Goal: Task Accomplishment & Management: Complete application form

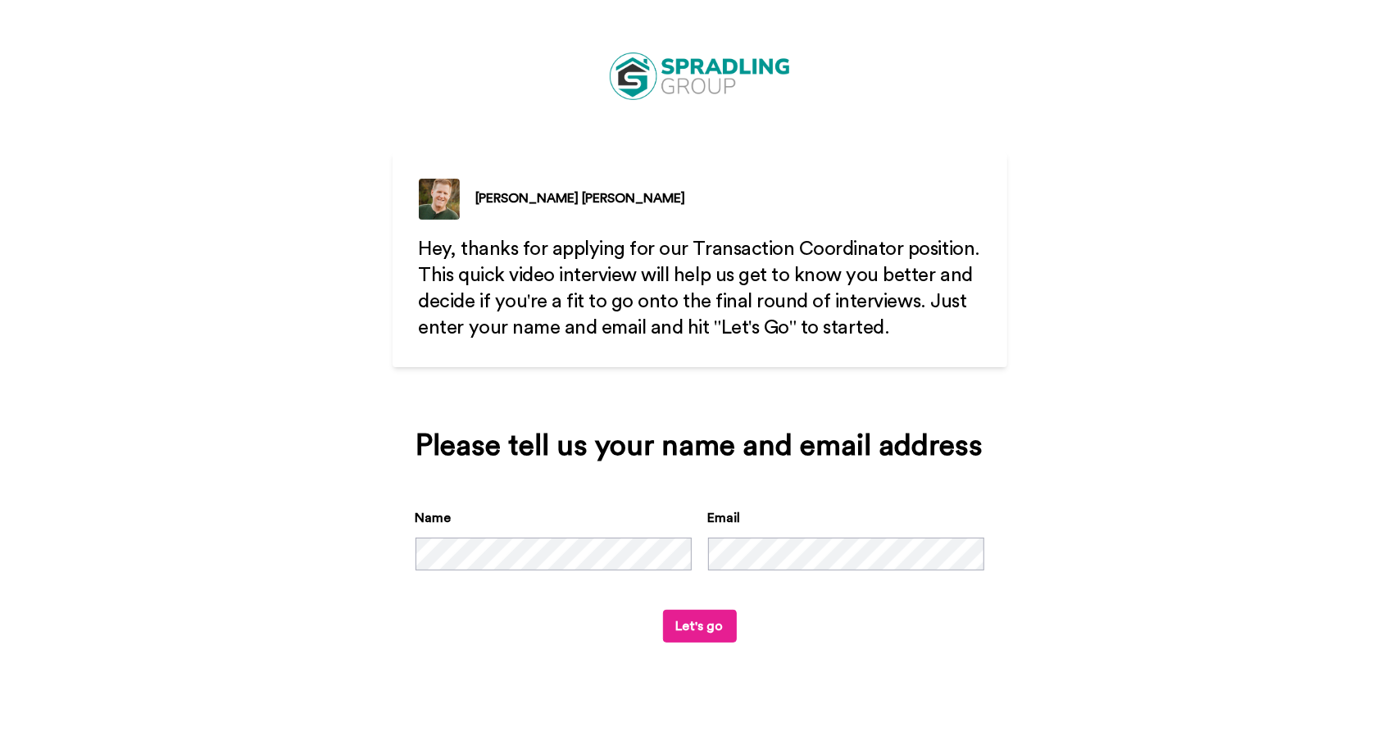
click at [1103, 532] on div "[PERSON_NAME] Hey, thanks for applying for our Transaction Coordinator position…" at bounding box center [699, 368] width 1399 height 736
click at [714, 627] on button "Let's go" at bounding box center [700, 626] width 74 height 33
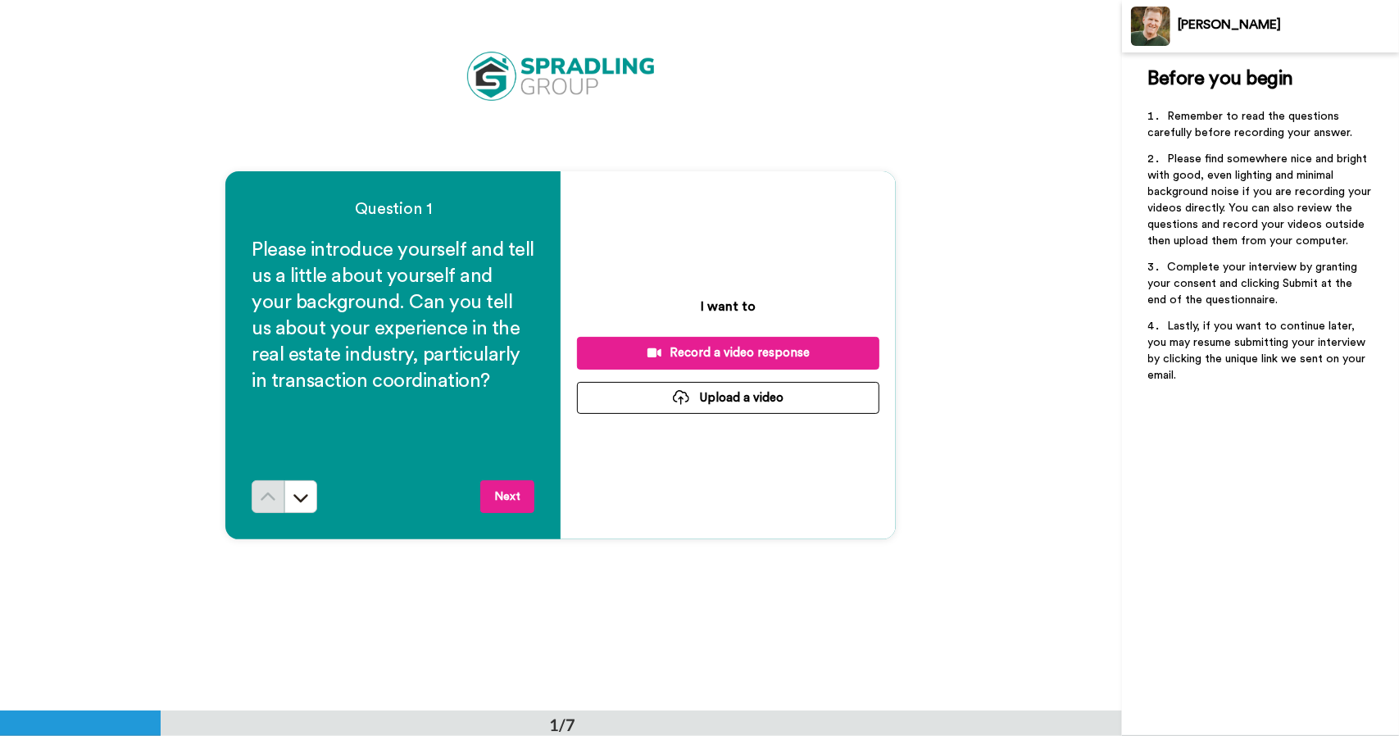
click at [742, 397] on button "Upload a video" at bounding box center [728, 398] width 302 height 32
click at [738, 397] on button "Upload a video" at bounding box center [728, 398] width 302 height 32
click at [141, 414] on div "Question 1 Please introduce yourself and tell us a little about yourself and yo…" at bounding box center [561, 355] width 1122 height 710
click at [887, 542] on div "Question 1 Please introduce yourself and tell us a little about yourself and yo…" at bounding box center [561, 355] width 1122 height 710
click at [723, 402] on button "Upload a video" at bounding box center [728, 398] width 302 height 32
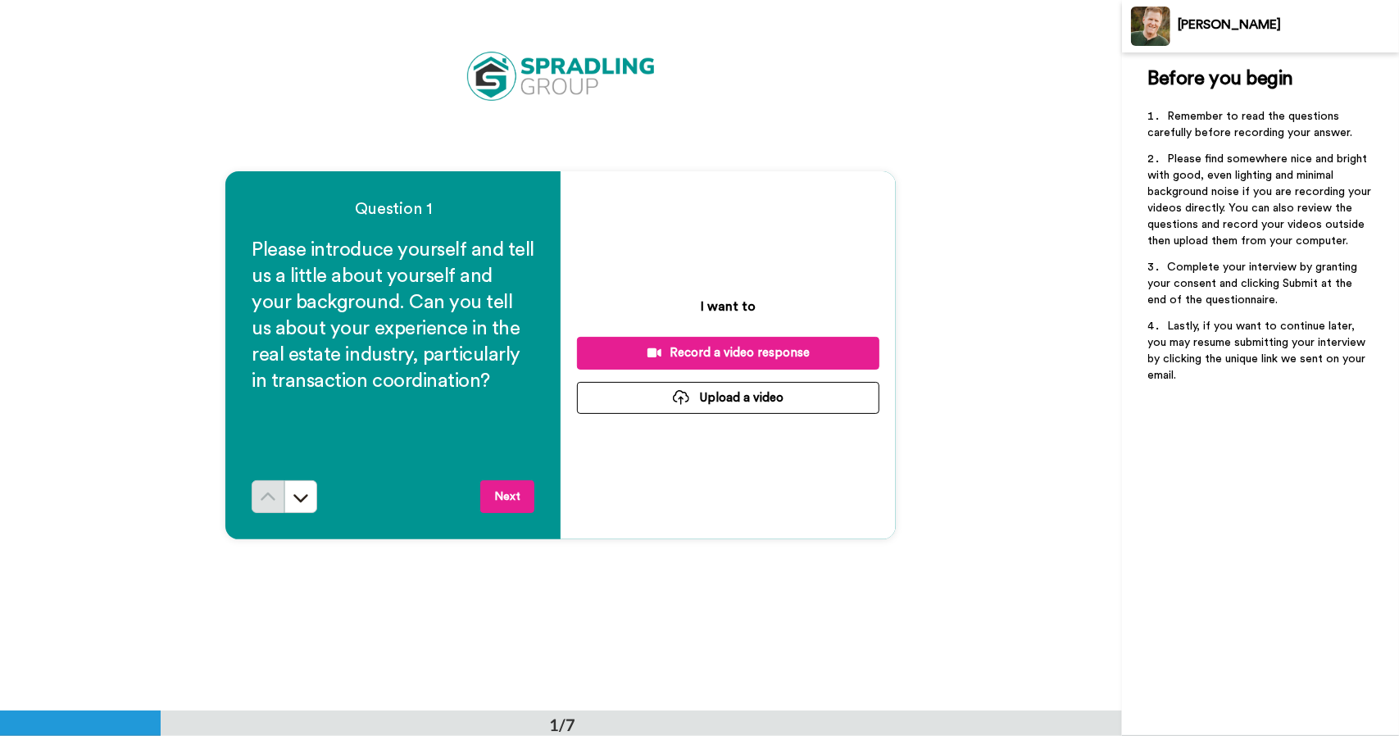
click at [726, 358] on div "Record a video response" at bounding box center [728, 352] width 276 height 17
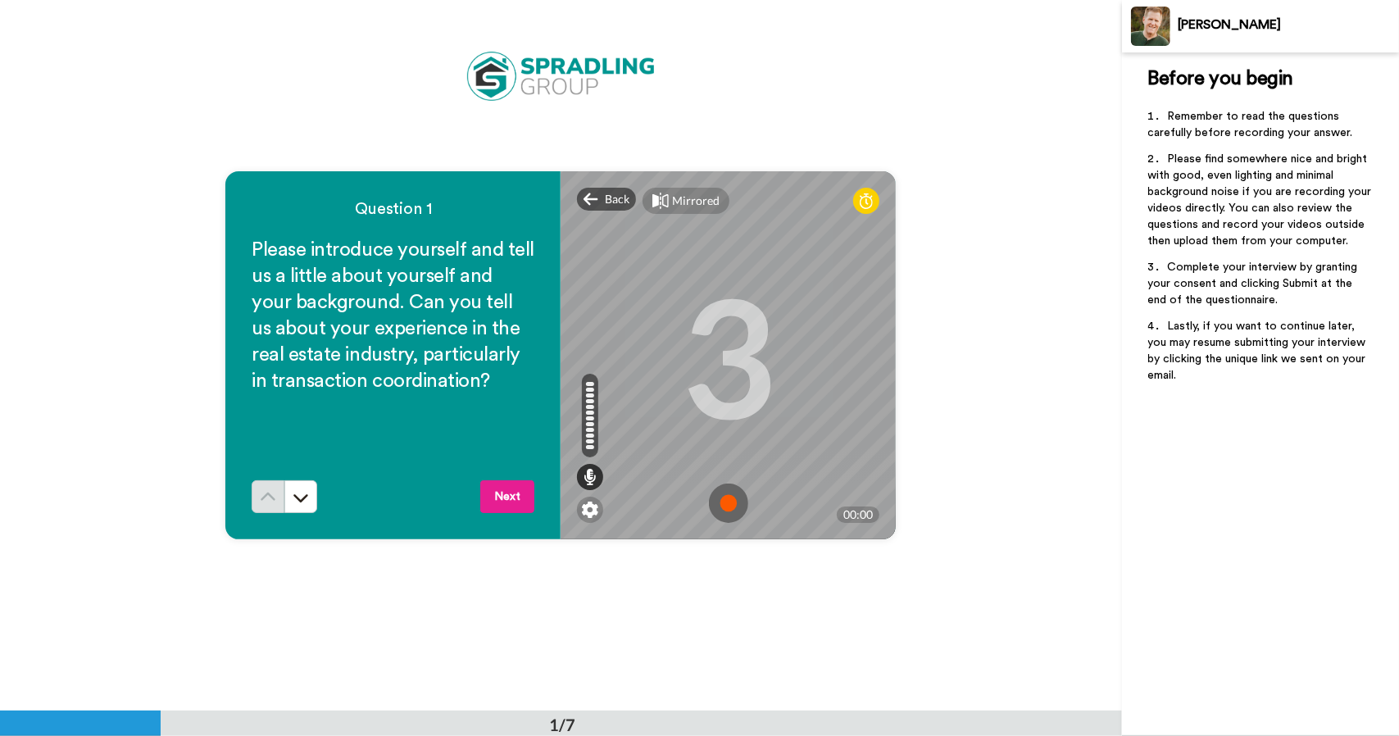
click at [725, 506] on img at bounding box center [728, 502] width 39 height 39
click at [725, 505] on img at bounding box center [728, 502] width 39 height 39
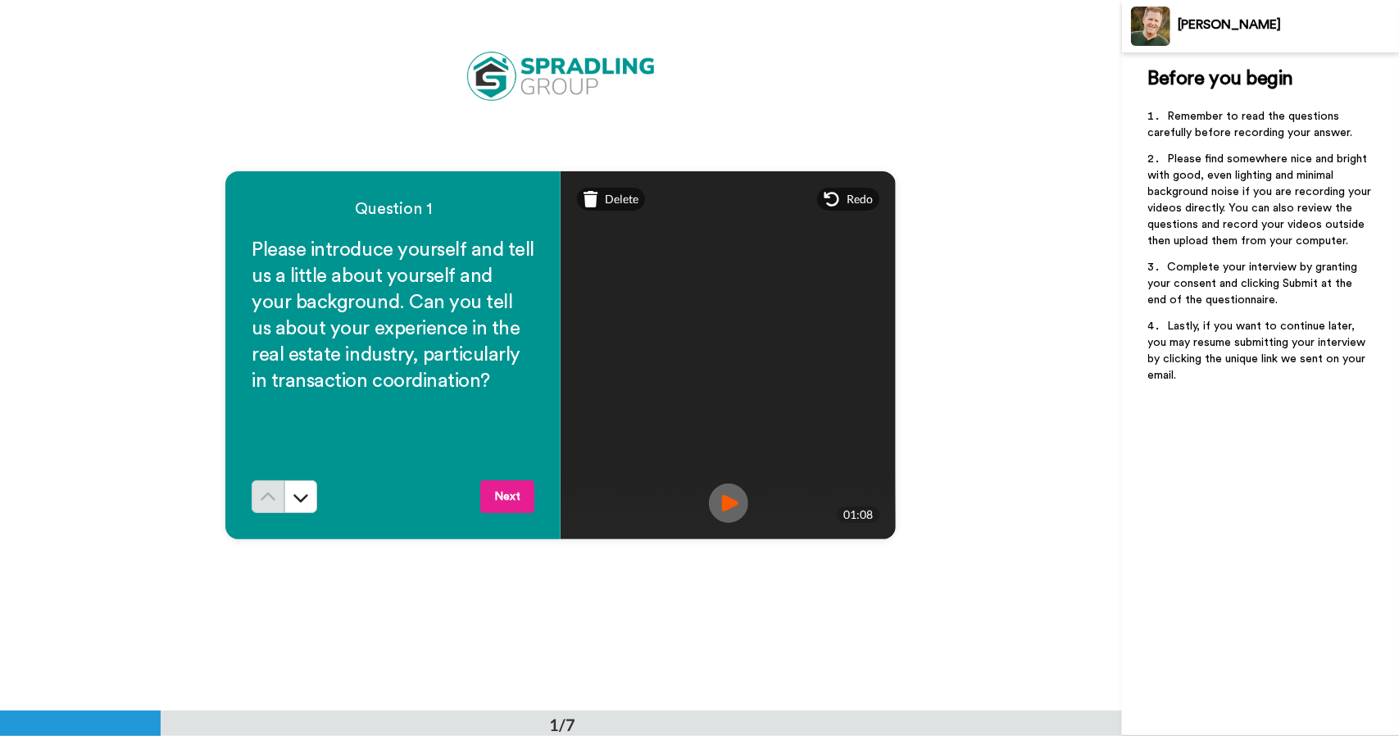
click at [720, 504] on img at bounding box center [728, 502] width 39 height 39
click at [499, 502] on button "Next" at bounding box center [507, 496] width 54 height 33
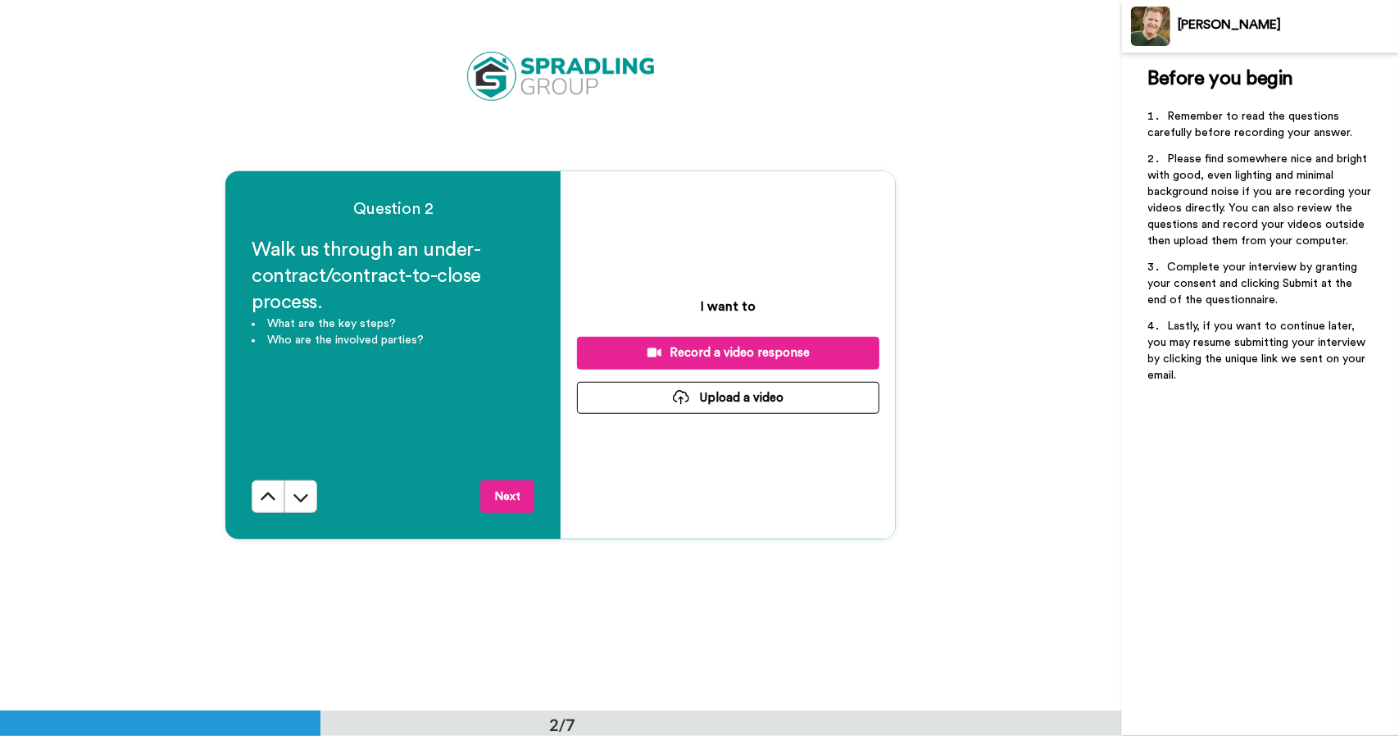
scroll to position [711, 0]
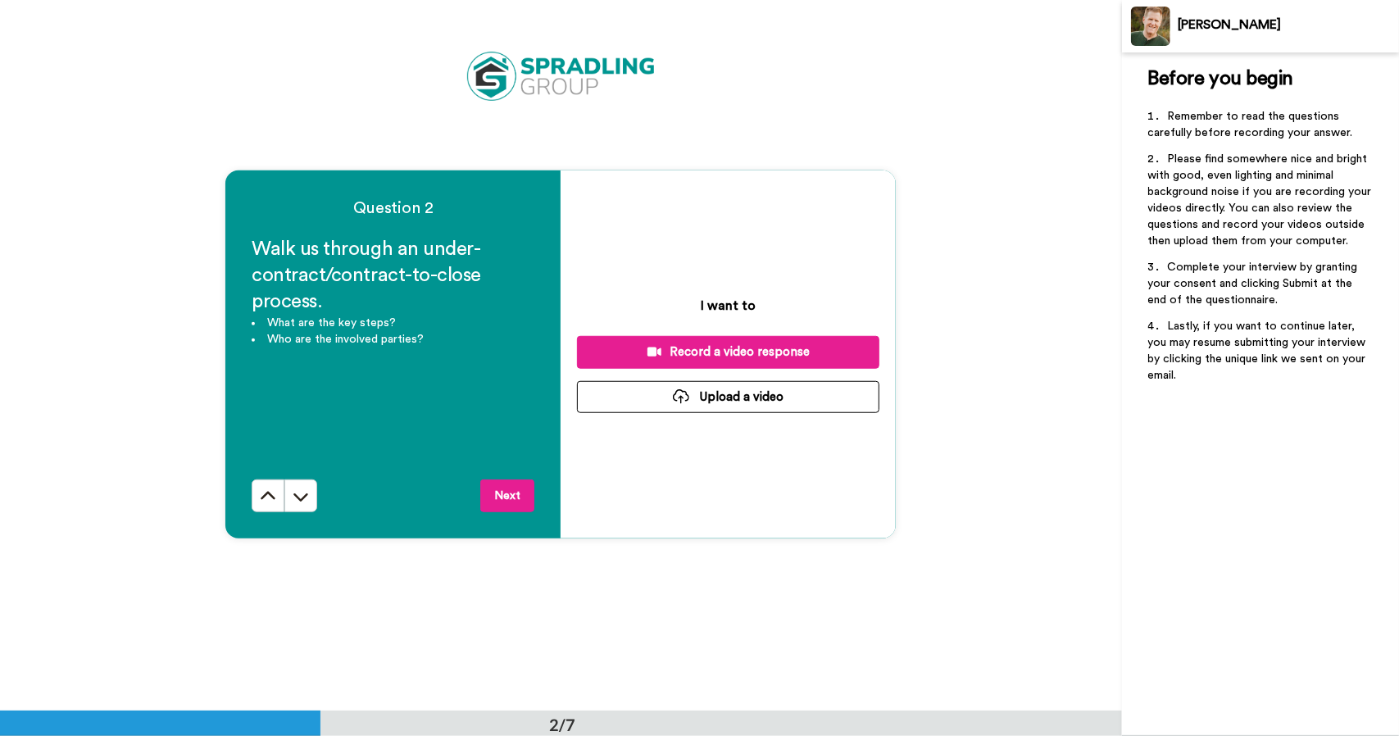
click at [716, 355] on div "Record a video response" at bounding box center [728, 351] width 276 height 17
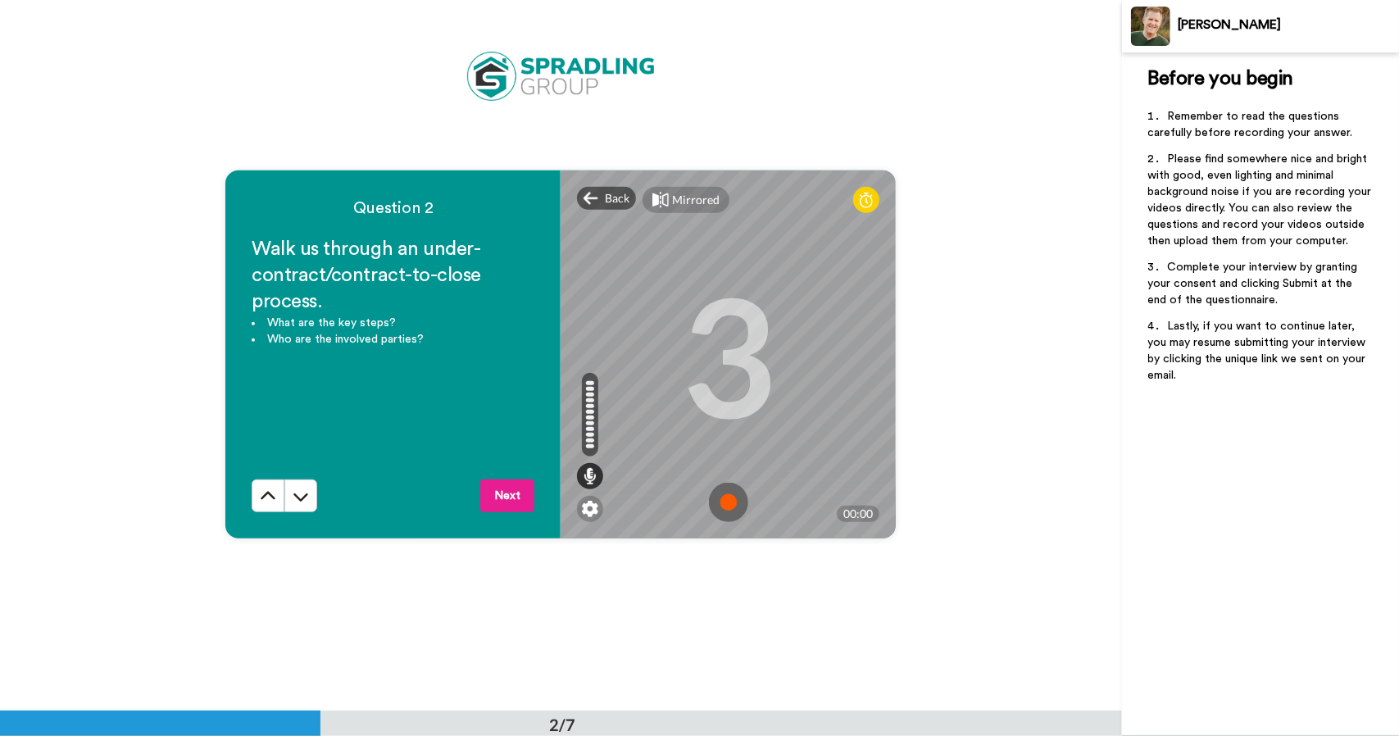
click at [724, 503] on img at bounding box center [728, 502] width 39 height 39
click at [729, 501] on img at bounding box center [728, 502] width 39 height 39
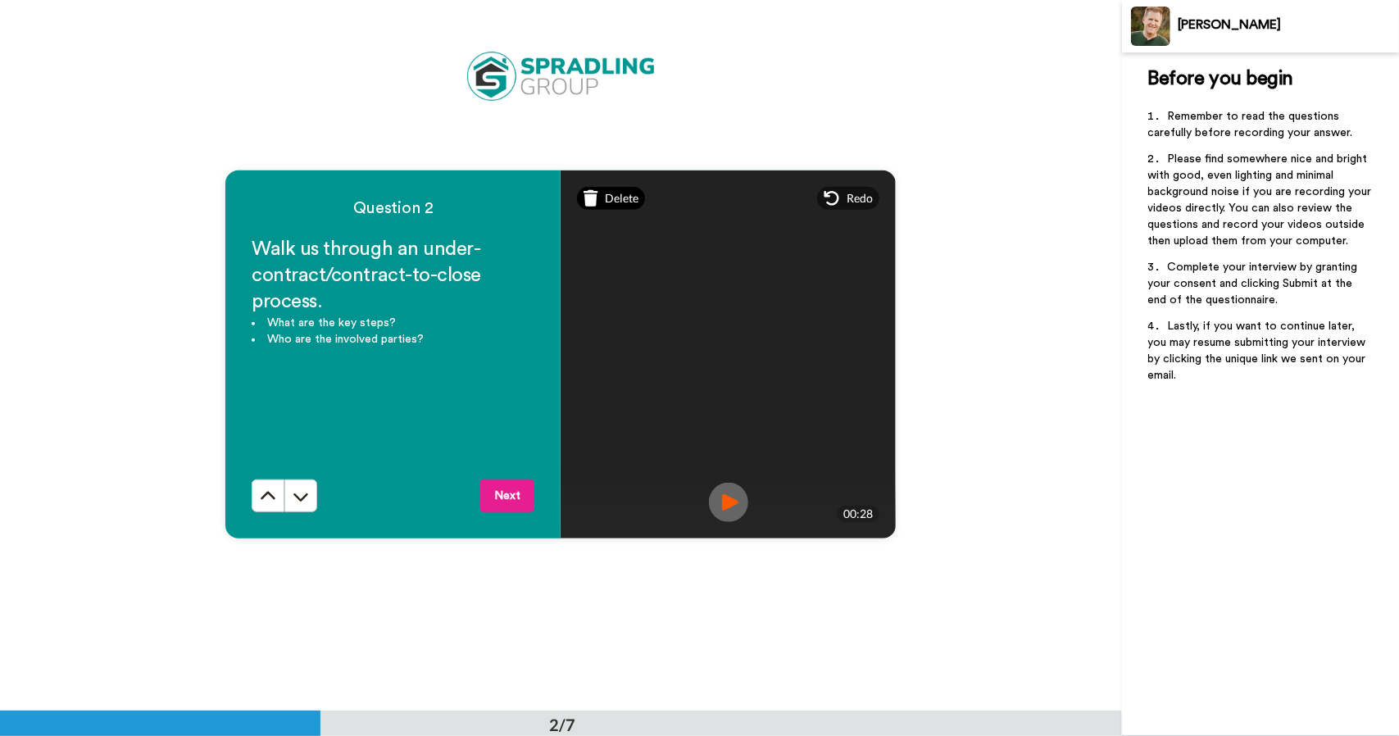
click at [606, 197] on span "Delete" at bounding box center [622, 198] width 34 height 16
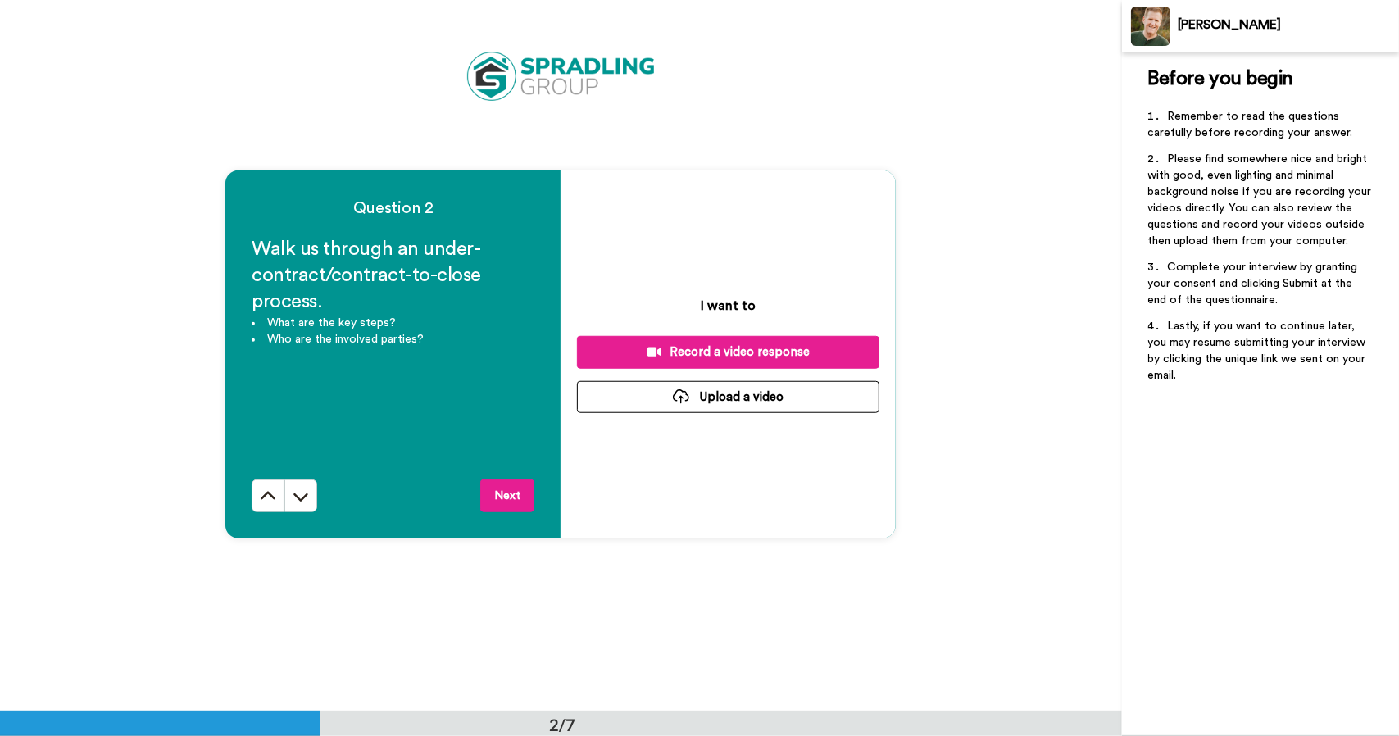
click at [705, 353] on div "Record a video response" at bounding box center [728, 351] width 276 height 17
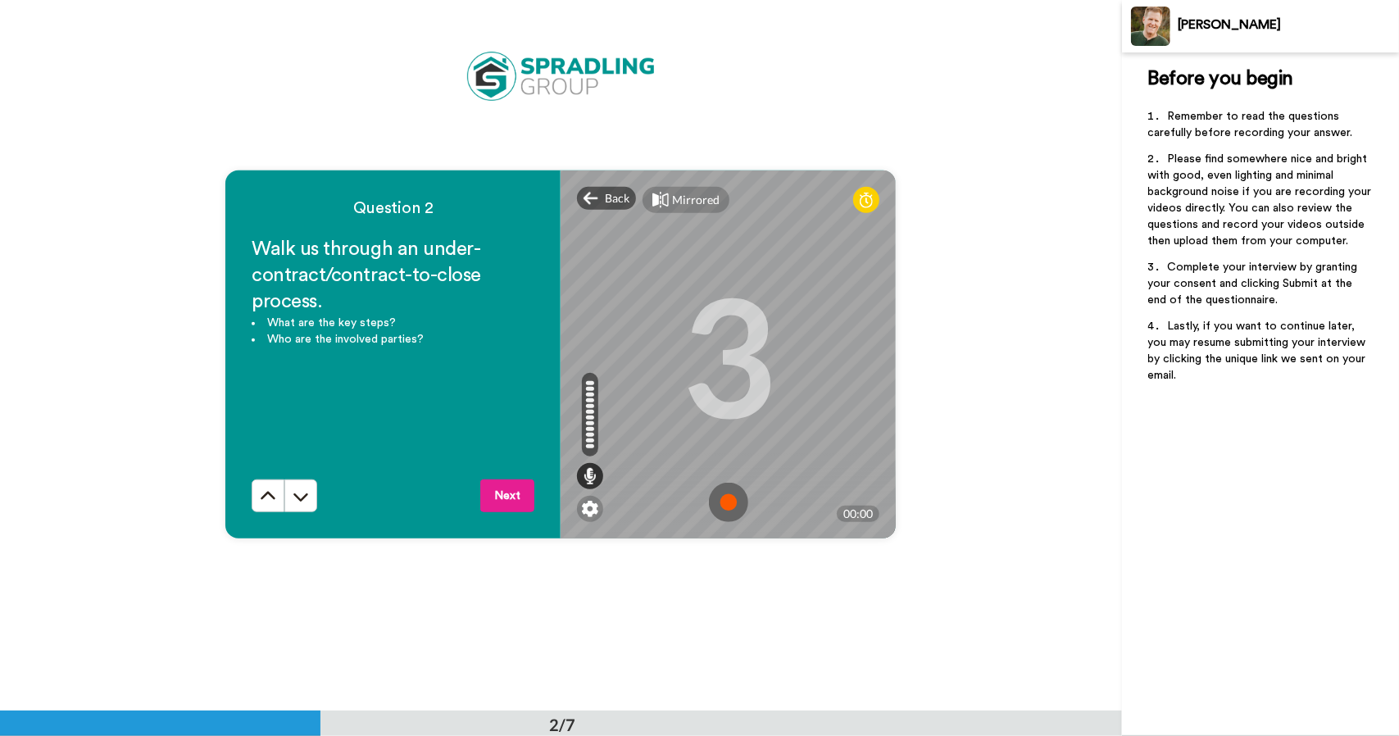
click at [723, 501] on img at bounding box center [728, 502] width 39 height 39
click at [729, 502] on img at bounding box center [728, 502] width 39 height 39
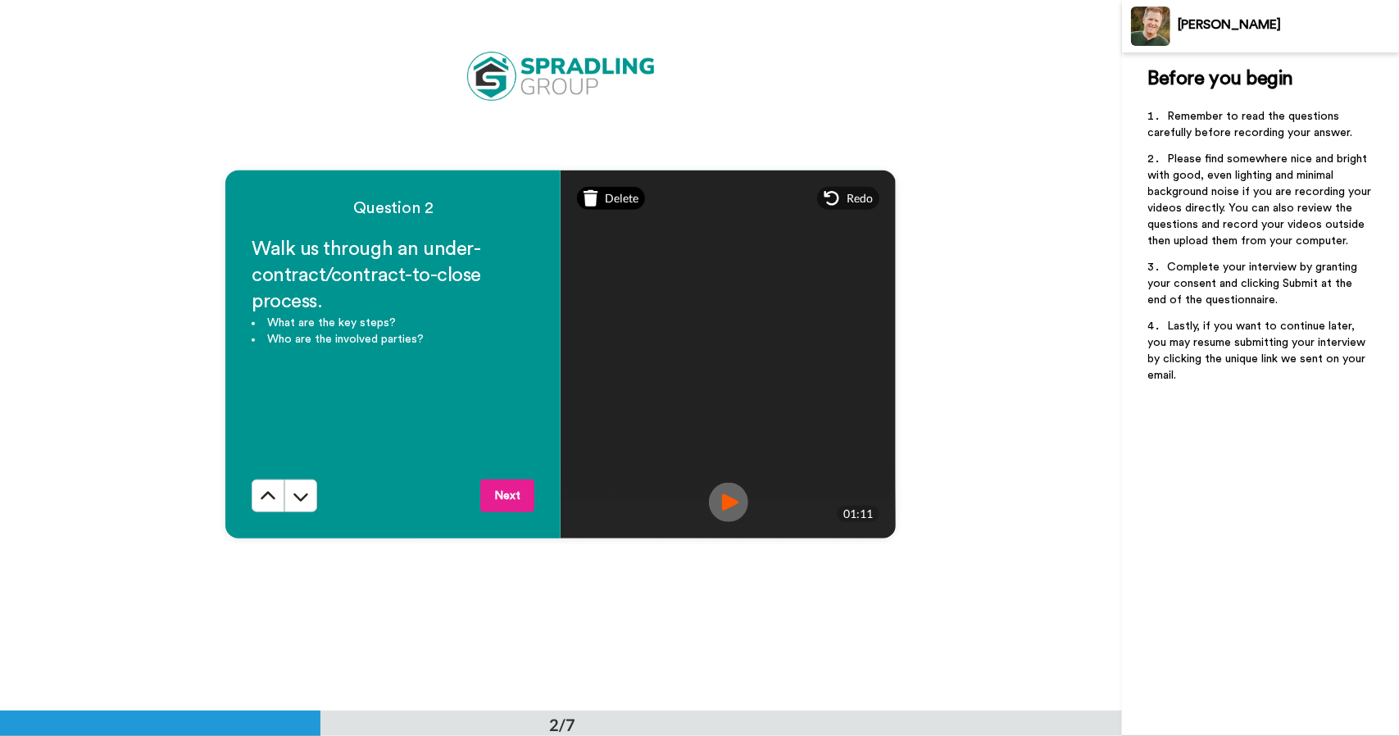
click at [613, 199] on span "Delete" at bounding box center [622, 198] width 34 height 16
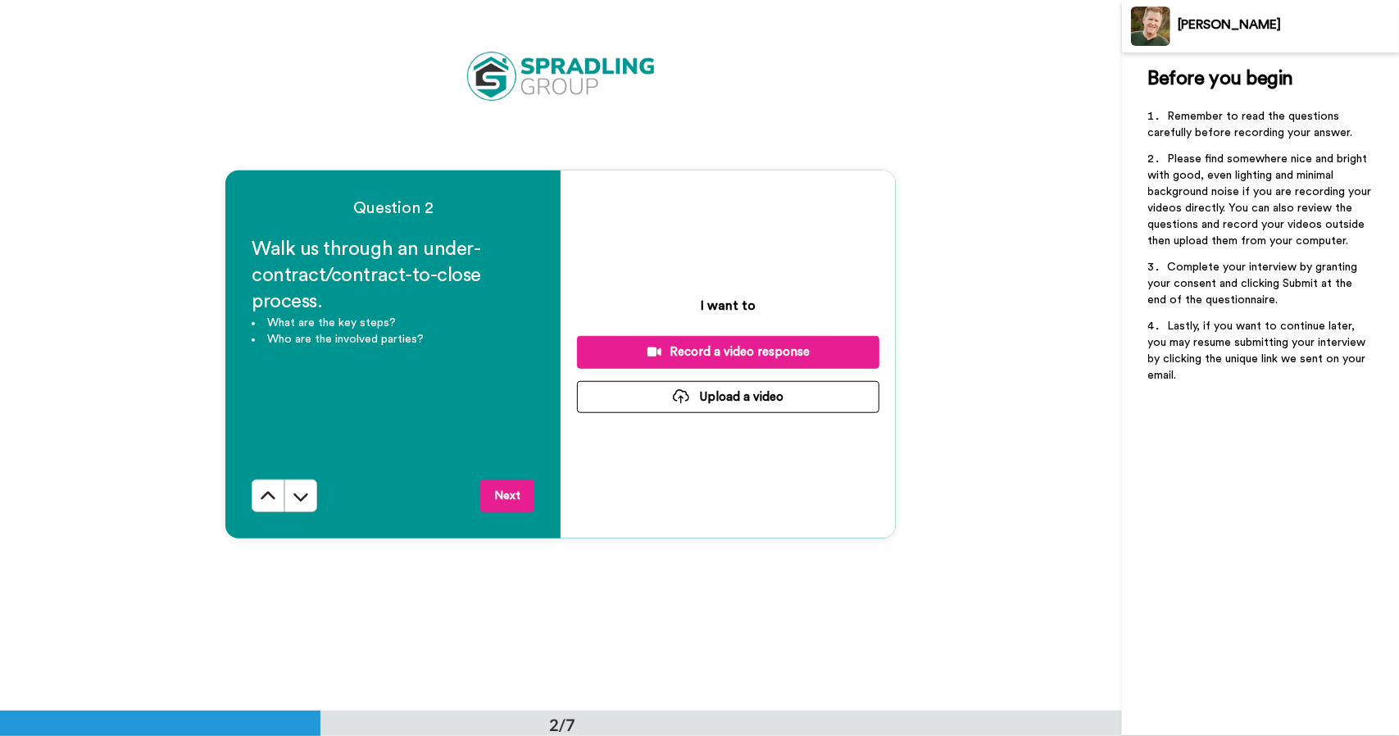
click at [733, 352] on div "Record a video response" at bounding box center [728, 351] width 276 height 17
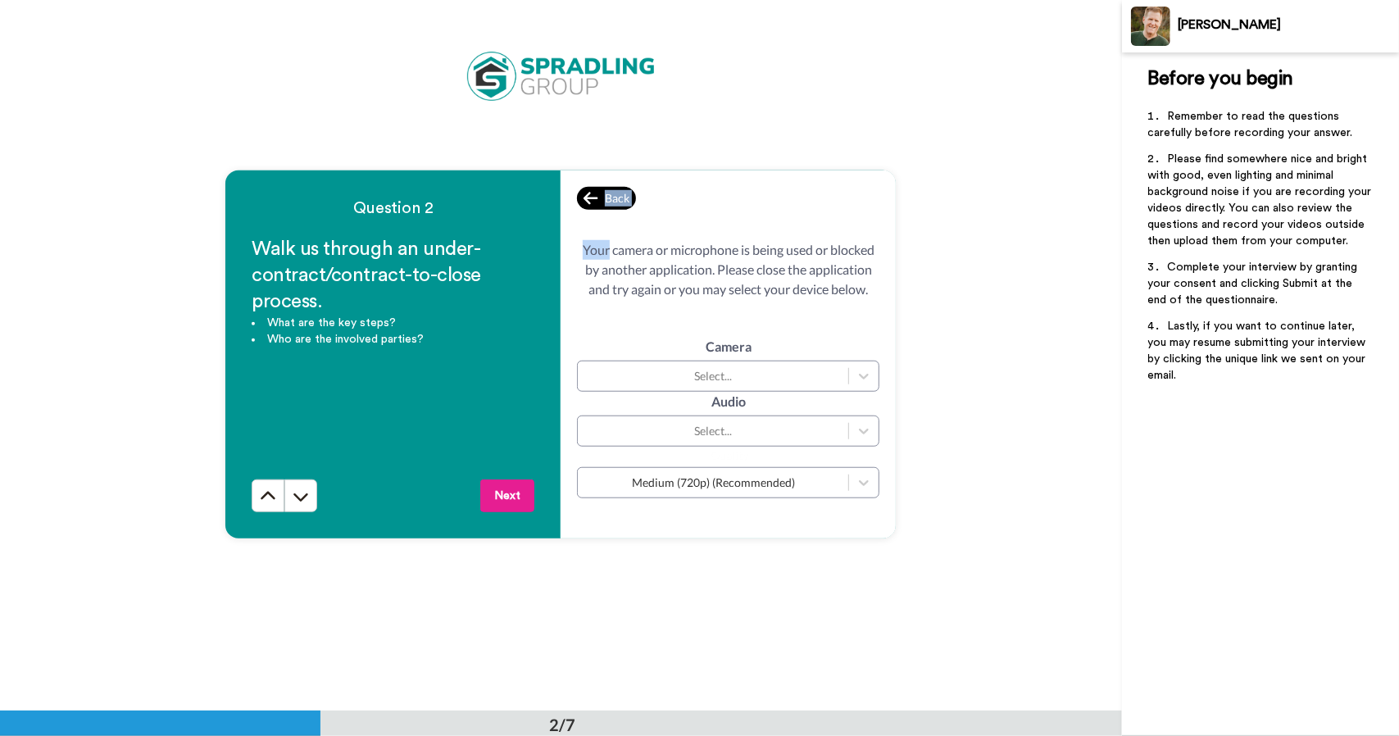
click at [598, 191] on div "Back Your camera or microphone is being used or blocked by another application.…" at bounding box center [727, 354] width 335 height 368
click at [583, 202] on icon at bounding box center [590, 198] width 15 height 16
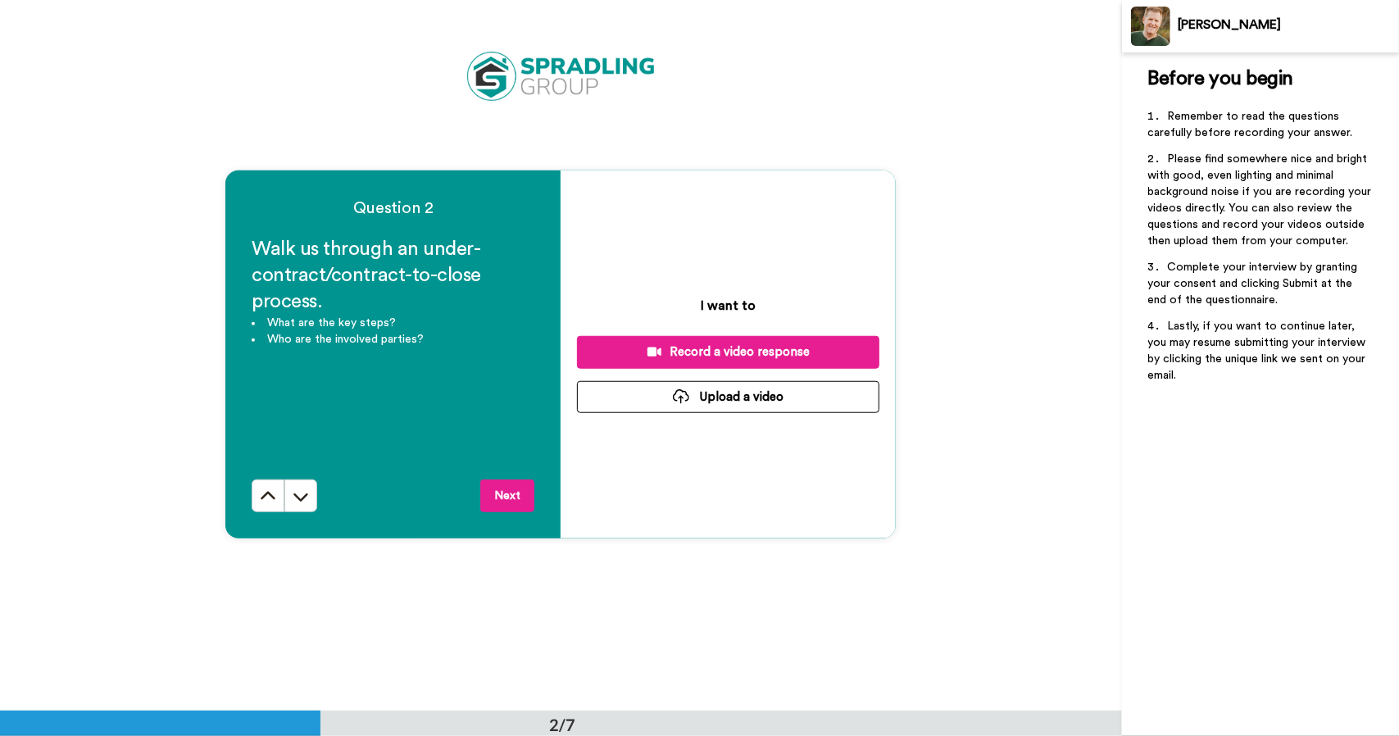
click at [725, 355] on div "Record a video response" at bounding box center [728, 351] width 276 height 17
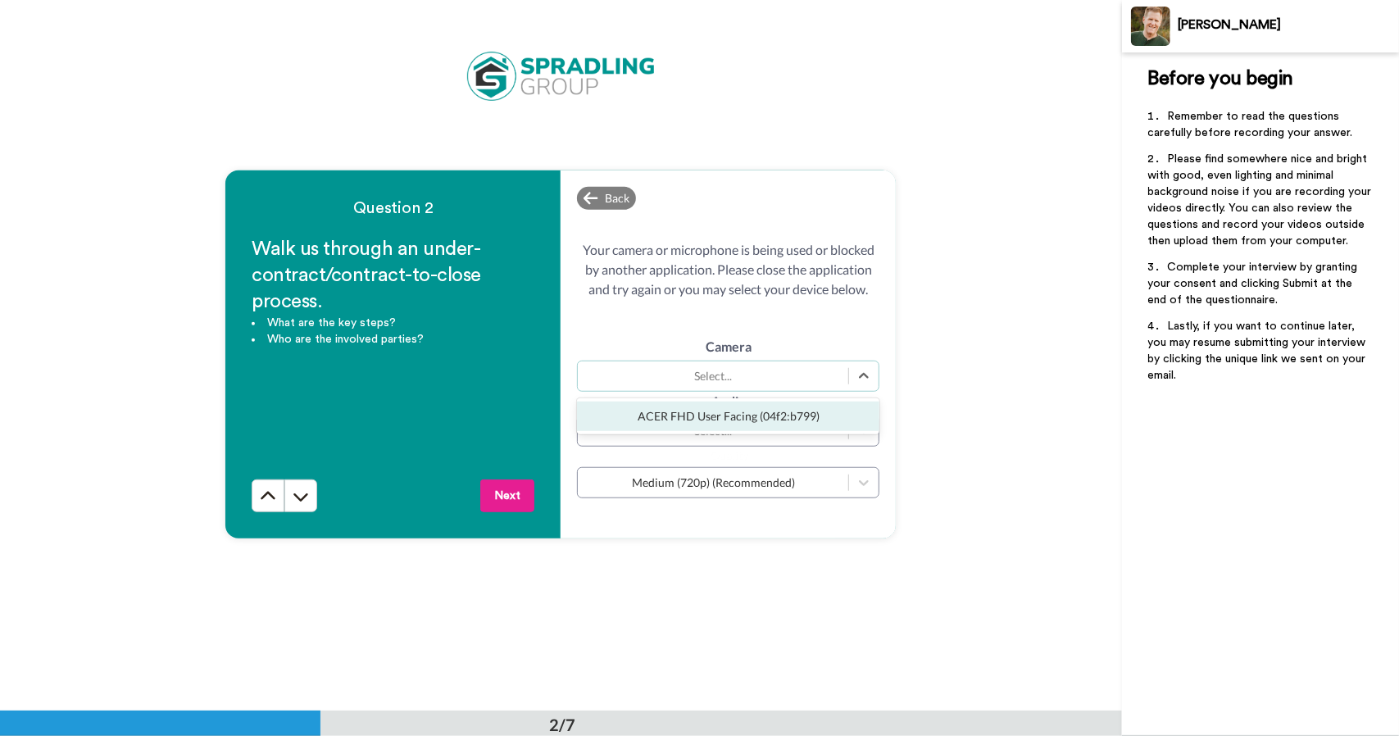
click at [716, 382] on div "Select..." at bounding box center [713, 376] width 254 height 16
click at [701, 422] on div "ACER FHD User Facing (04f2:b799)" at bounding box center [728, 416] width 302 height 29
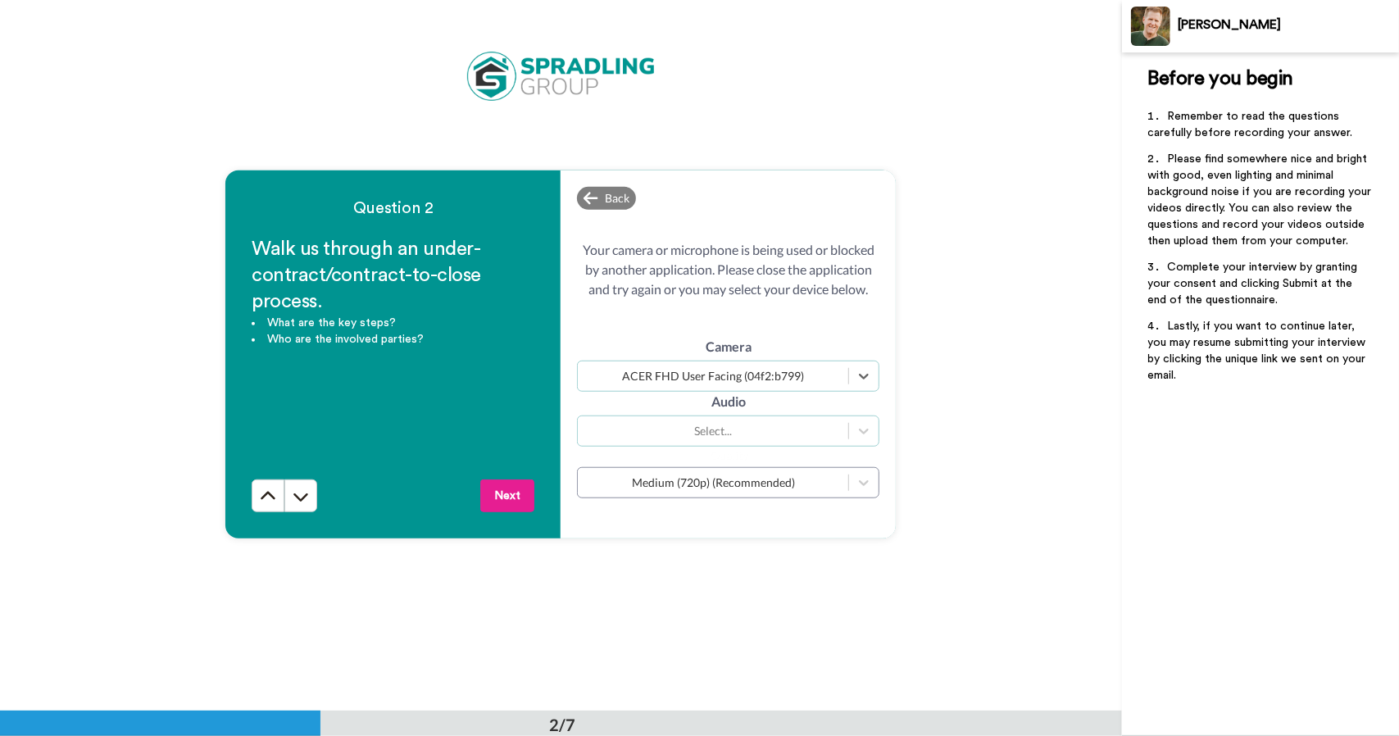
click at [709, 433] on div "Select..." at bounding box center [713, 431] width 254 height 16
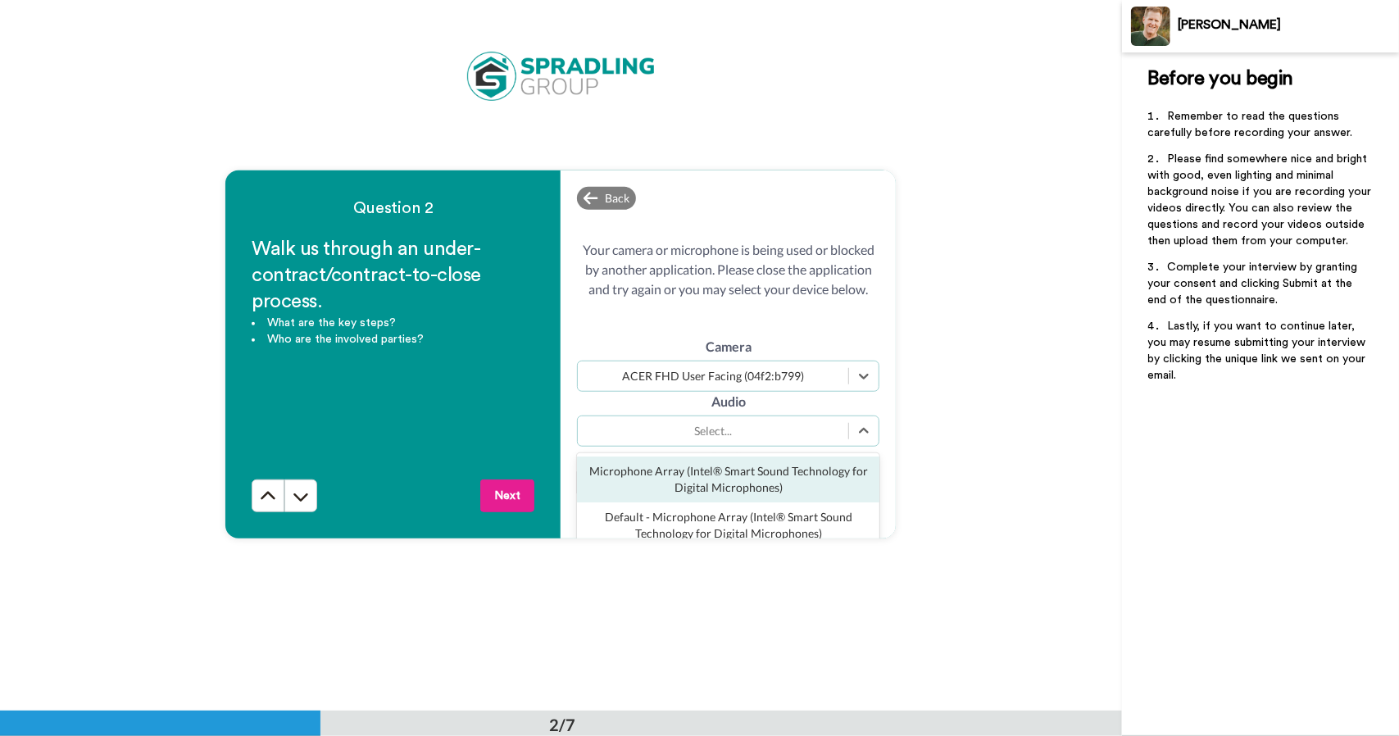
click at [701, 483] on div "Microphone Array (Intel® Smart Sound Technology for Digital Microphones)" at bounding box center [728, 479] width 302 height 46
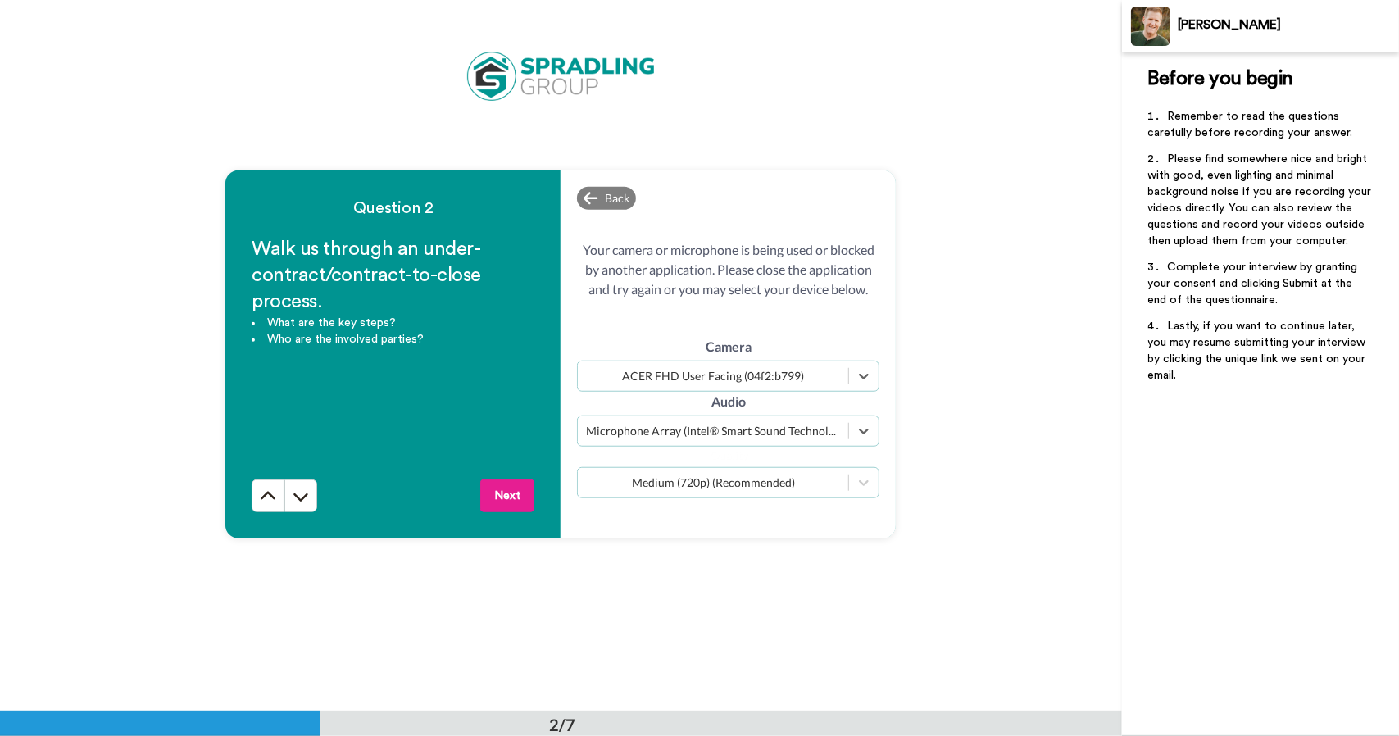
click at [759, 483] on div "Medium (720p) (Recommended)" at bounding box center [713, 482] width 254 height 16
click at [960, 460] on div "Question 2 Walk us through an under-contract/contract-to-close process. What ar…" at bounding box center [561, 354] width 1122 height 710
click at [609, 199] on span "Back" at bounding box center [617, 198] width 25 height 16
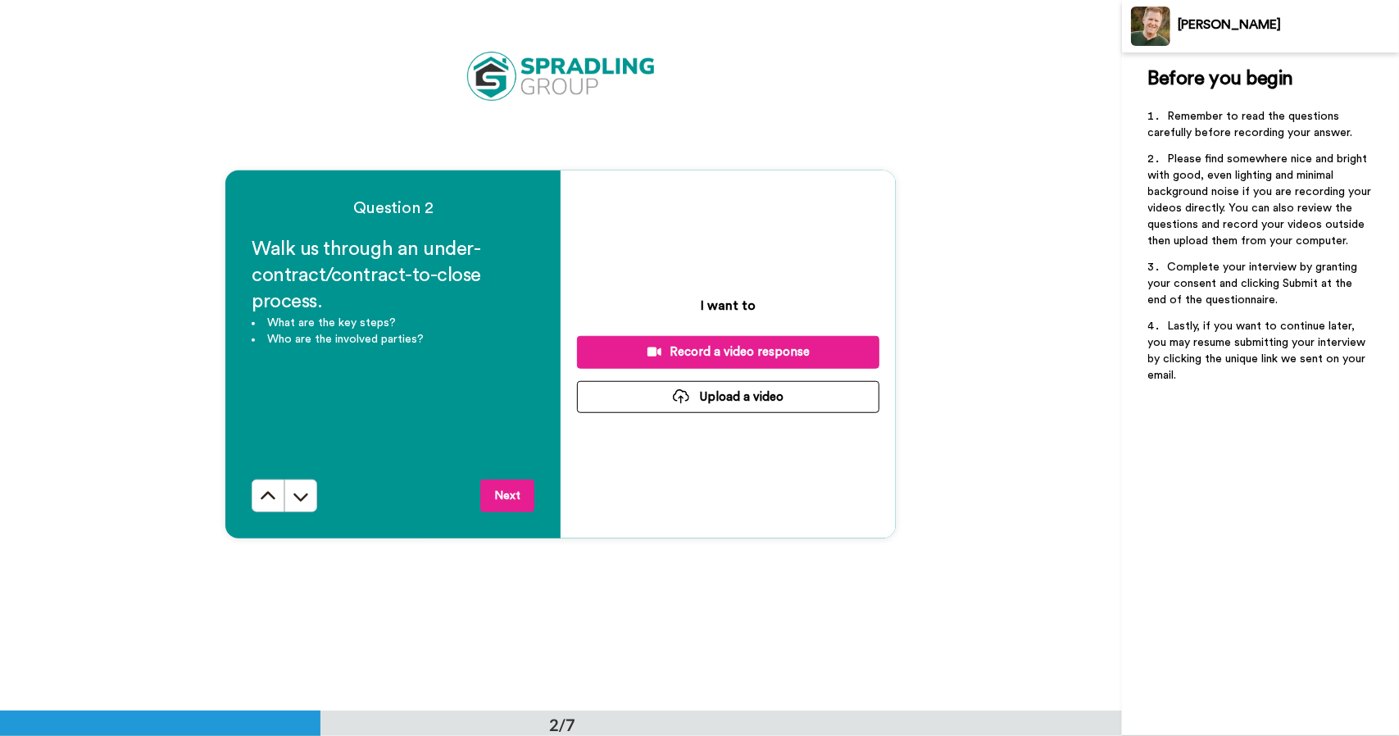
click at [728, 353] on div "Record a video response" at bounding box center [728, 351] width 276 height 17
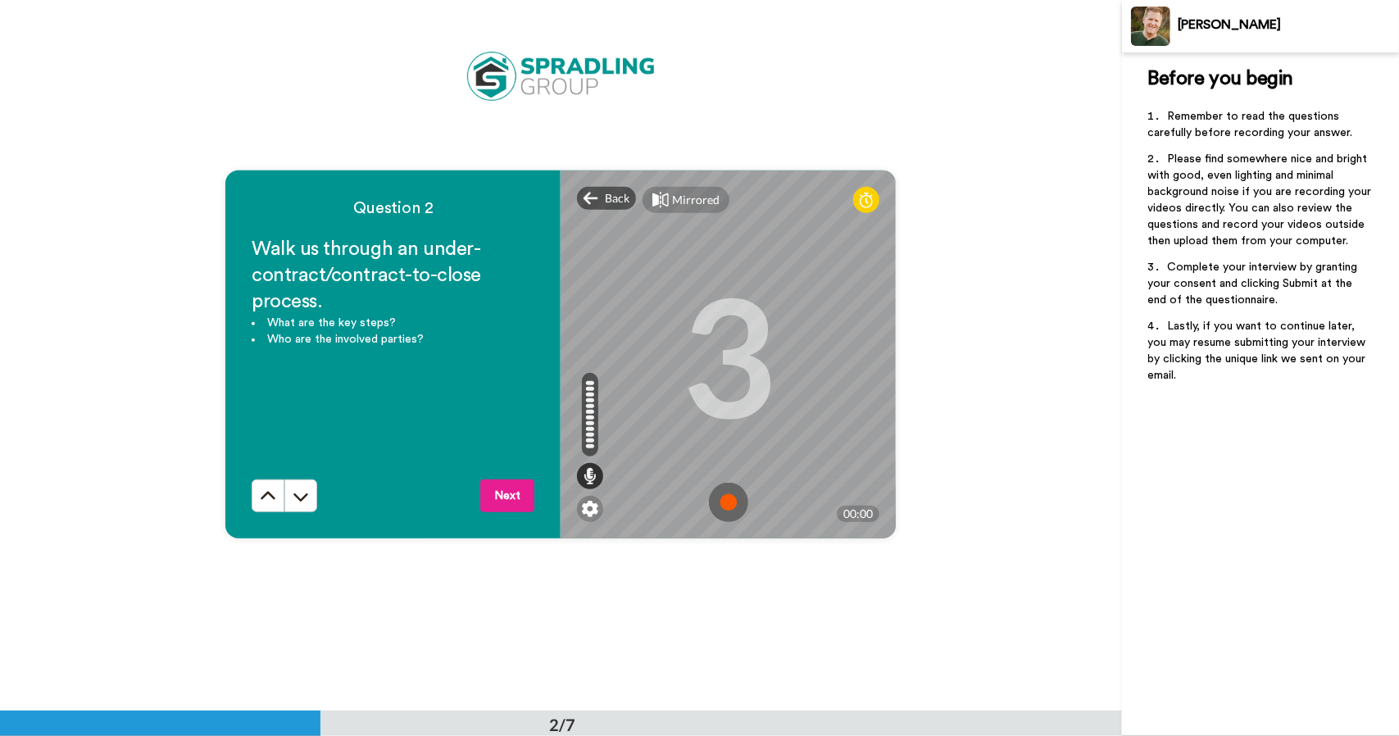
click at [724, 504] on img at bounding box center [728, 502] width 39 height 39
click at [730, 497] on img at bounding box center [728, 502] width 39 height 39
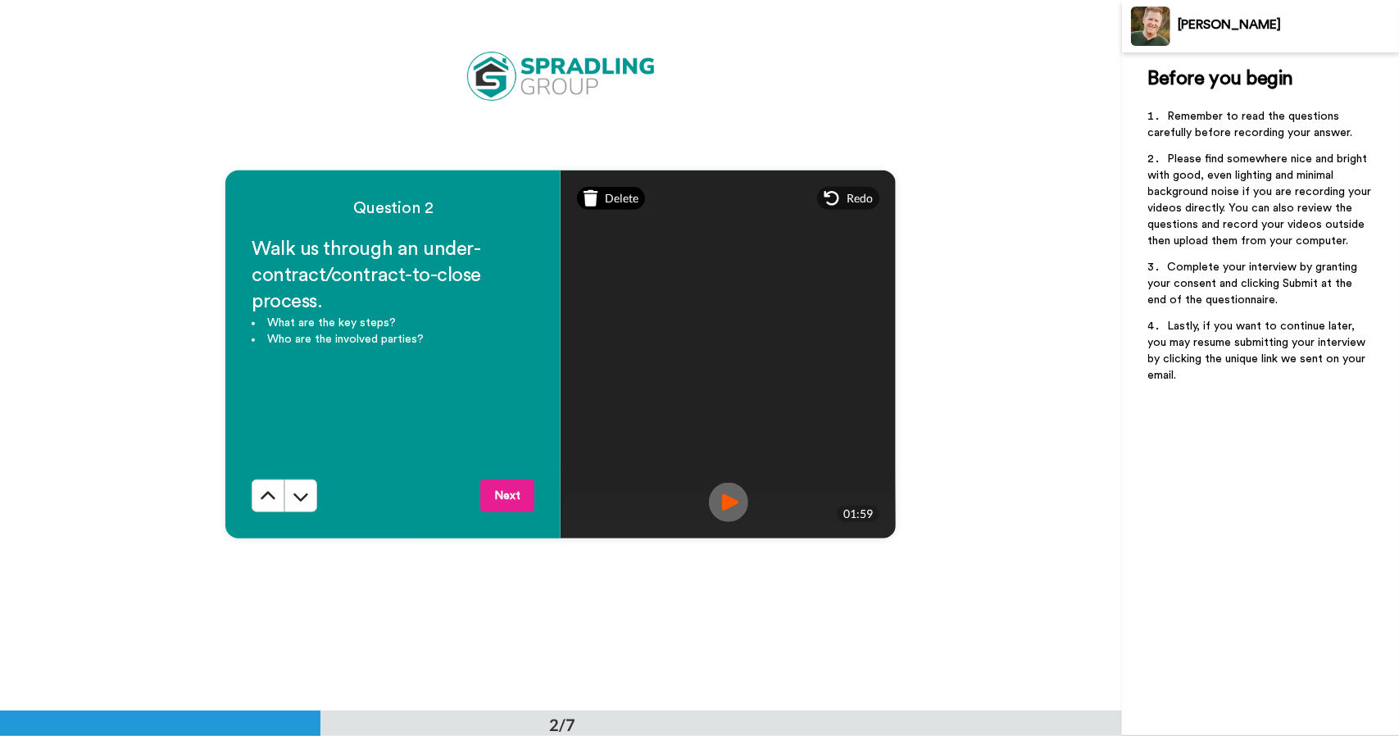
click at [621, 201] on span "Delete" at bounding box center [622, 198] width 34 height 16
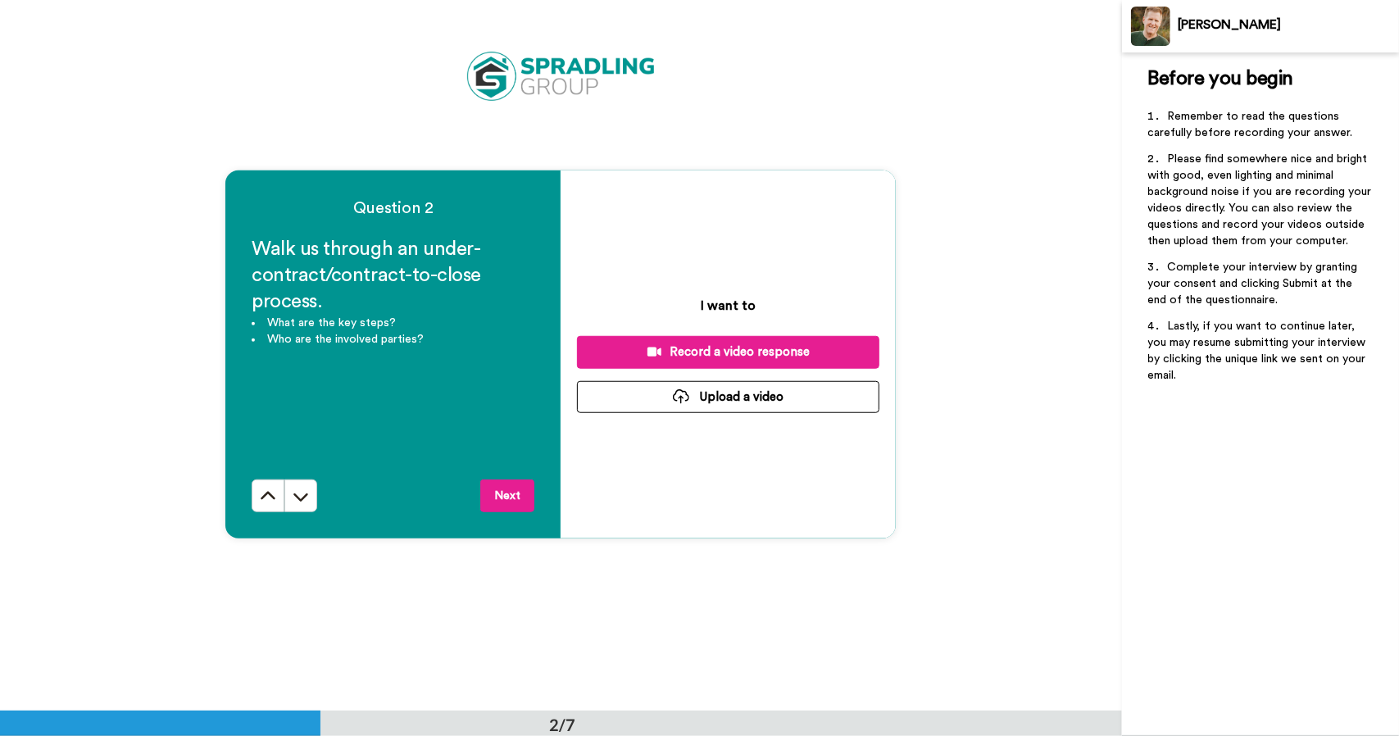
click at [741, 352] on div "Record a video response" at bounding box center [728, 351] width 276 height 17
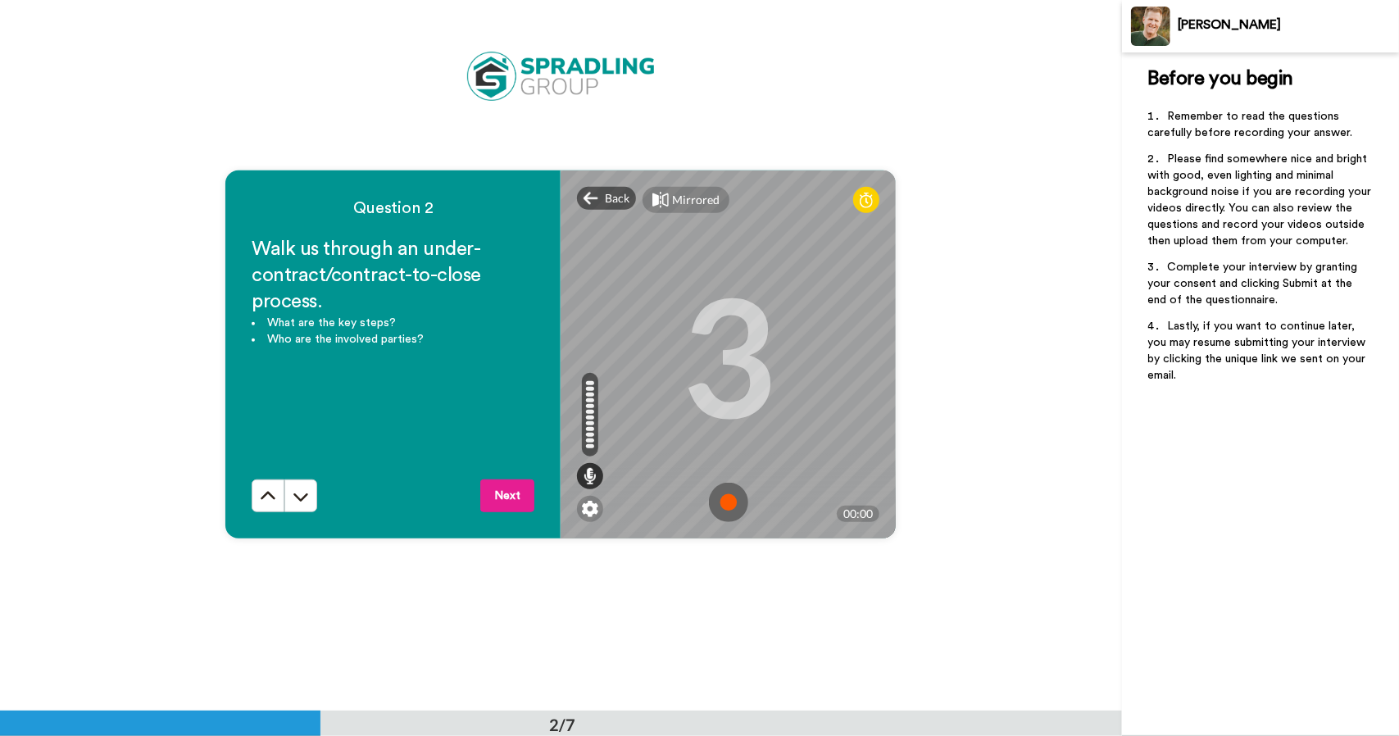
click at [724, 501] on img at bounding box center [728, 502] width 39 height 39
click at [713, 499] on img at bounding box center [728, 502] width 39 height 39
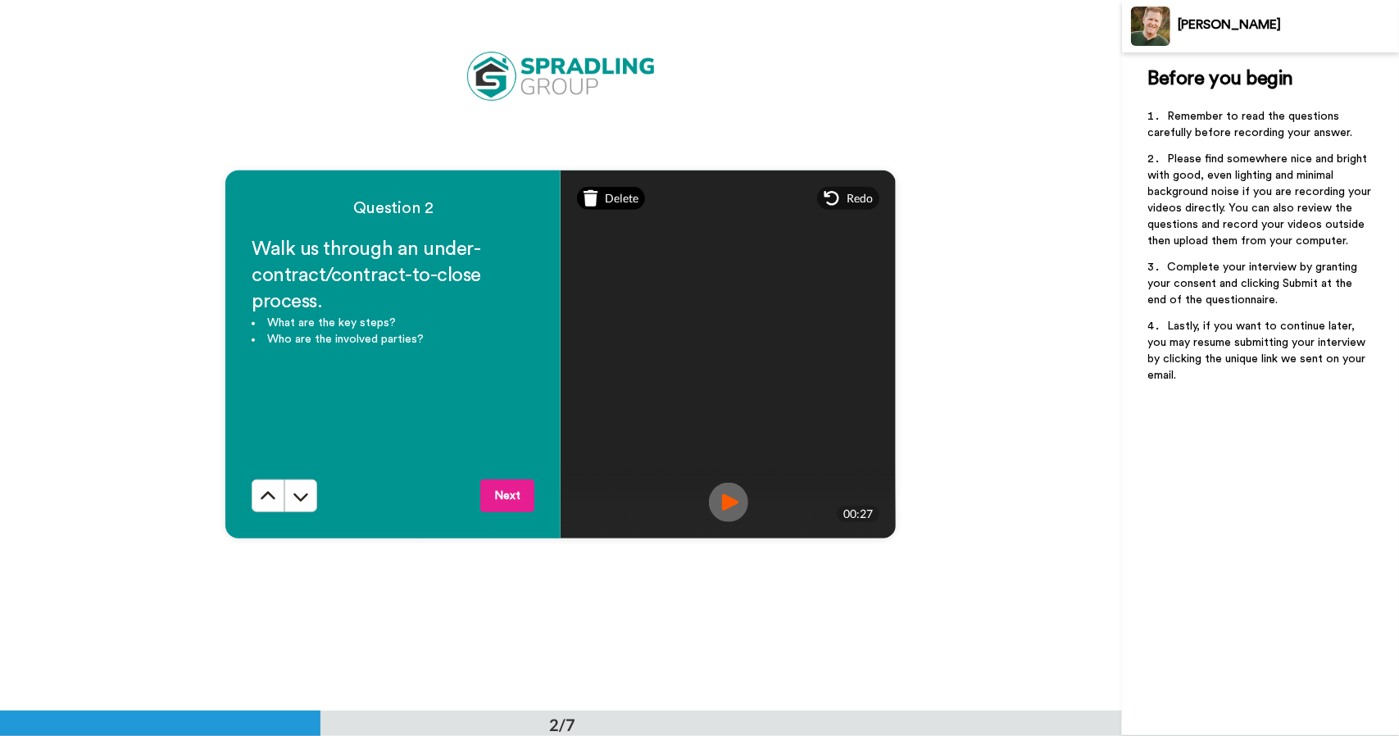
click at [618, 198] on span "Delete" at bounding box center [622, 198] width 34 height 16
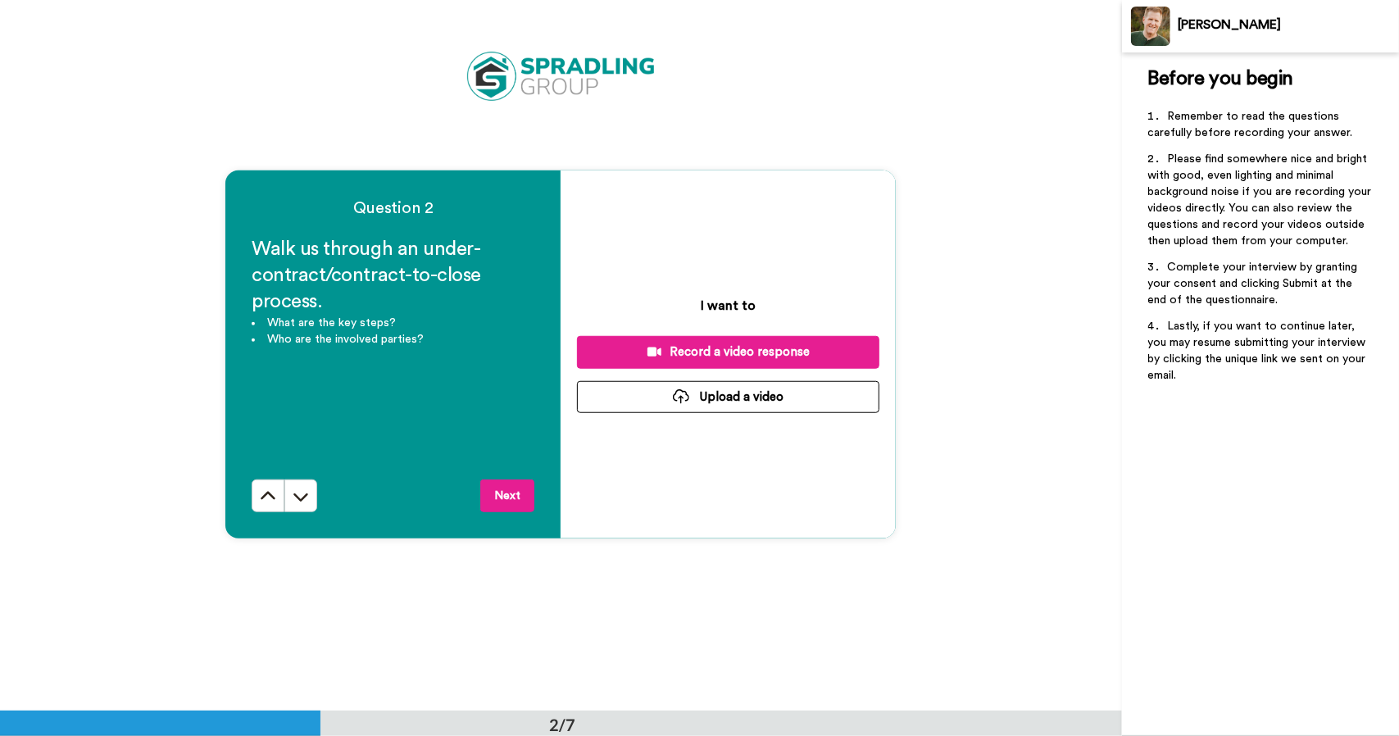
click at [731, 355] on div "Record a video response" at bounding box center [728, 351] width 276 height 17
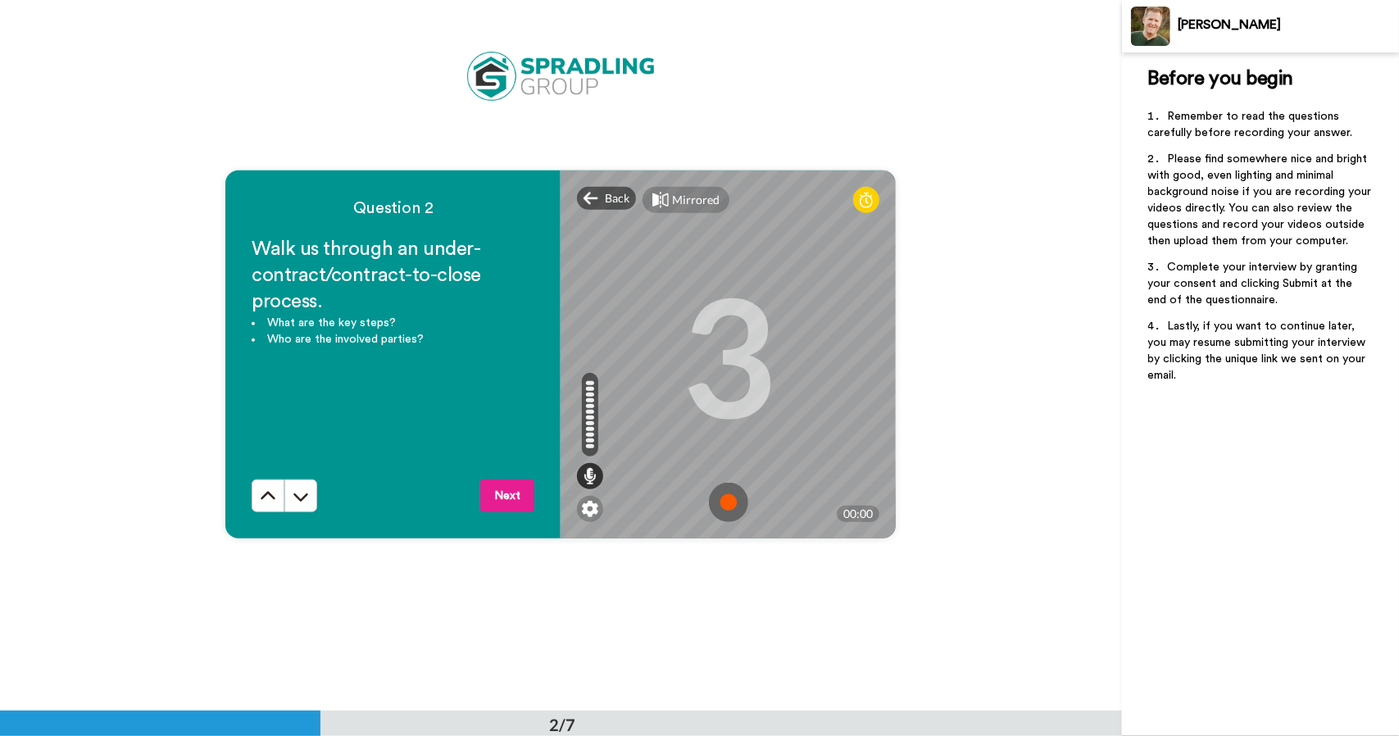
click at [726, 502] on img at bounding box center [728, 502] width 39 height 39
click at [718, 499] on img at bounding box center [728, 502] width 39 height 39
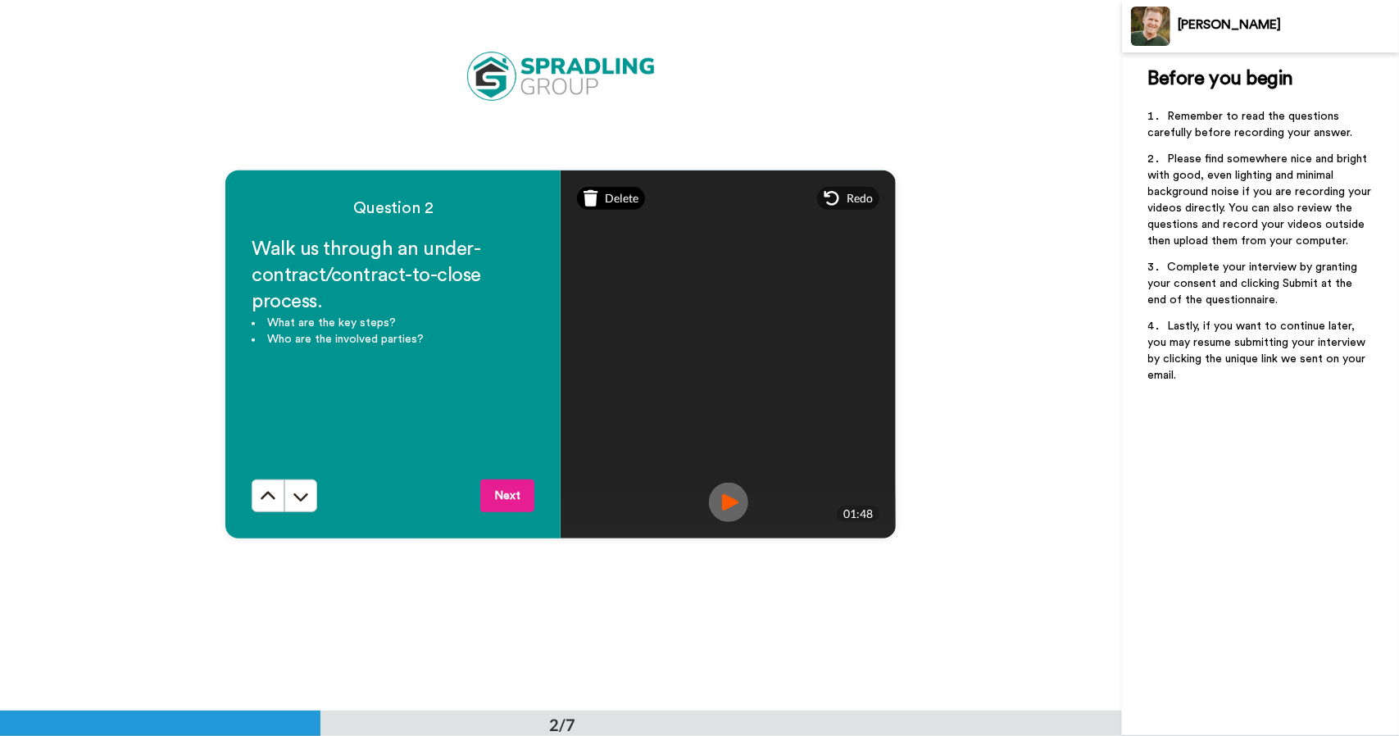
click at [615, 197] on span "Delete" at bounding box center [622, 198] width 34 height 16
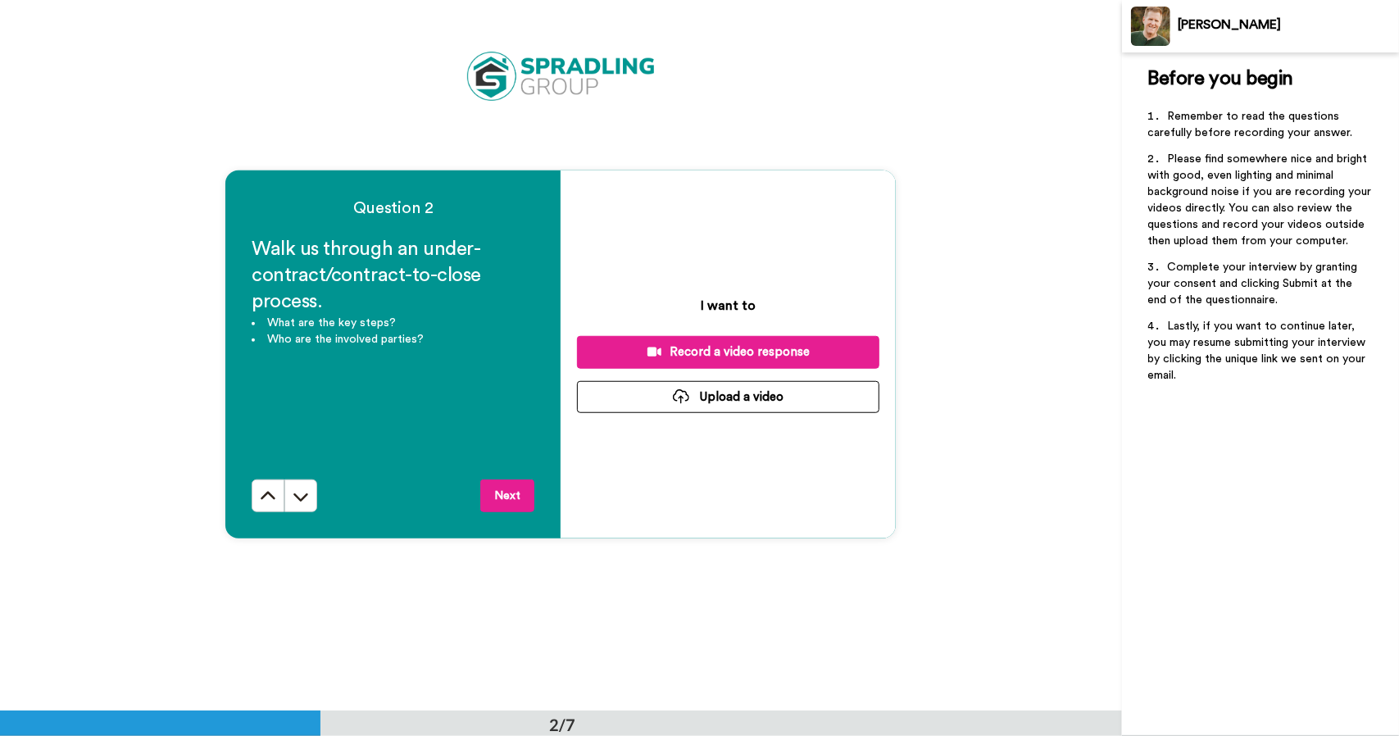
click at [708, 352] on div "Record a video response" at bounding box center [728, 351] width 276 height 17
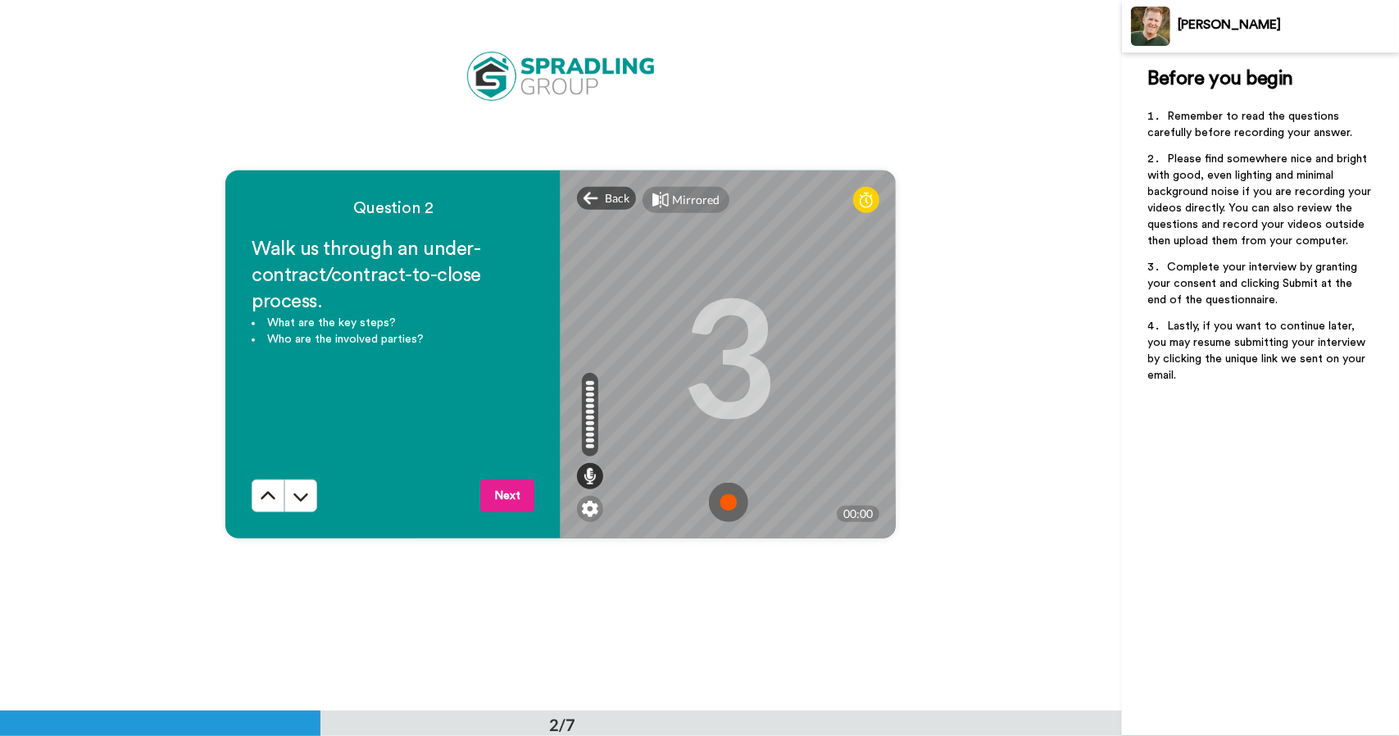
click at [721, 504] on img at bounding box center [728, 502] width 39 height 39
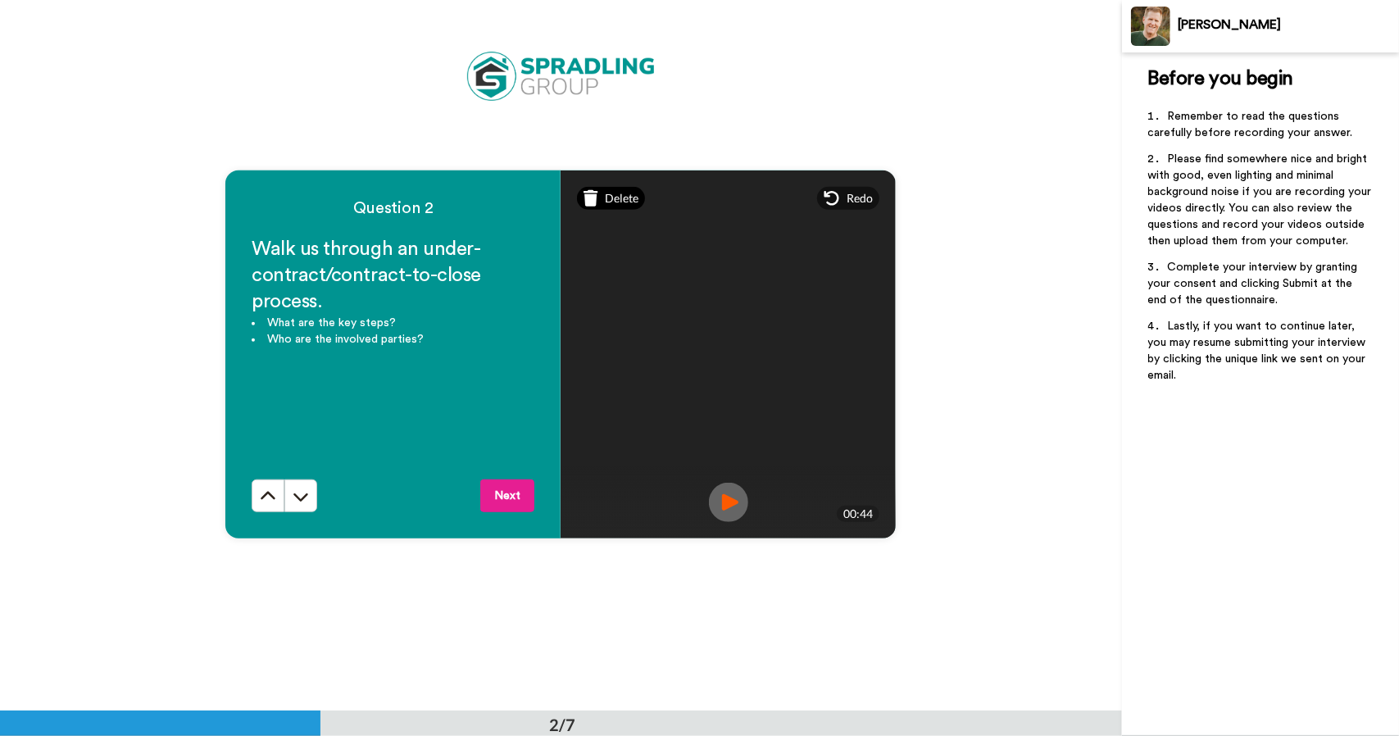
click at [615, 201] on span "Delete" at bounding box center [622, 198] width 34 height 16
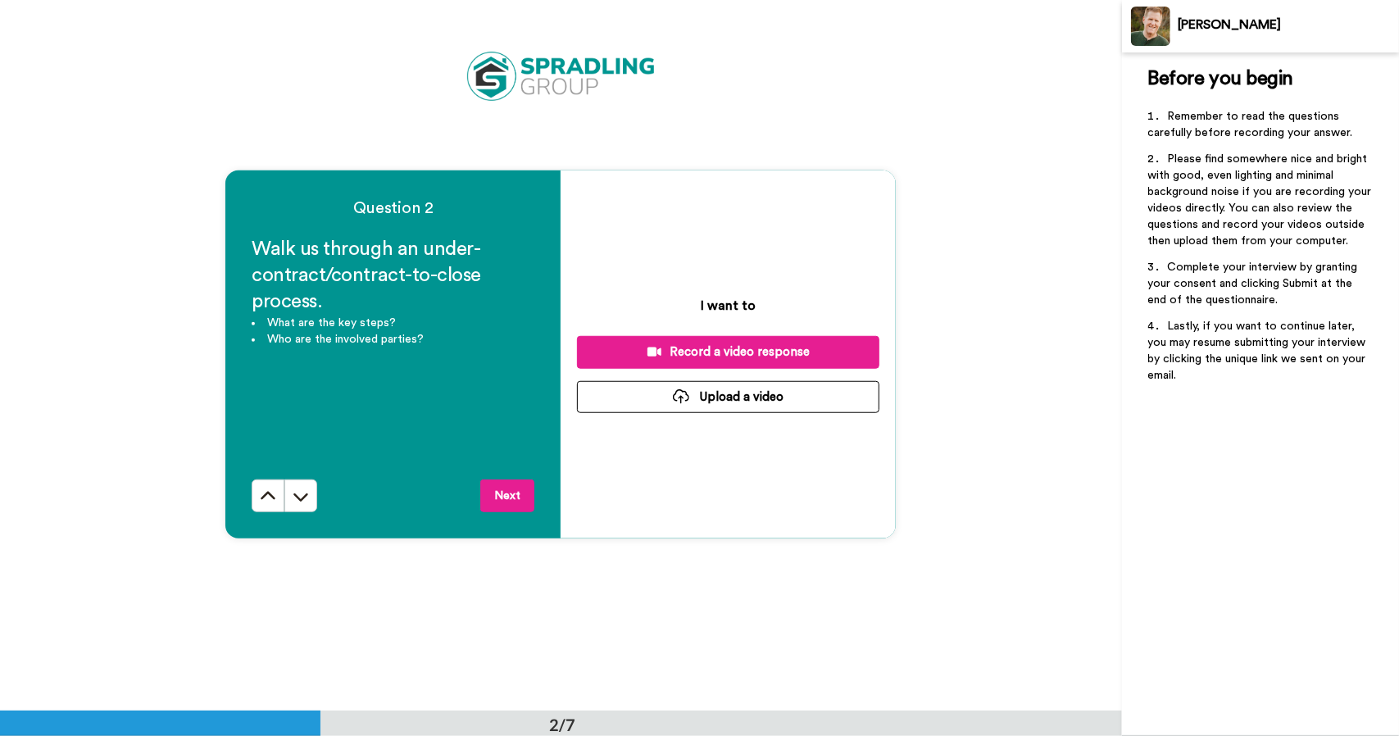
click at [701, 355] on div "Record a video response" at bounding box center [728, 351] width 276 height 17
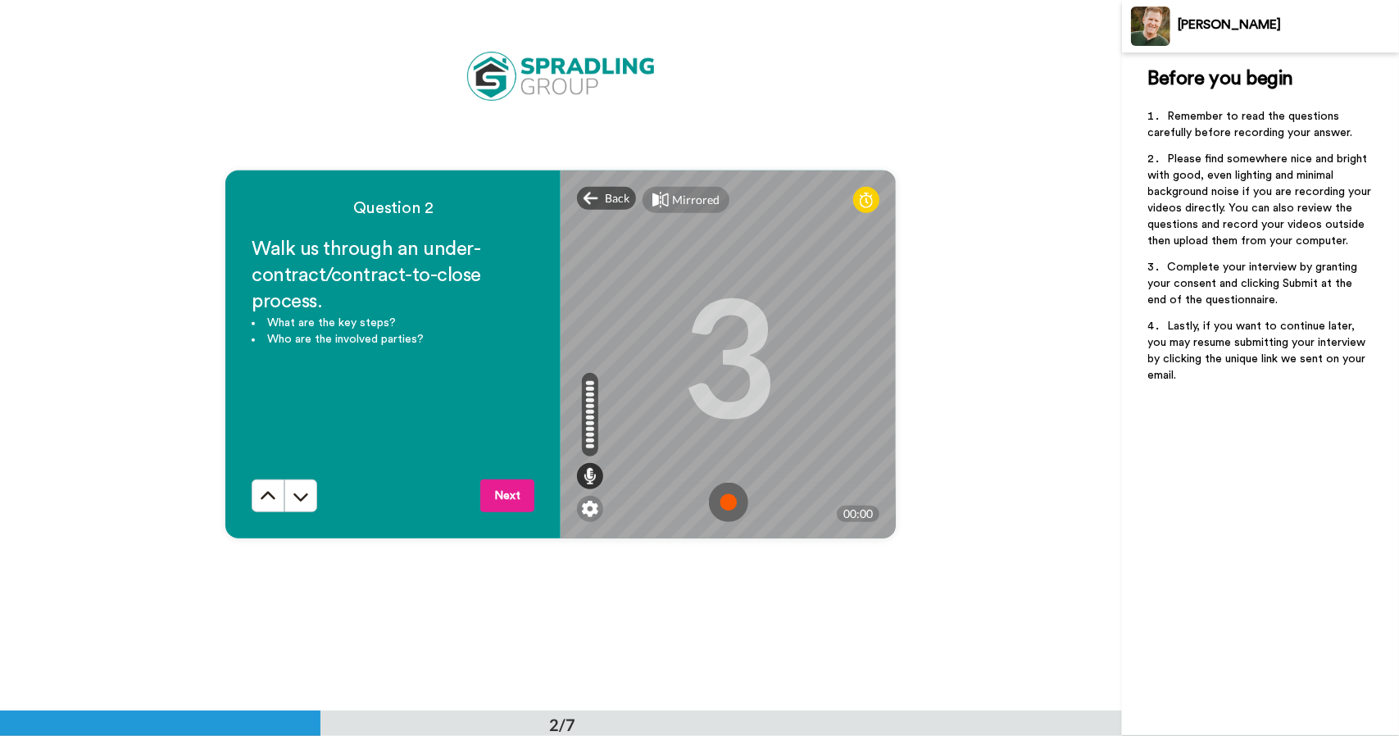
click at [728, 503] on img at bounding box center [728, 502] width 39 height 39
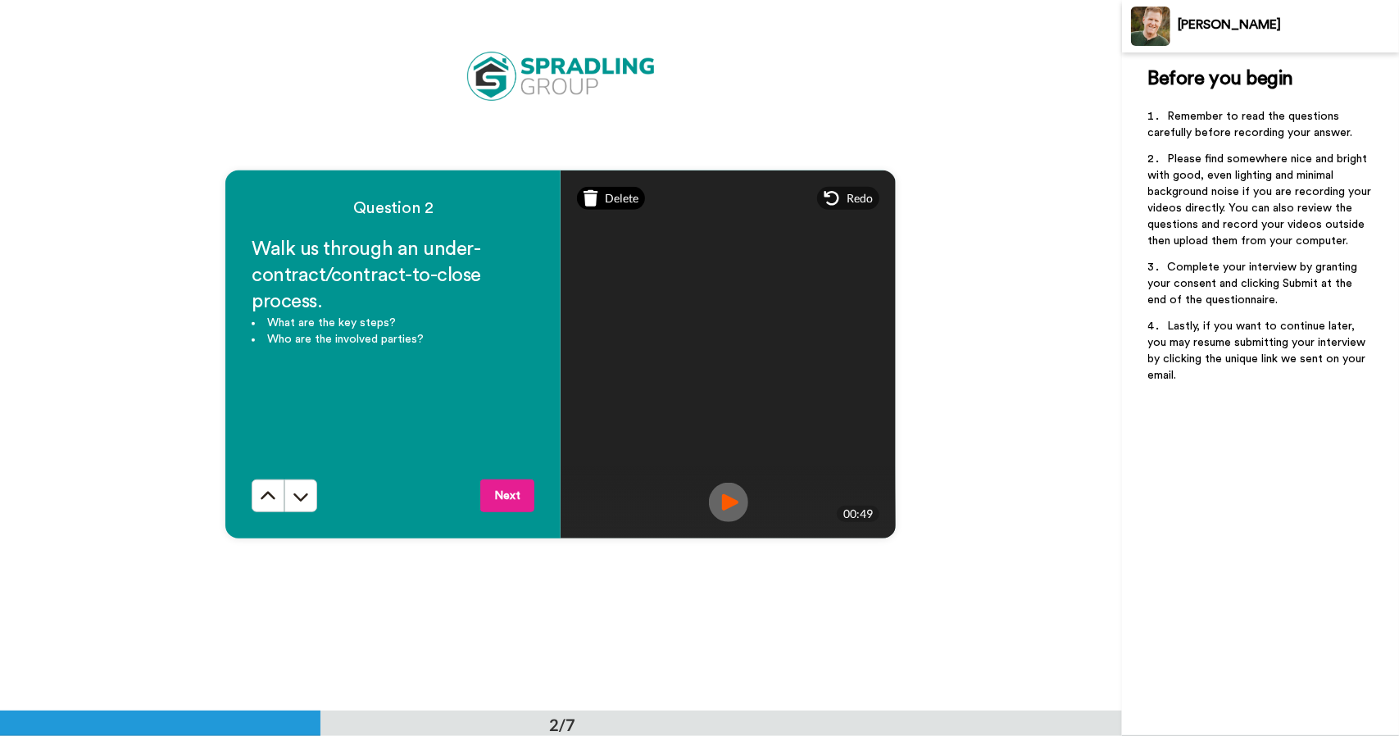
click at [615, 196] on span "Delete" at bounding box center [622, 198] width 34 height 16
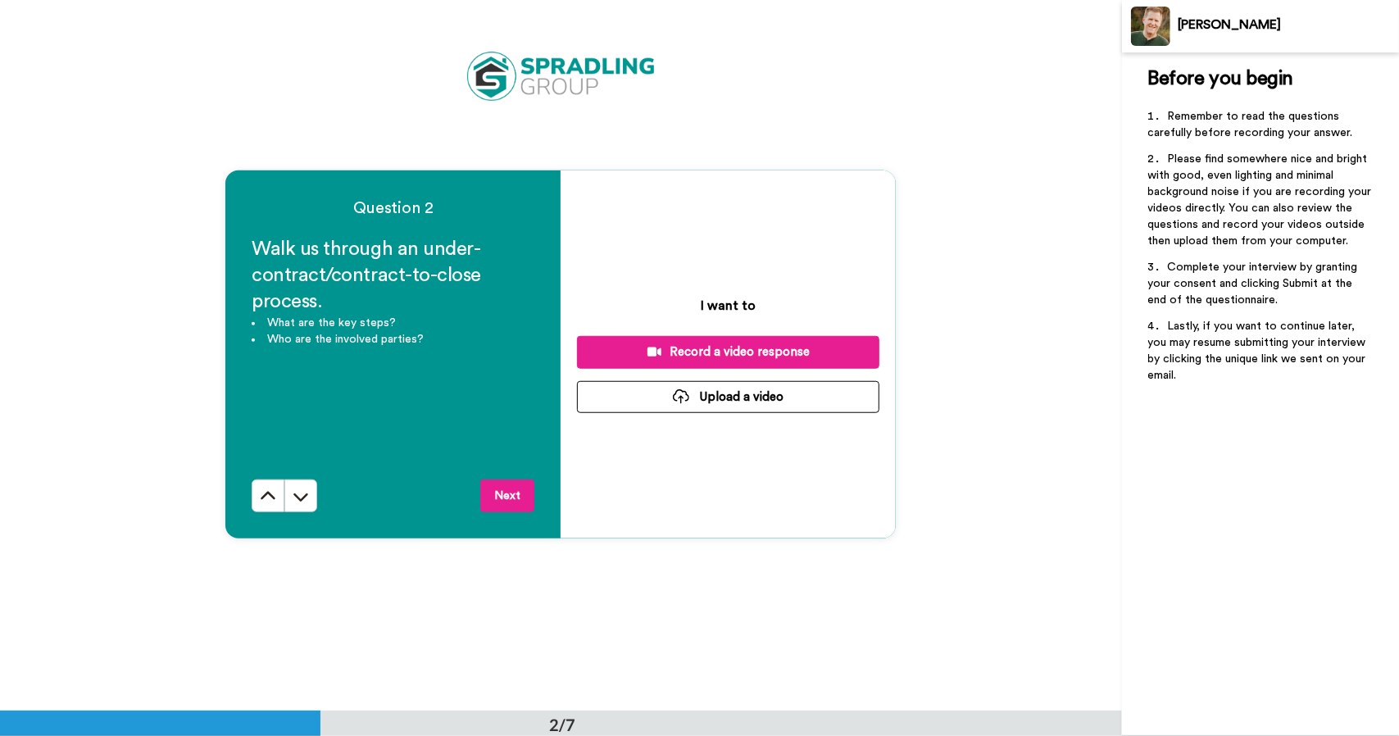
click at [701, 353] on div "Record a video response" at bounding box center [728, 351] width 276 height 17
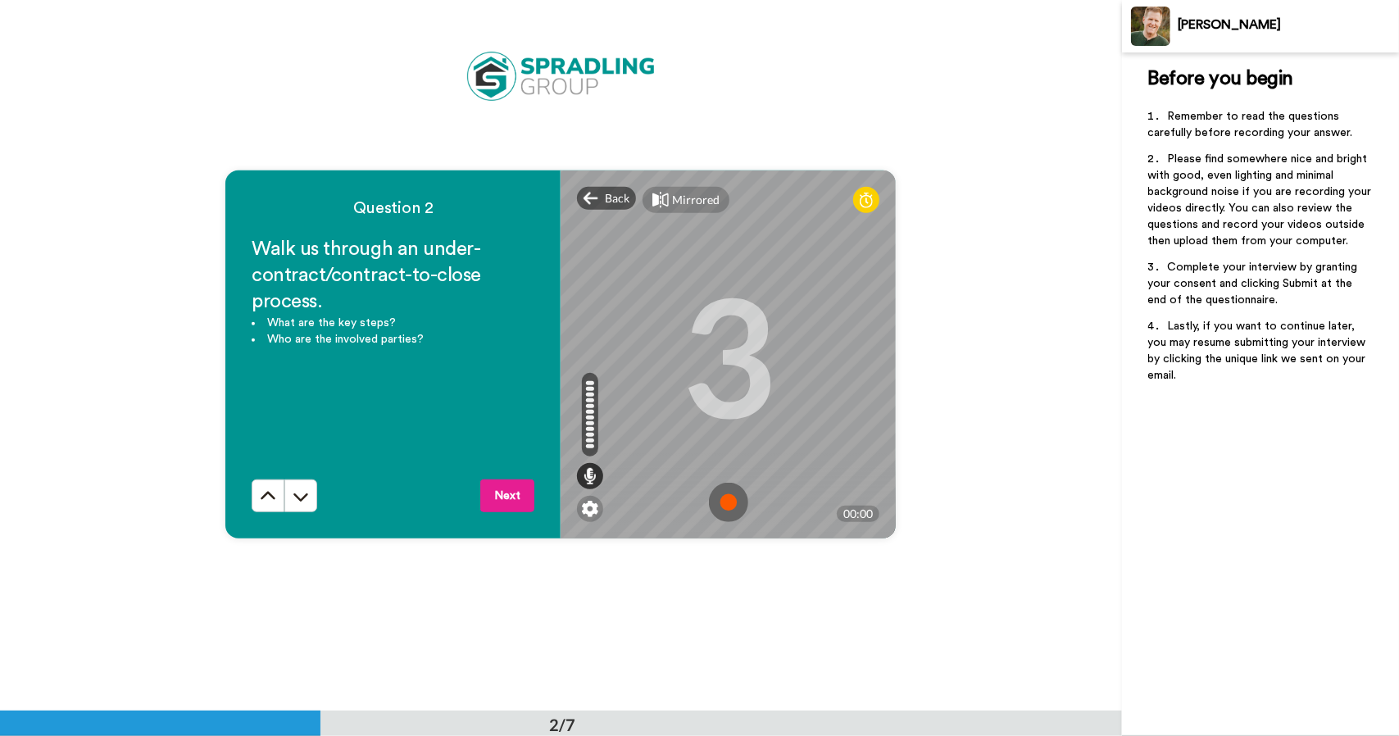
click at [728, 502] on img at bounding box center [728, 502] width 39 height 39
click at [723, 504] on img at bounding box center [728, 502] width 39 height 39
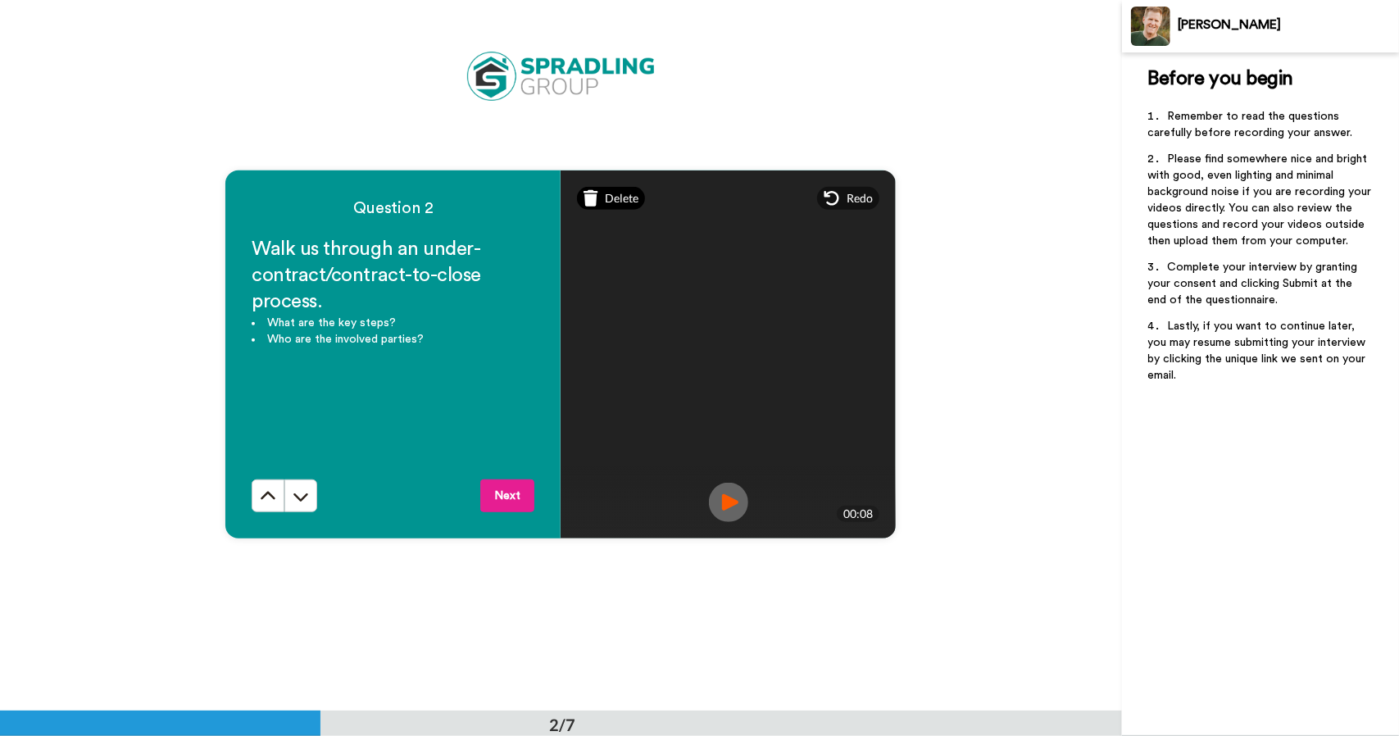
click at [583, 202] on icon at bounding box center [590, 198] width 15 height 16
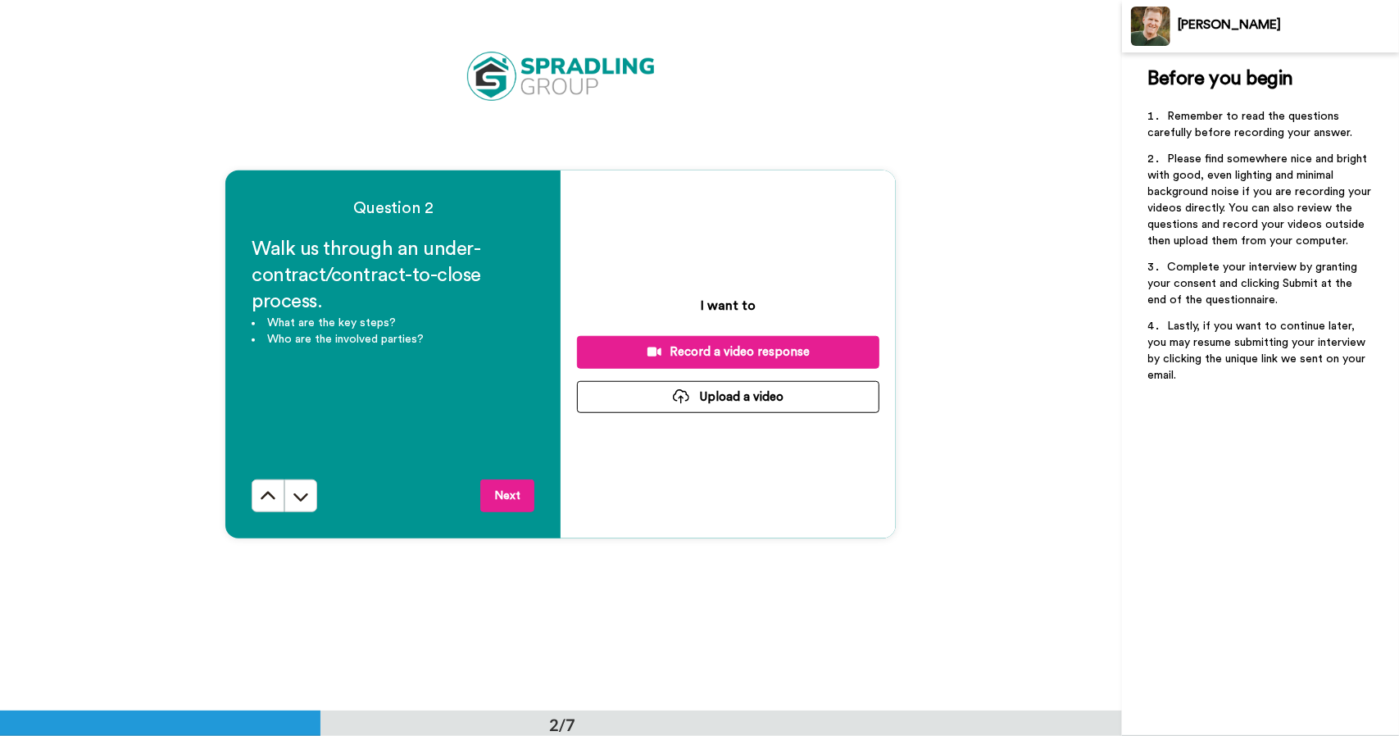
click at [746, 354] on div "Record a video response" at bounding box center [728, 351] width 276 height 17
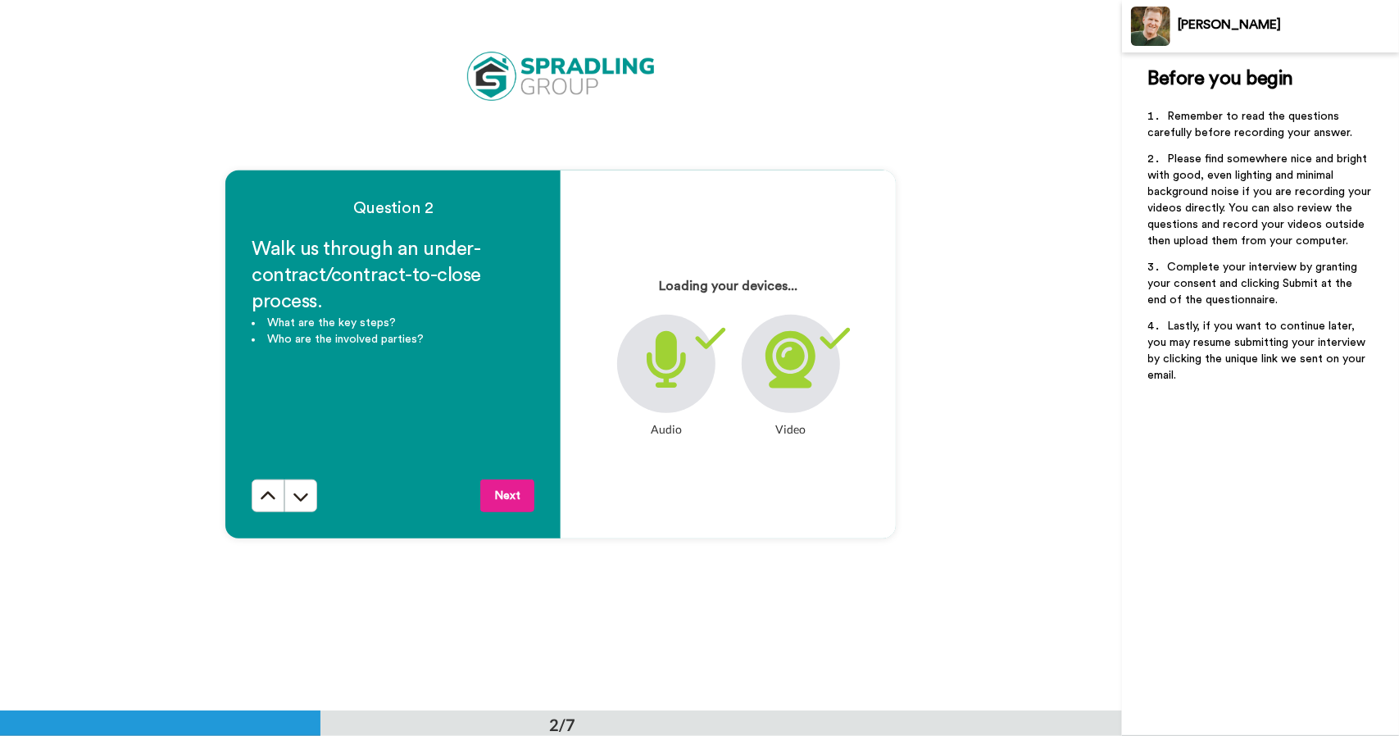
click at [746, 354] on div at bounding box center [791, 364] width 98 height 98
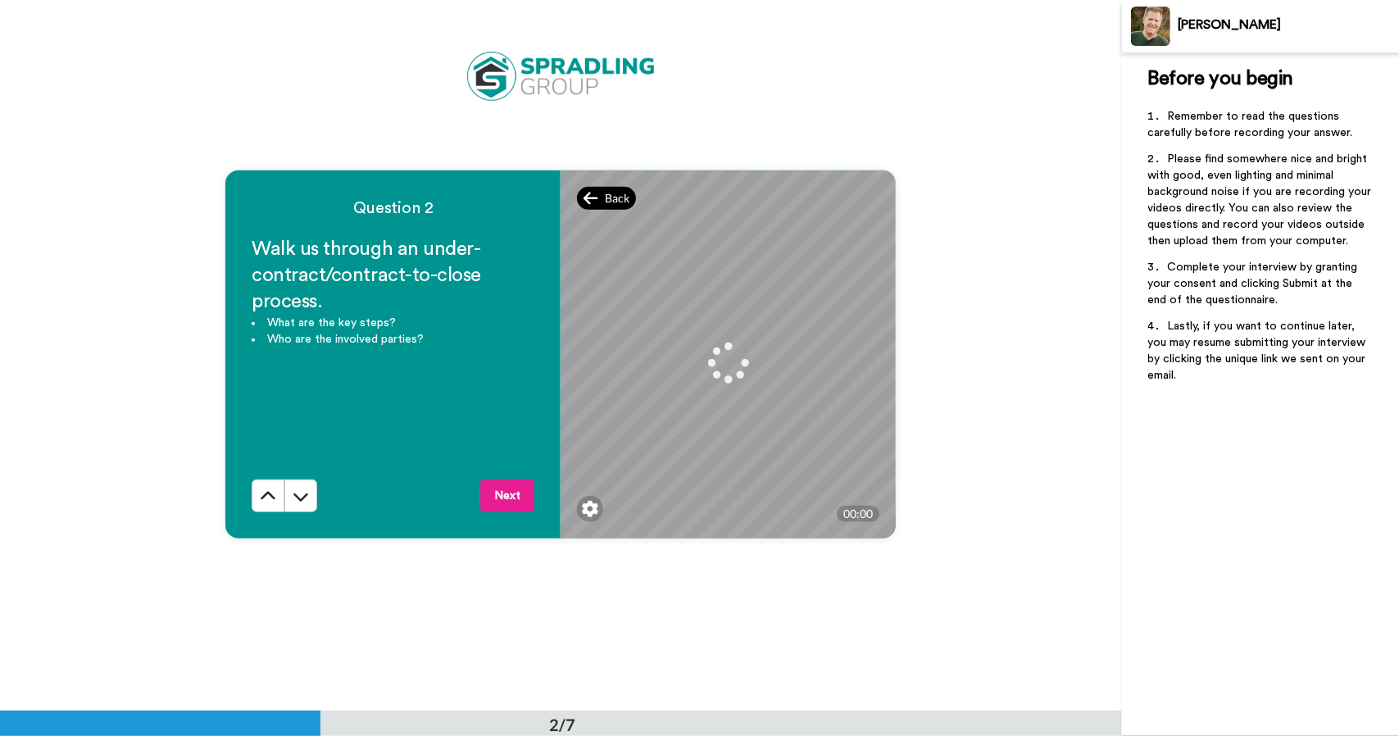
click at [598, 201] on div "Back" at bounding box center [606, 198] width 59 height 23
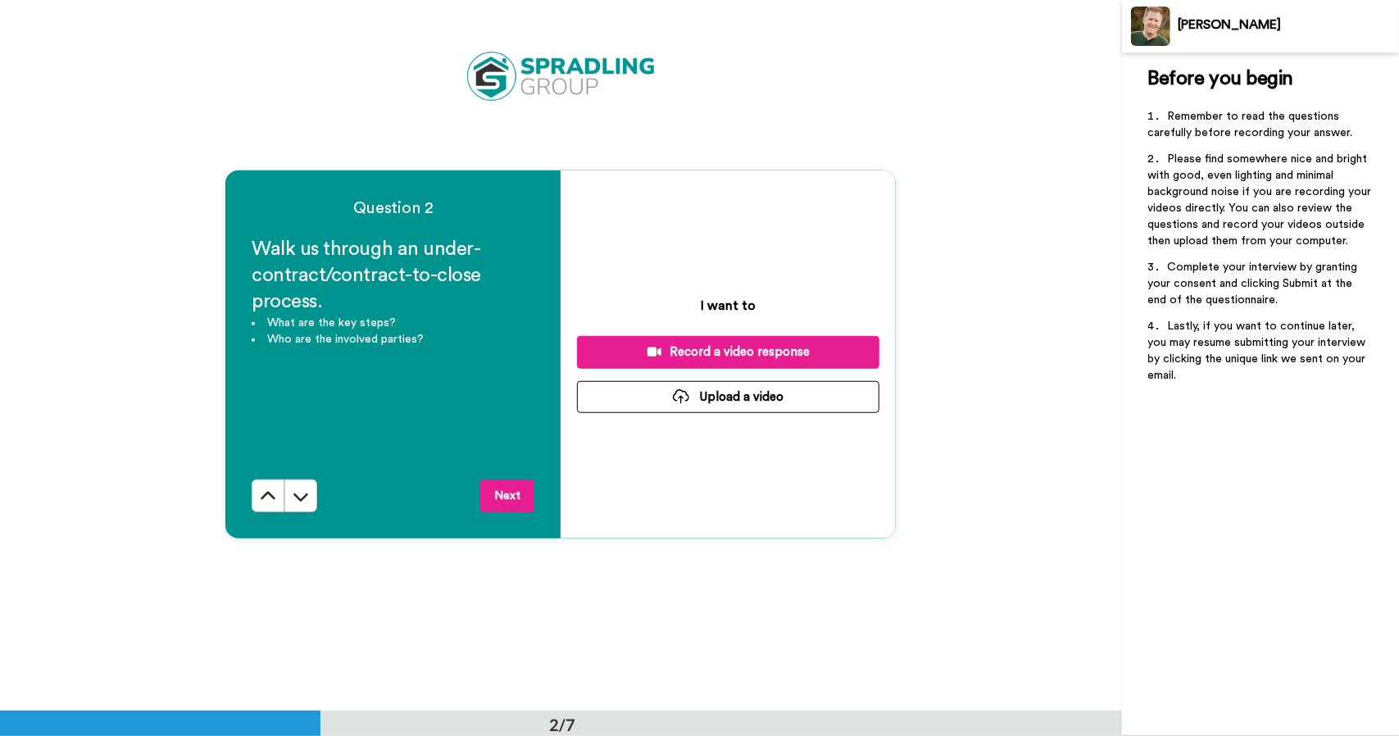
click at [723, 354] on div "Record a video response" at bounding box center [728, 351] width 276 height 17
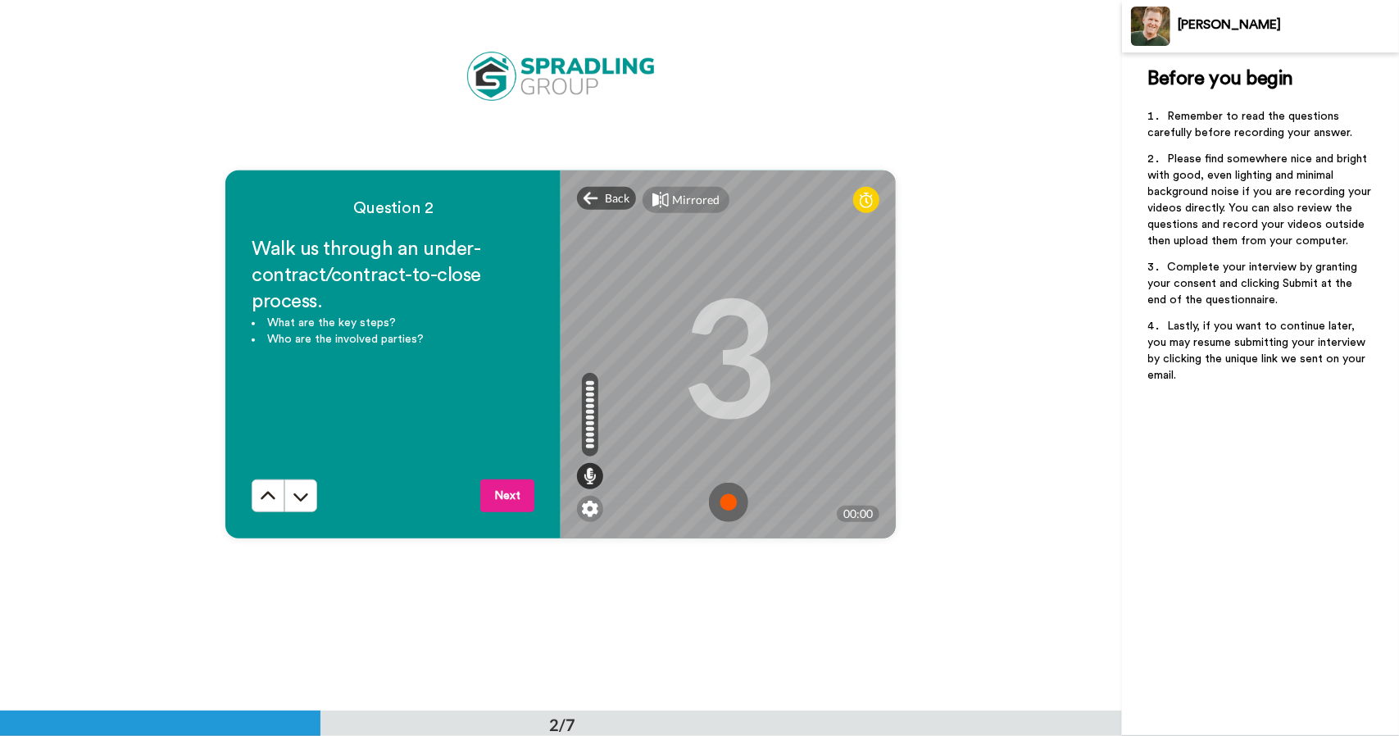
click at [724, 503] on img at bounding box center [728, 502] width 39 height 39
click at [728, 500] on img at bounding box center [728, 502] width 39 height 39
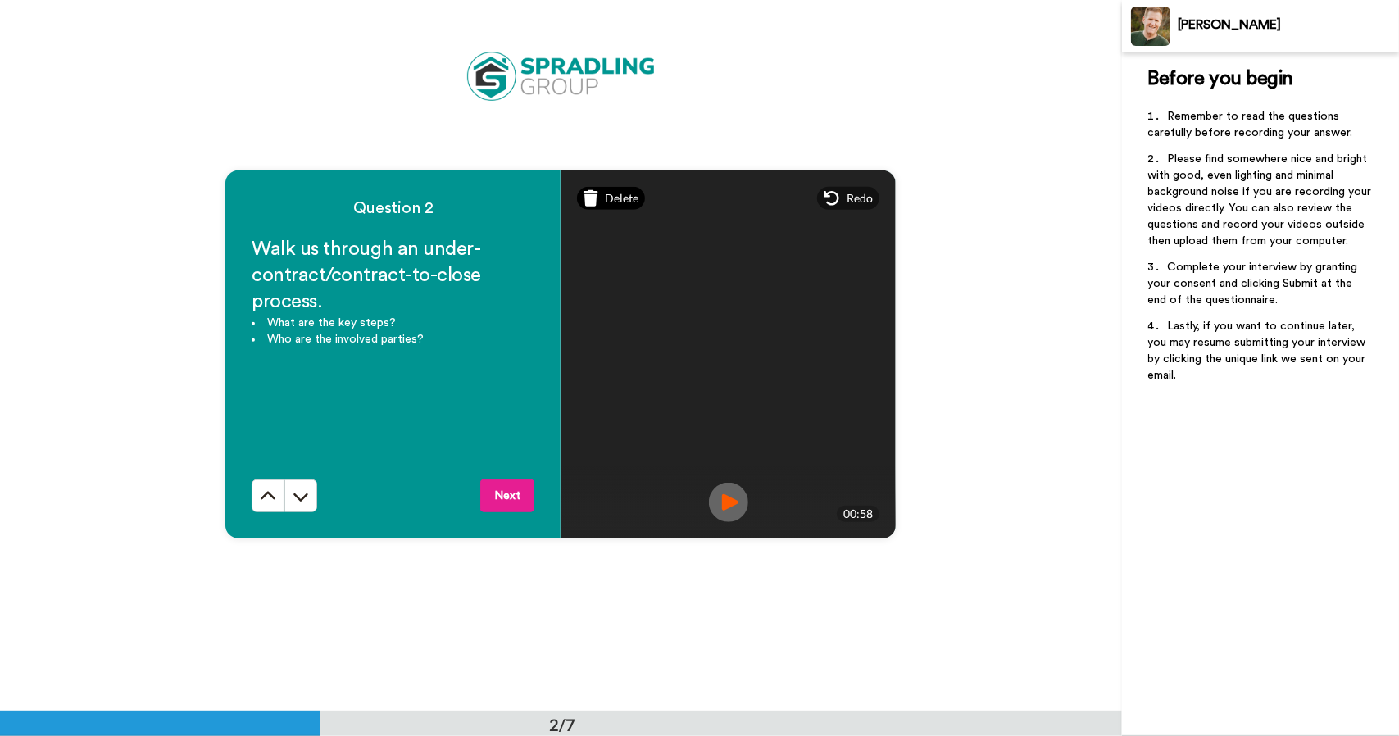
click at [615, 201] on span "Delete" at bounding box center [622, 198] width 34 height 16
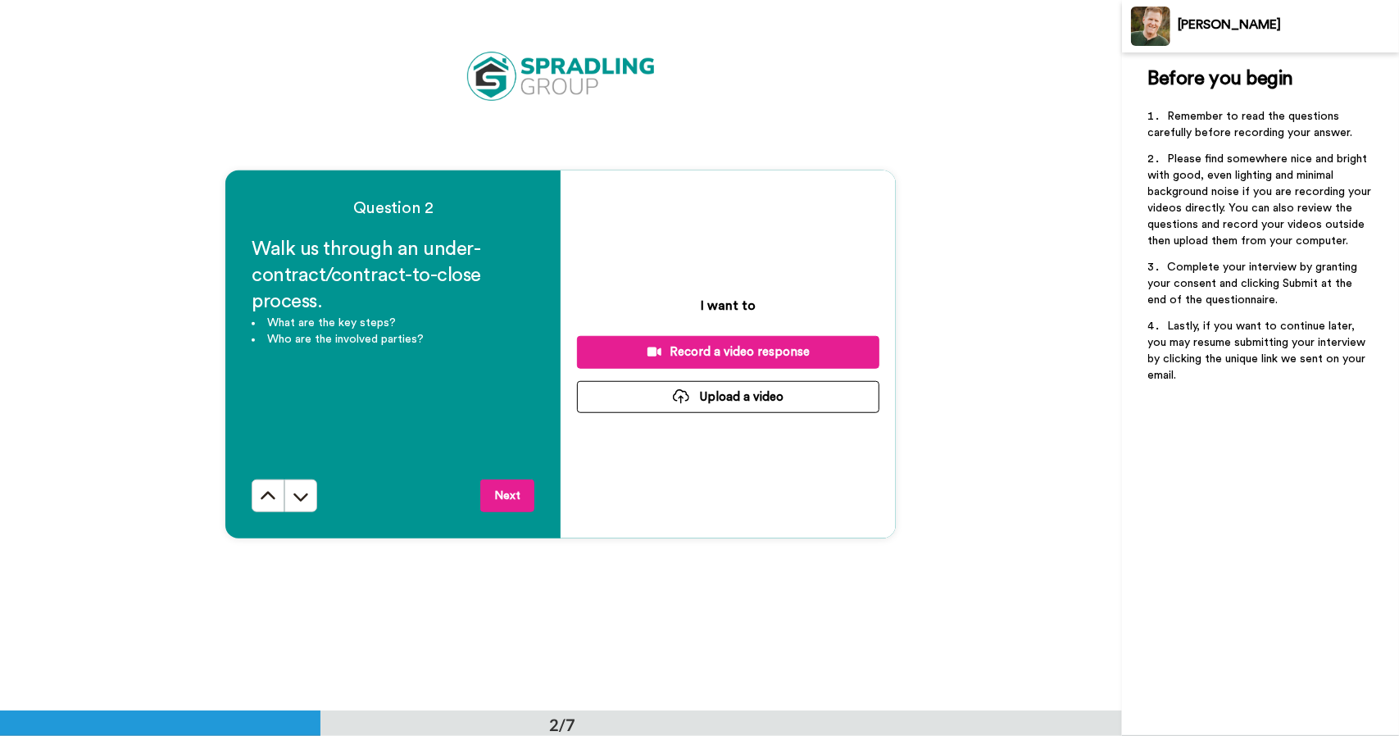
click at [711, 353] on div "Record a video response" at bounding box center [728, 351] width 276 height 17
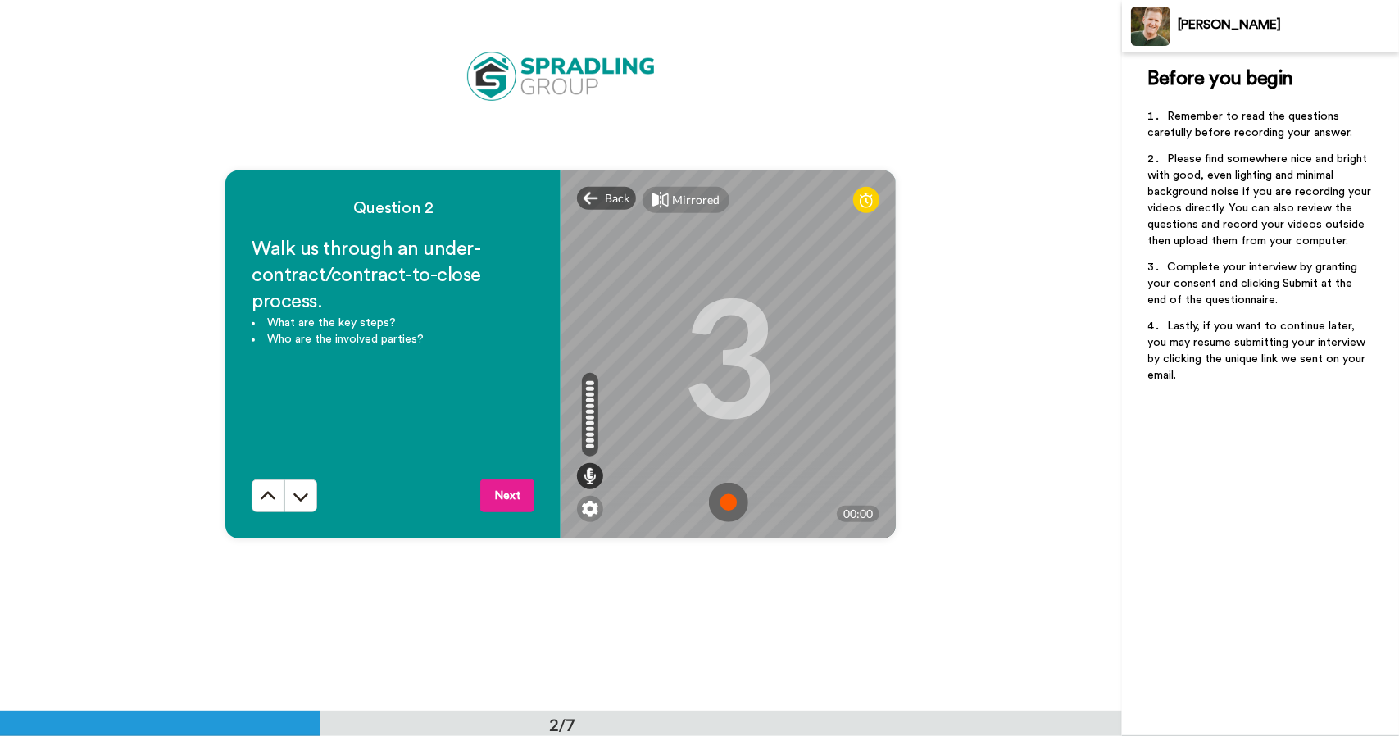
click at [726, 507] on img at bounding box center [728, 502] width 39 height 39
click at [723, 504] on img at bounding box center [728, 502] width 39 height 39
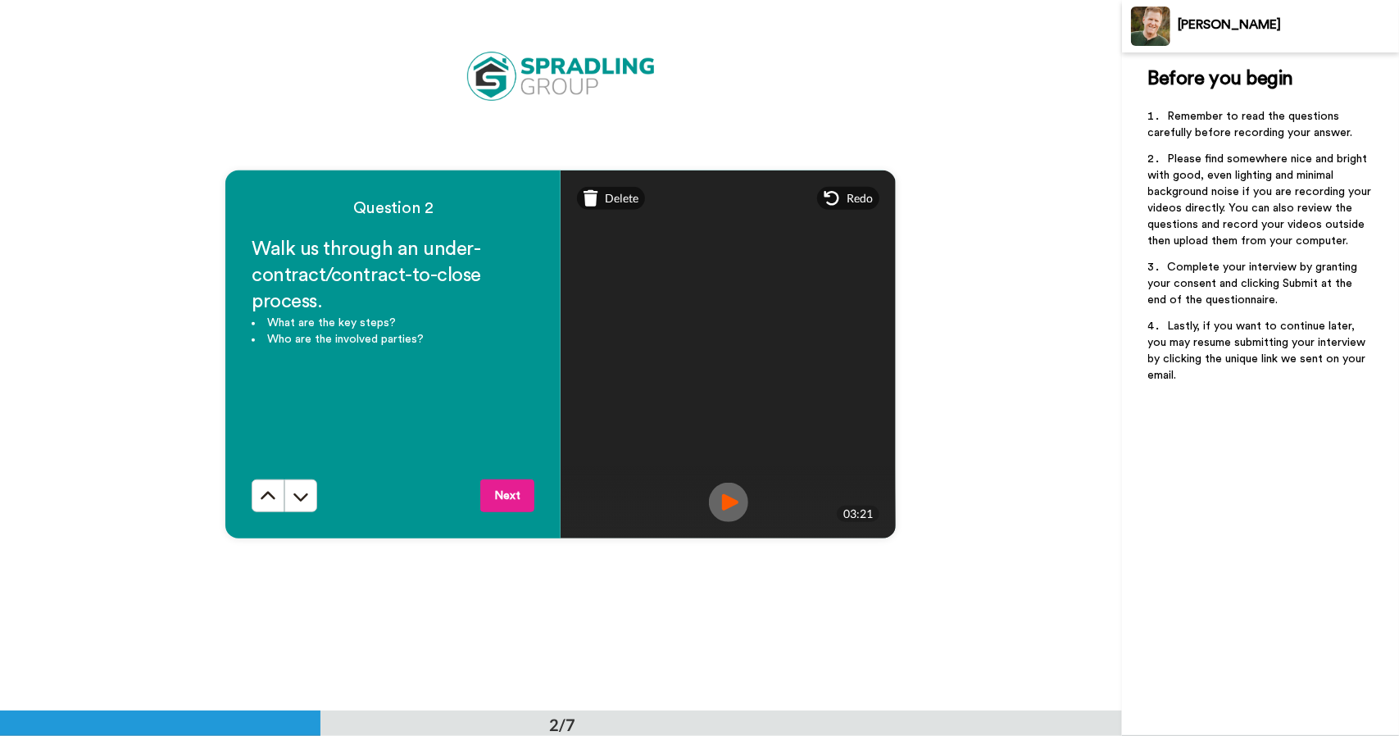
click at [728, 502] on img at bounding box center [728, 502] width 39 height 39
click at [610, 197] on span "Delete" at bounding box center [622, 198] width 34 height 16
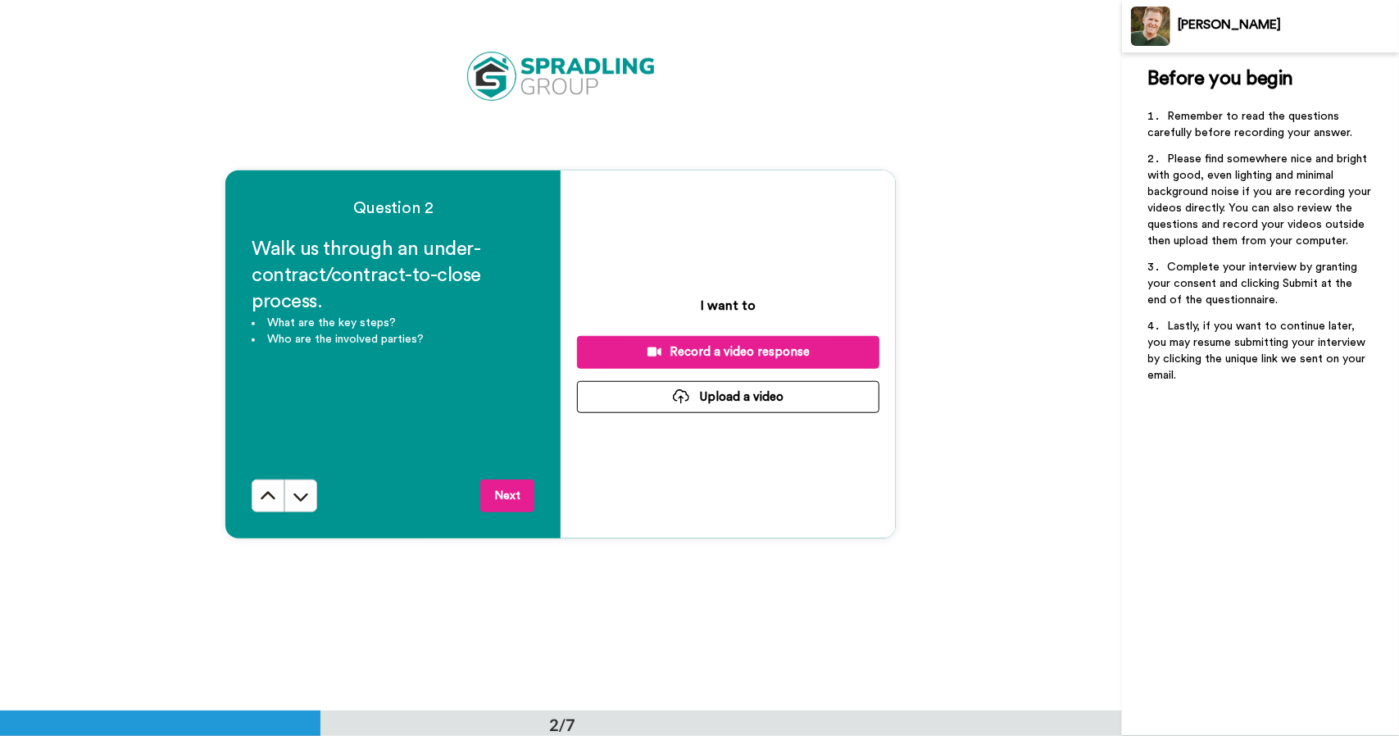
click at [719, 355] on div "Record a video response" at bounding box center [728, 351] width 276 height 17
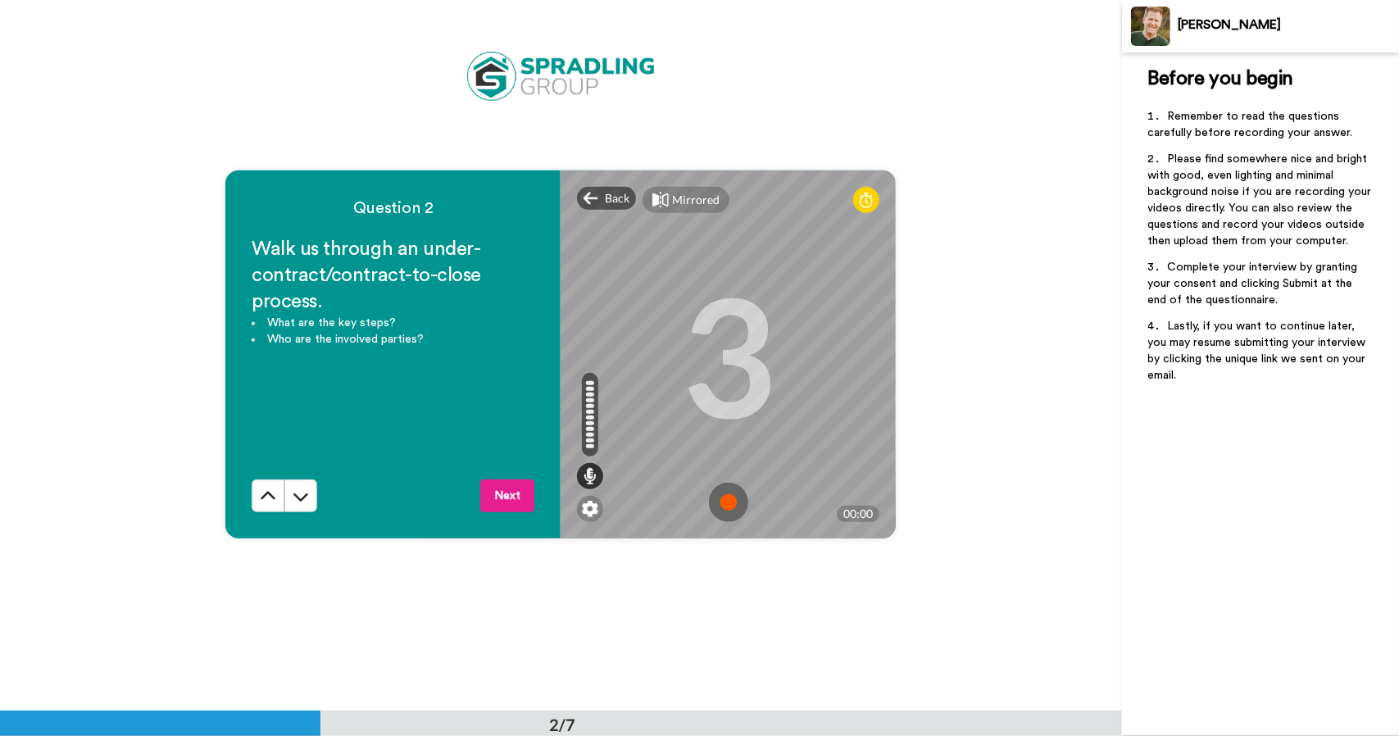
click at [726, 498] on img at bounding box center [728, 502] width 39 height 39
click at [723, 507] on img at bounding box center [728, 502] width 39 height 39
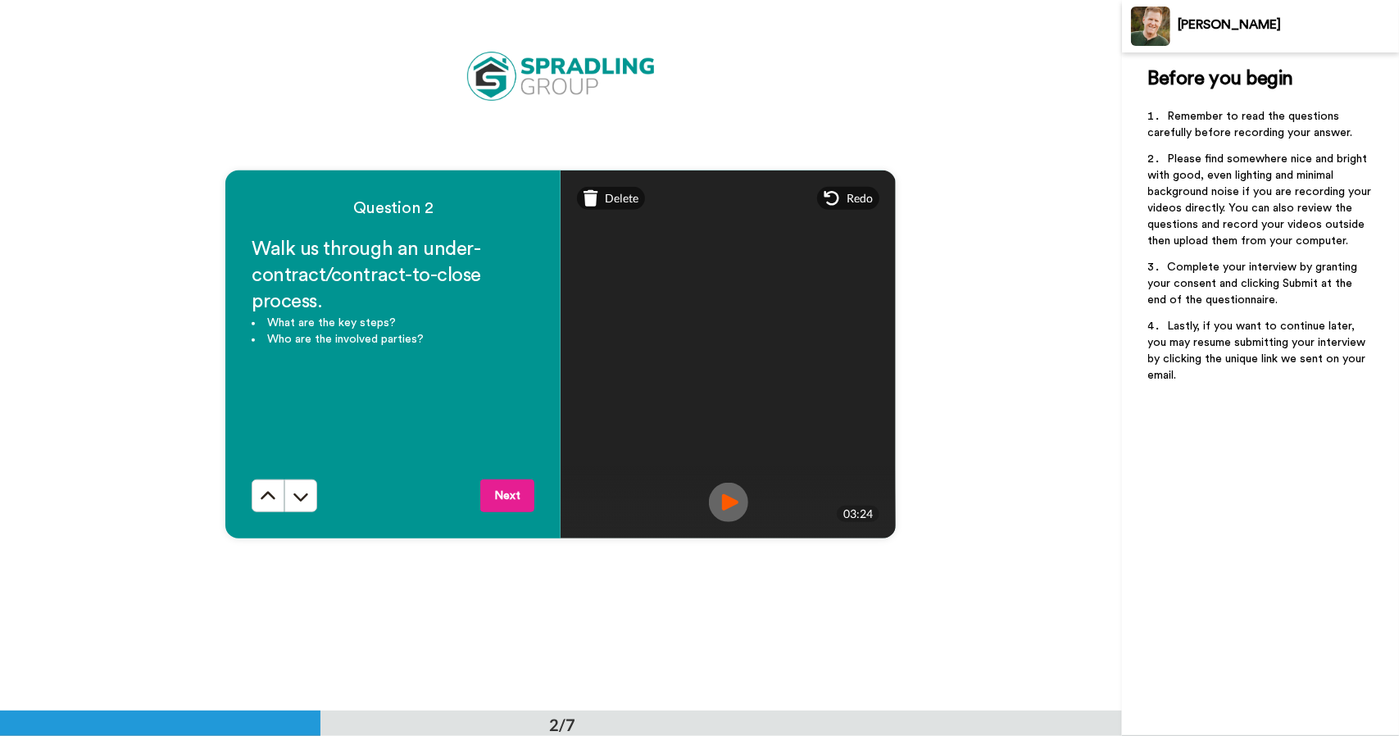
click at [726, 498] on img at bounding box center [728, 502] width 39 height 39
click at [510, 498] on button "Next" at bounding box center [507, 495] width 54 height 33
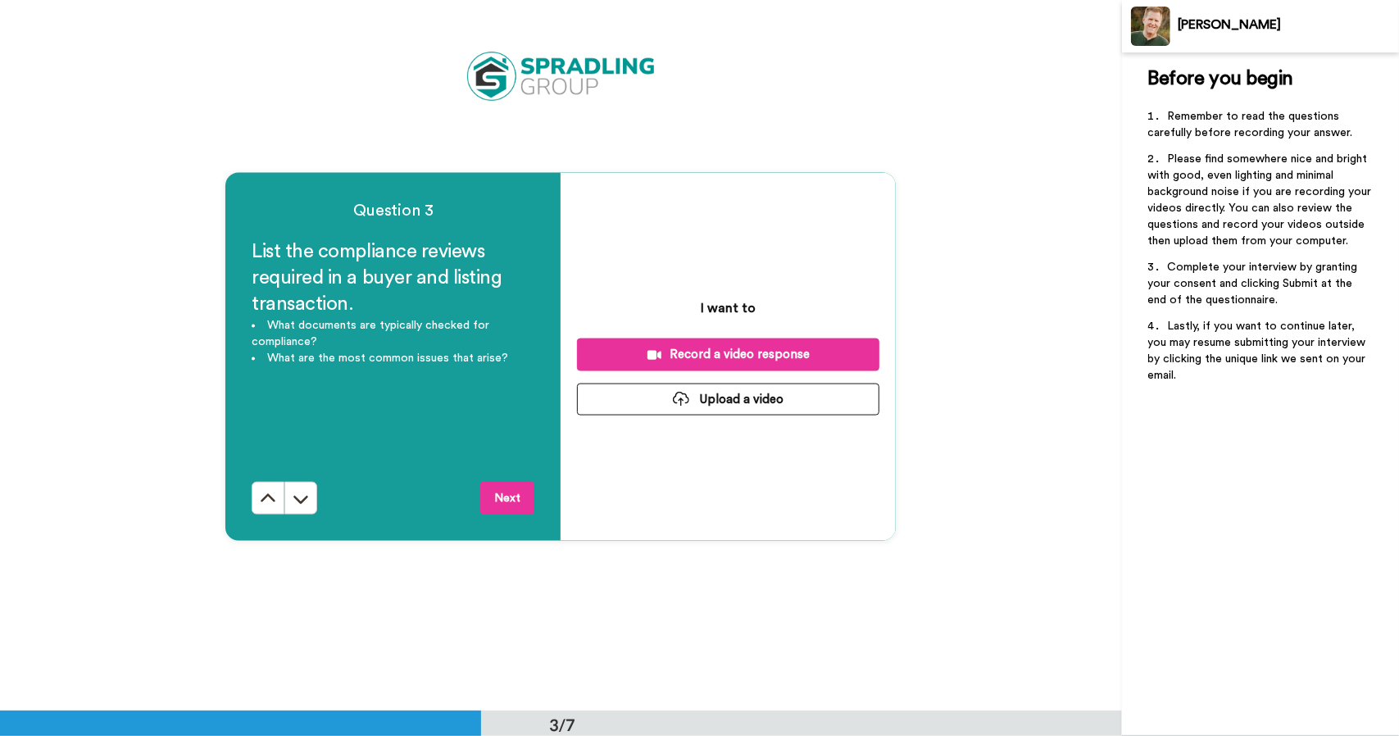
scroll to position [1422, 0]
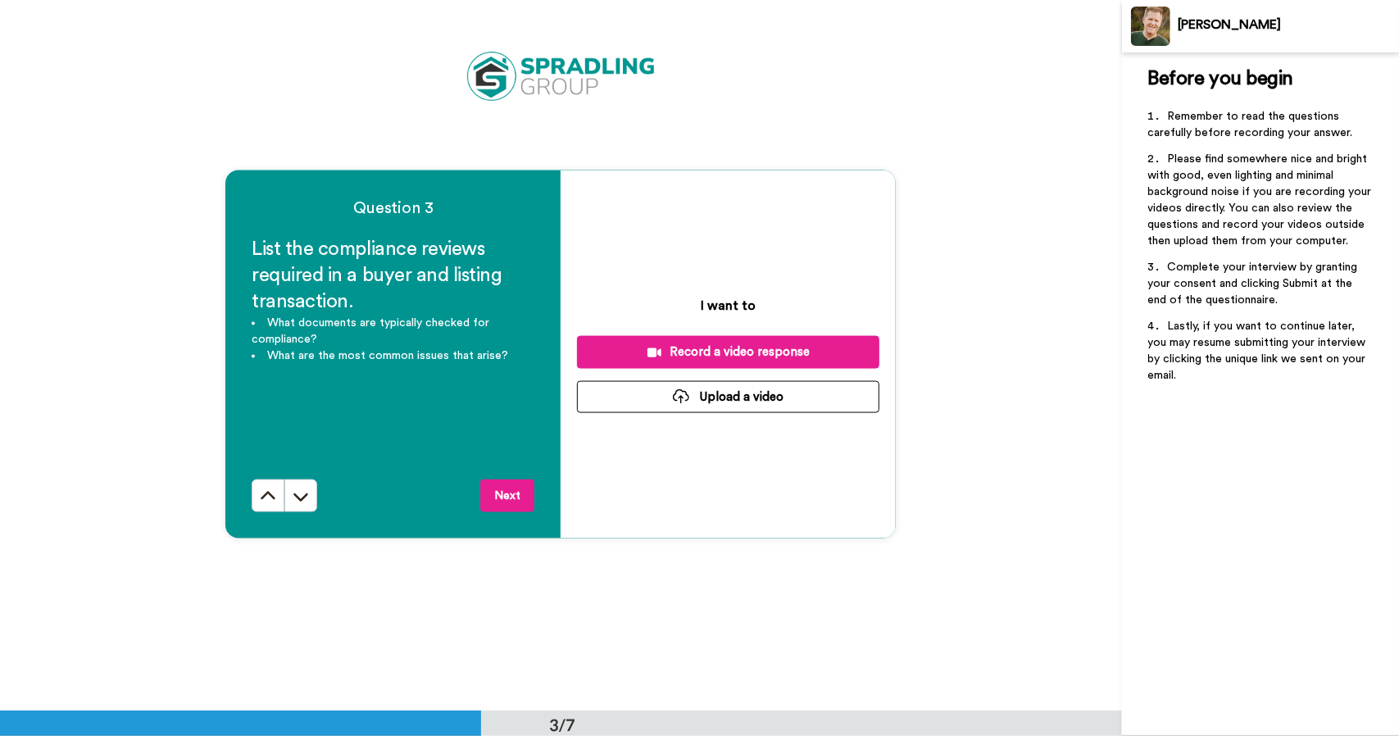
click at [718, 356] on div "Record a video response" at bounding box center [728, 351] width 276 height 17
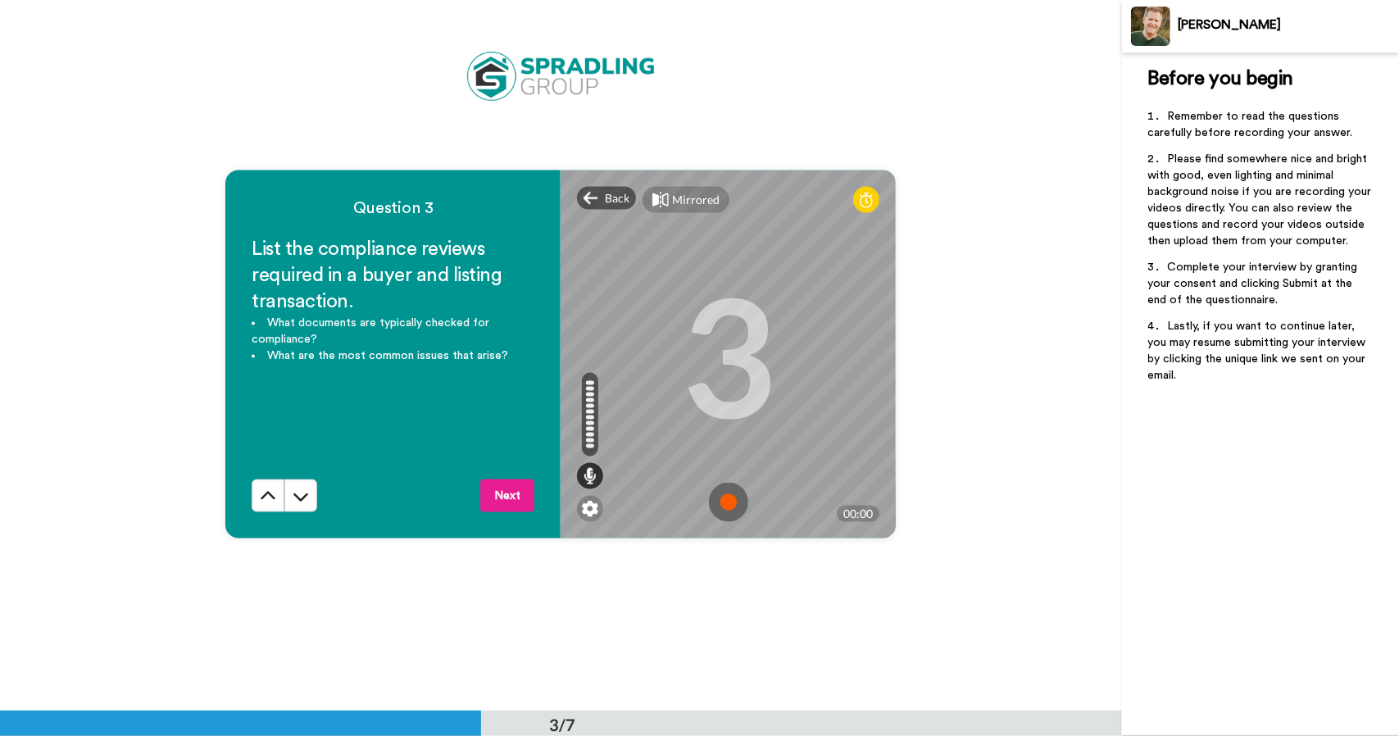
click at [727, 496] on img at bounding box center [728, 502] width 39 height 39
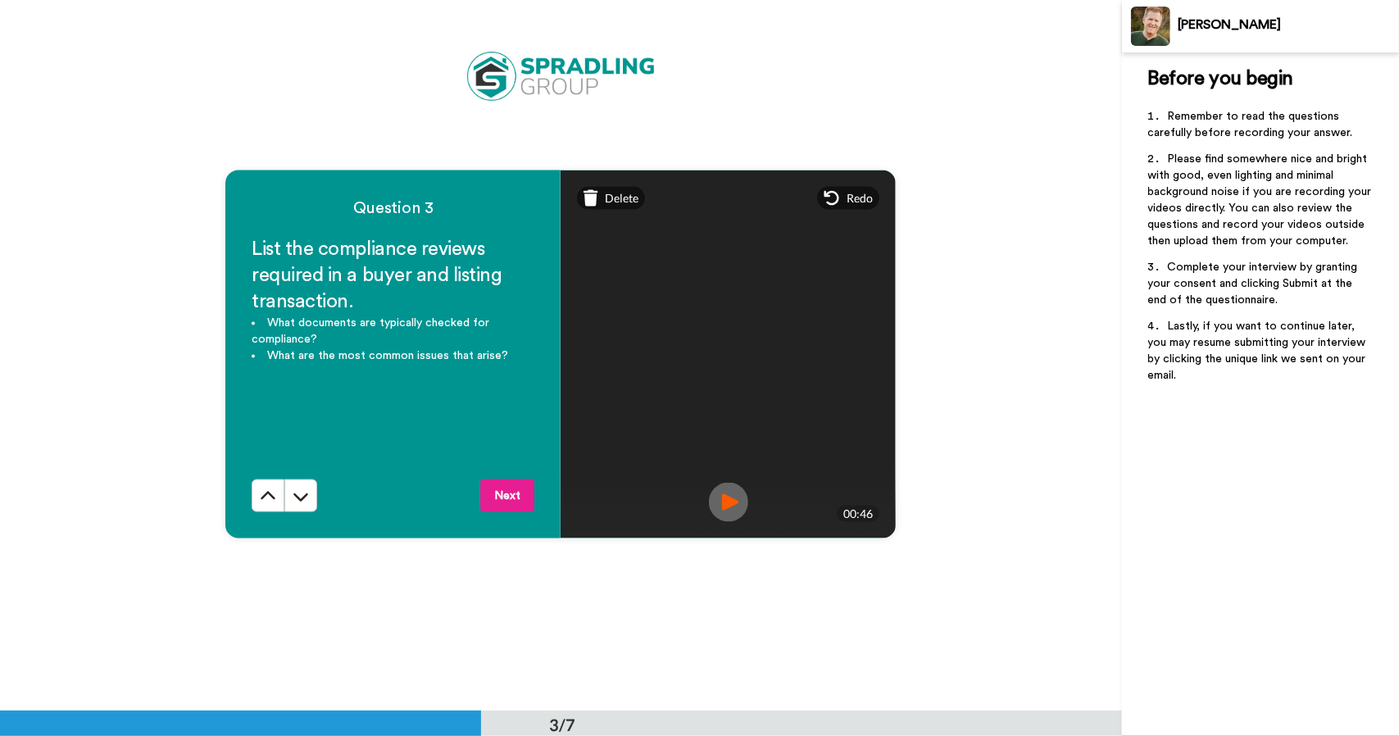
click at [724, 494] on img at bounding box center [728, 502] width 39 height 39
click at [588, 197] on icon at bounding box center [590, 198] width 15 height 16
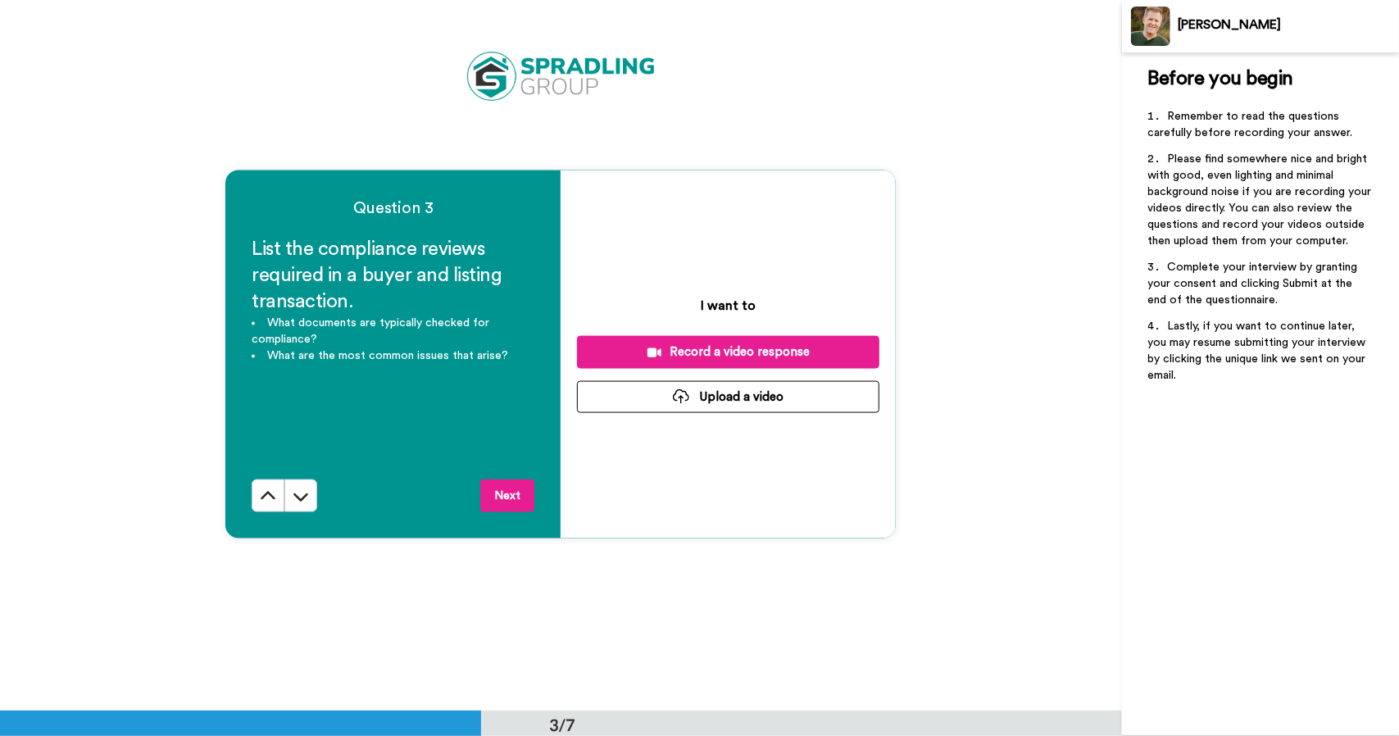
click at [708, 355] on div "Record a video response" at bounding box center [728, 351] width 276 height 17
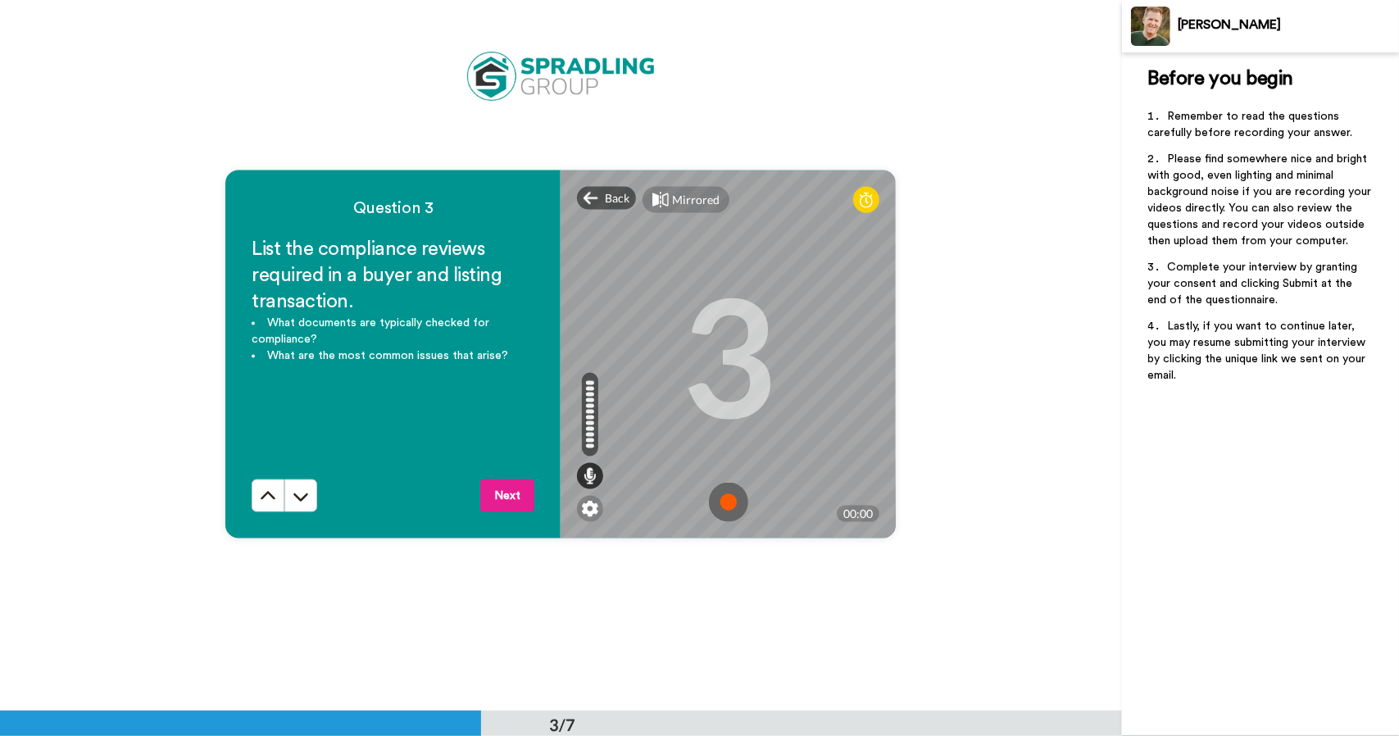
click at [731, 505] on img at bounding box center [728, 502] width 39 height 39
click at [728, 502] on img at bounding box center [728, 502] width 39 height 39
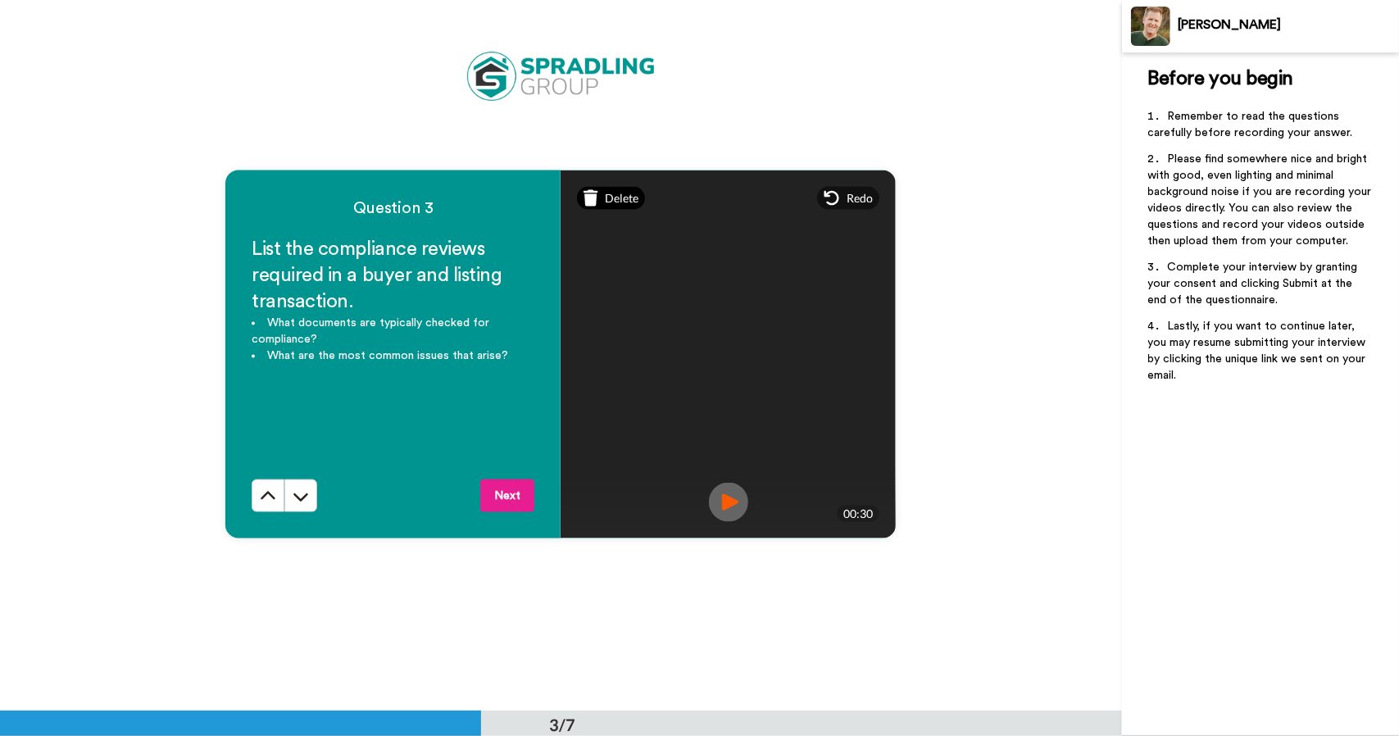
click at [587, 201] on icon at bounding box center [590, 198] width 15 height 16
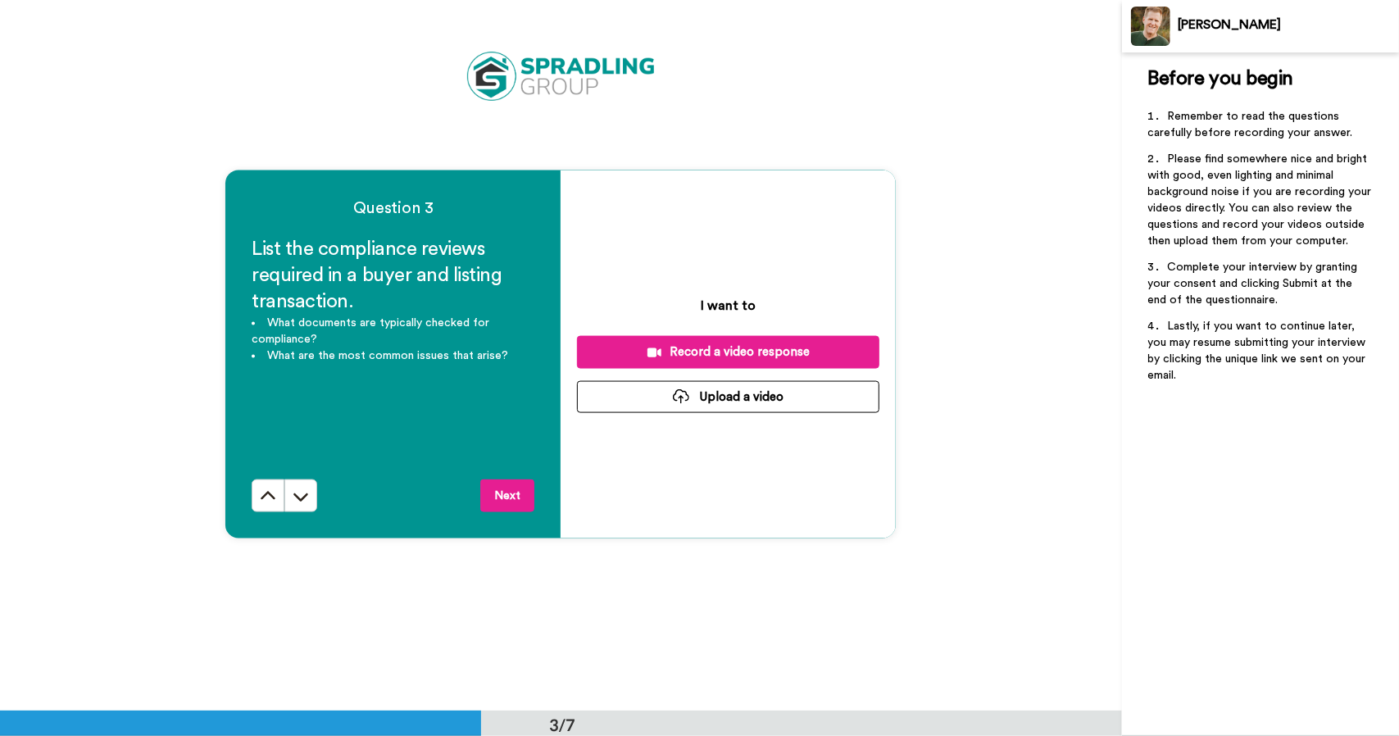
click at [713, 352] on div "Record a video response" at bounding box center [728, 351] width 276 height 17
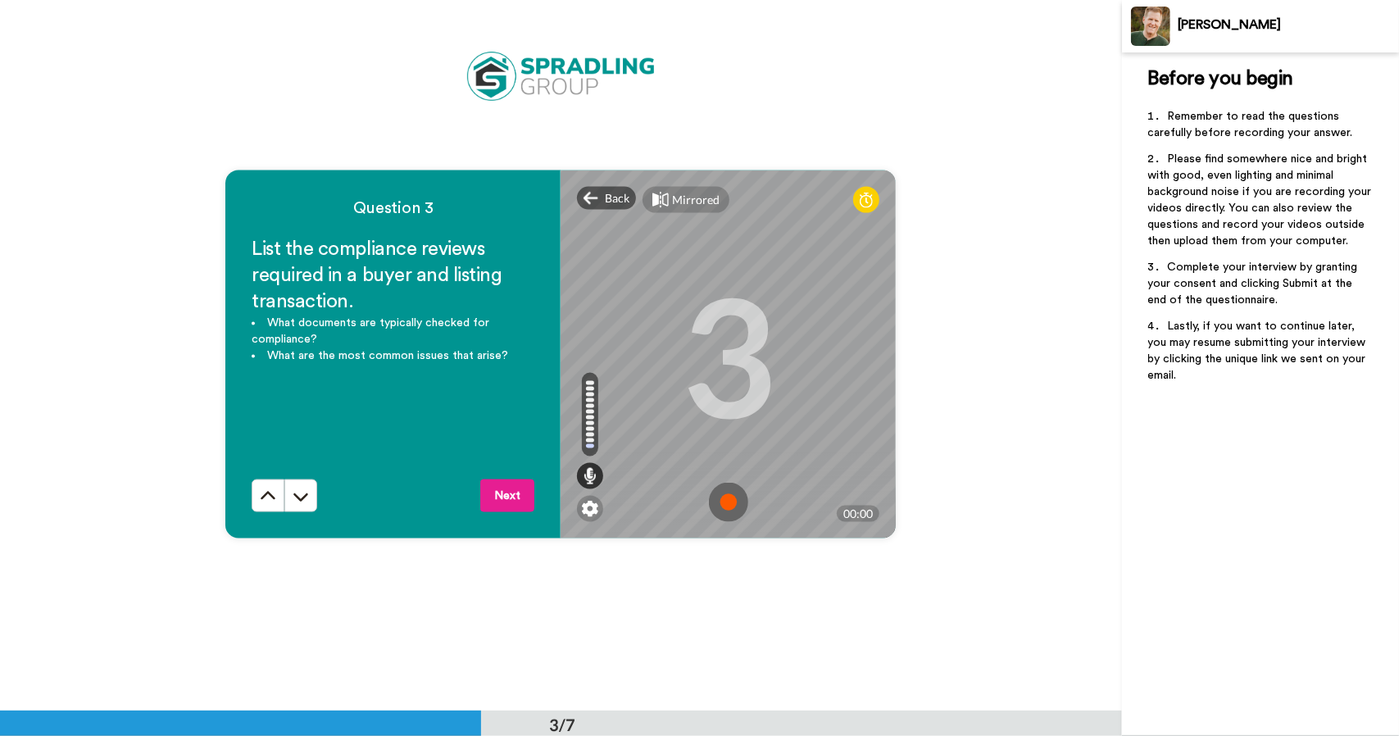
click at [723, 501] on img at bounding box center [728, 502] width 39 height 39
click at [715, 503] on img at bounding box center [728, 502] width 39 height 39
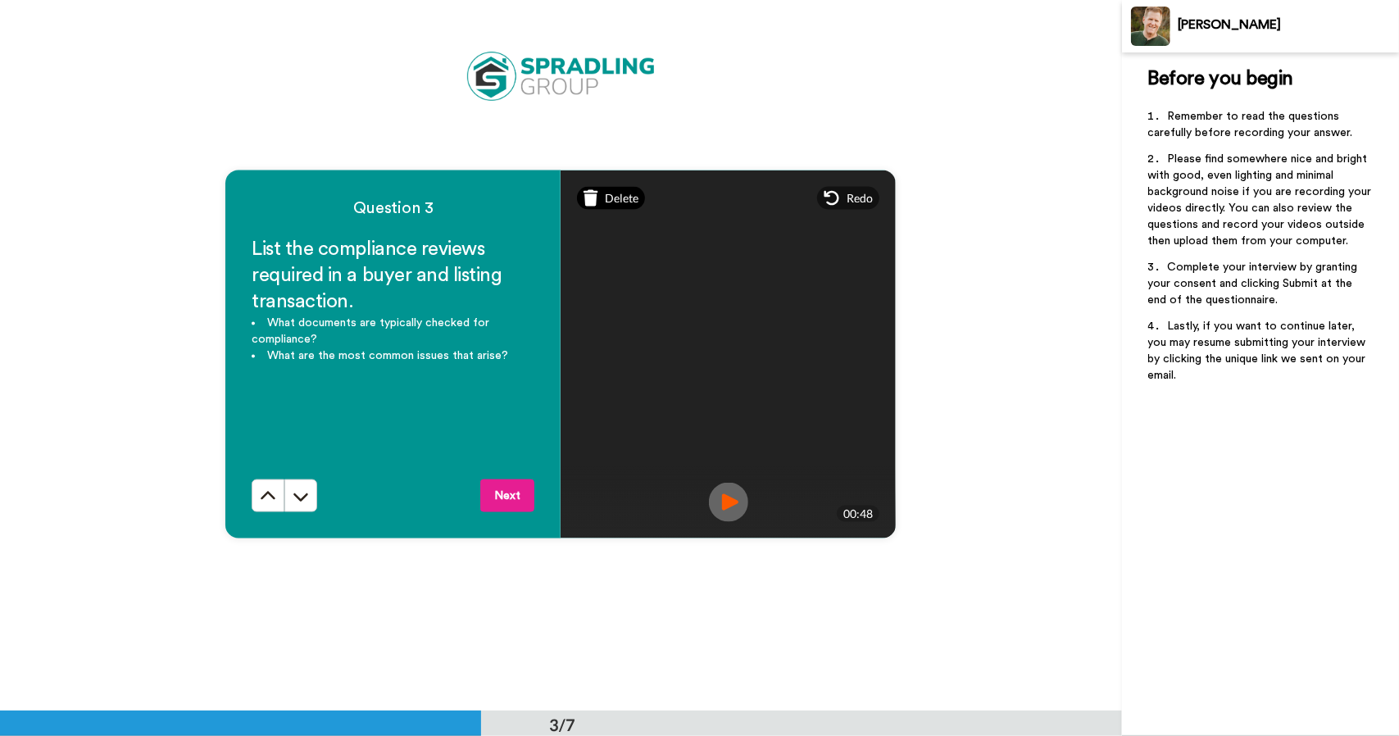
click at [605, 202] on span "Delete" at bounding box center [622, 198] width 34 height 16
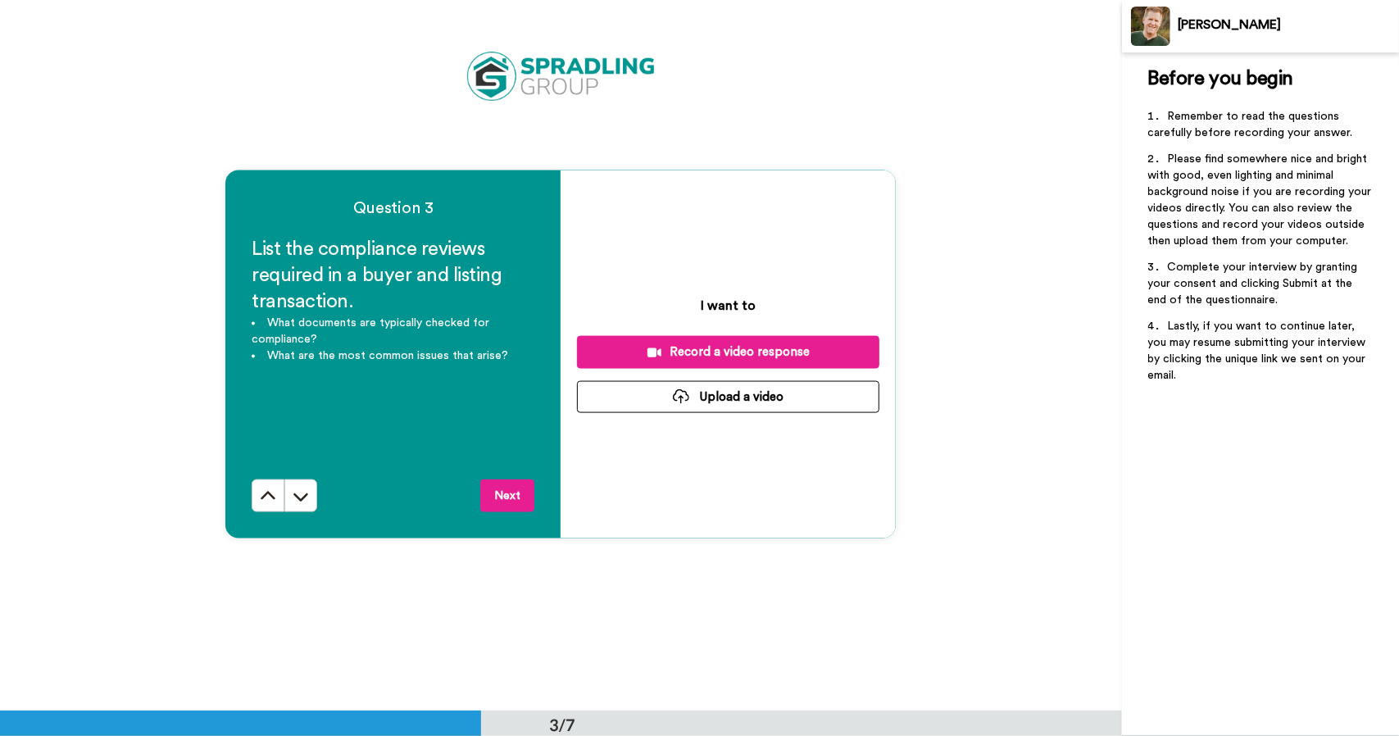
click at [710, 351] on div "Record a video response" at bounding box center [728, 351] width 276 height 17
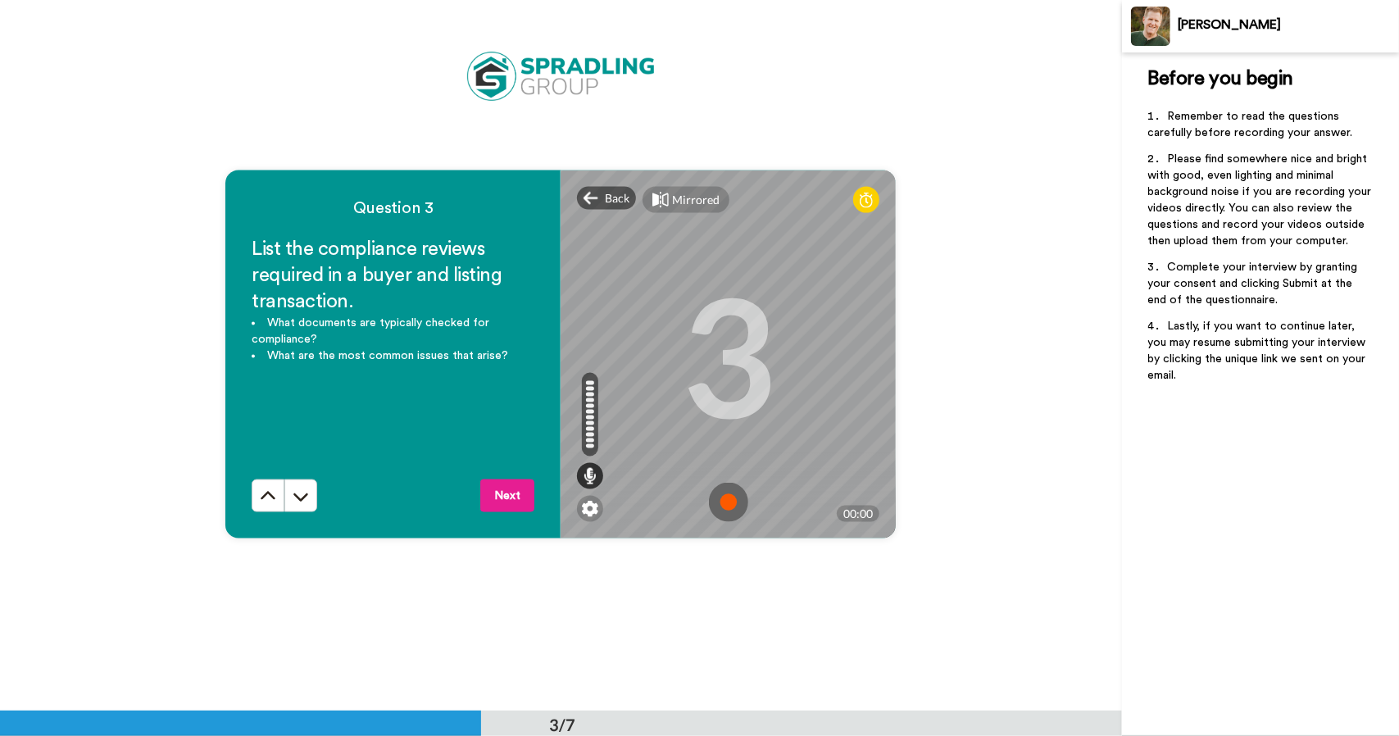
click at [722, 504] on img at bounding box center [728, 502] width 39 height 39
click at [723, 504] on img at bounding box center [728, 502] width 39 height 39
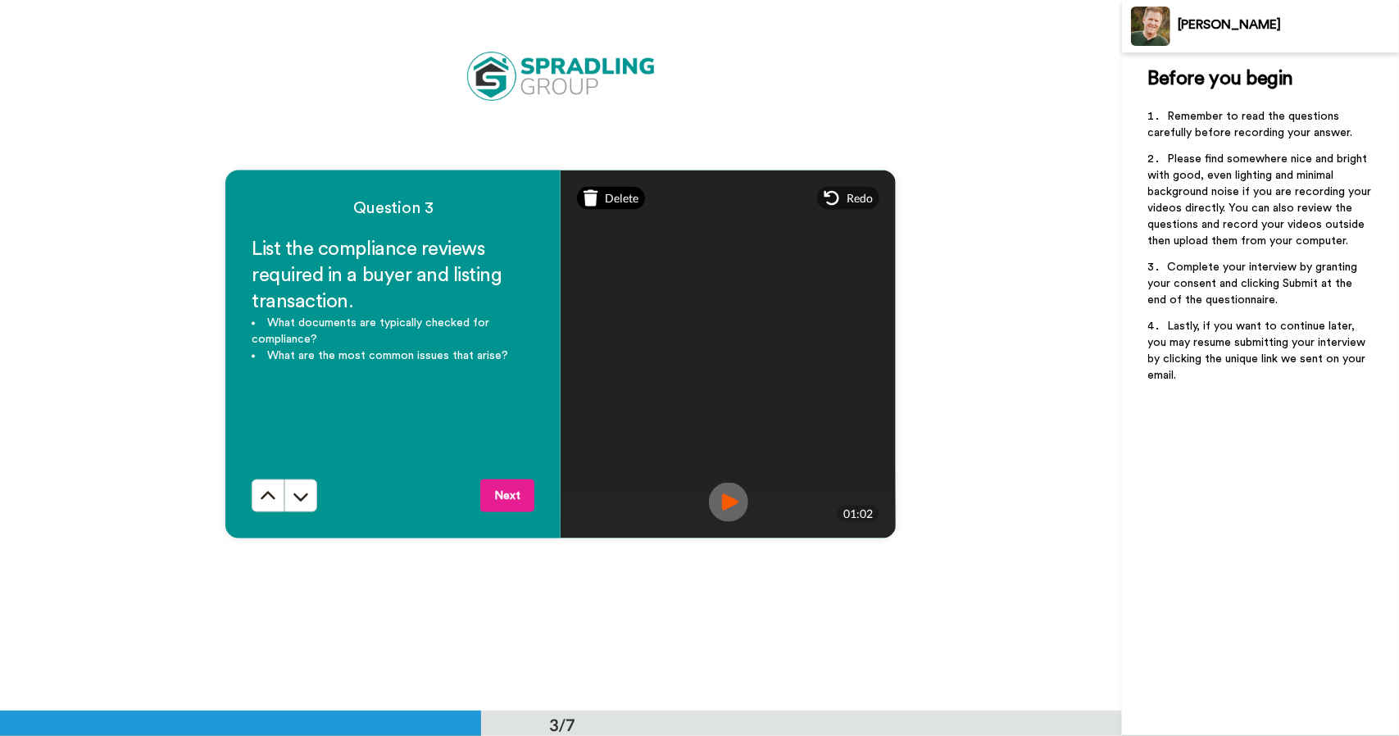
click at [605, 197] on span "Delete" at bounding box center [622, 198] width 34 height 16
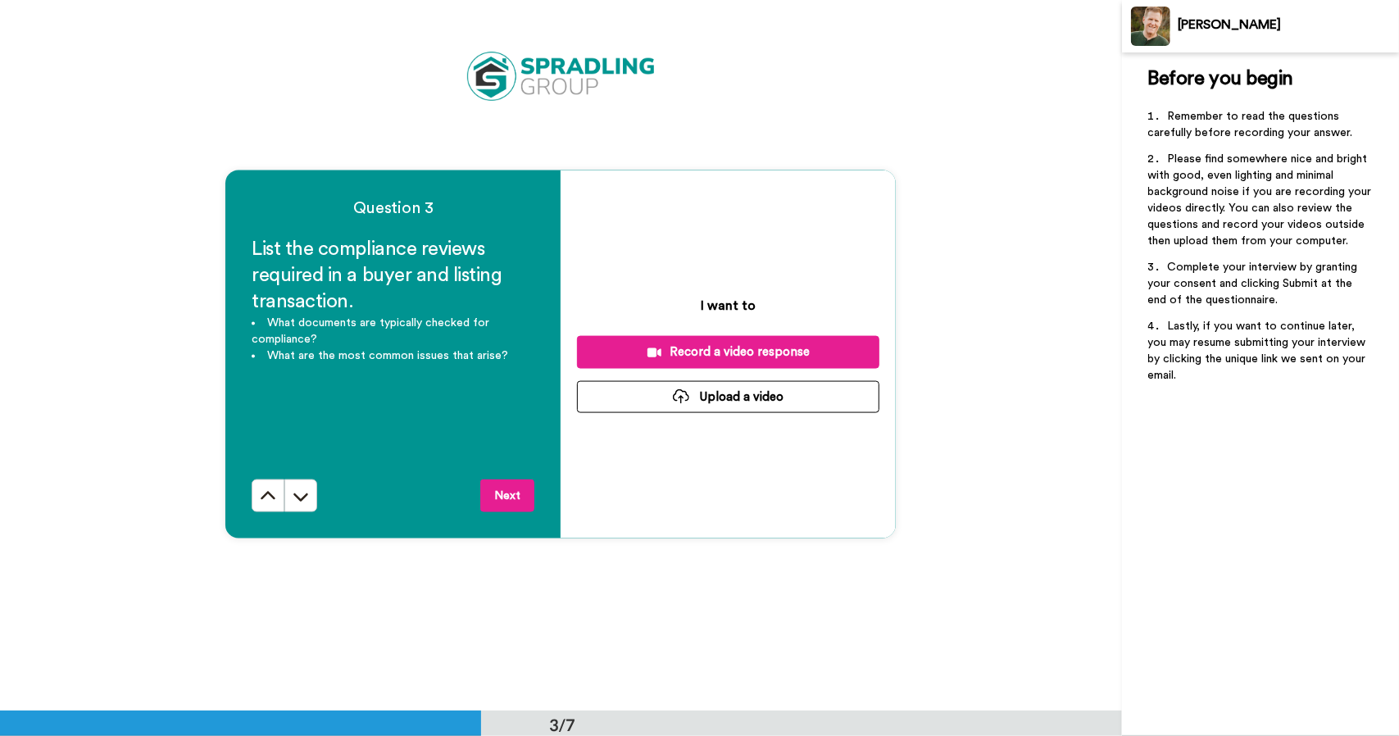
click at [669, 353] on div "Record a video response" at bounding box center [728, 351] width 276 height 17
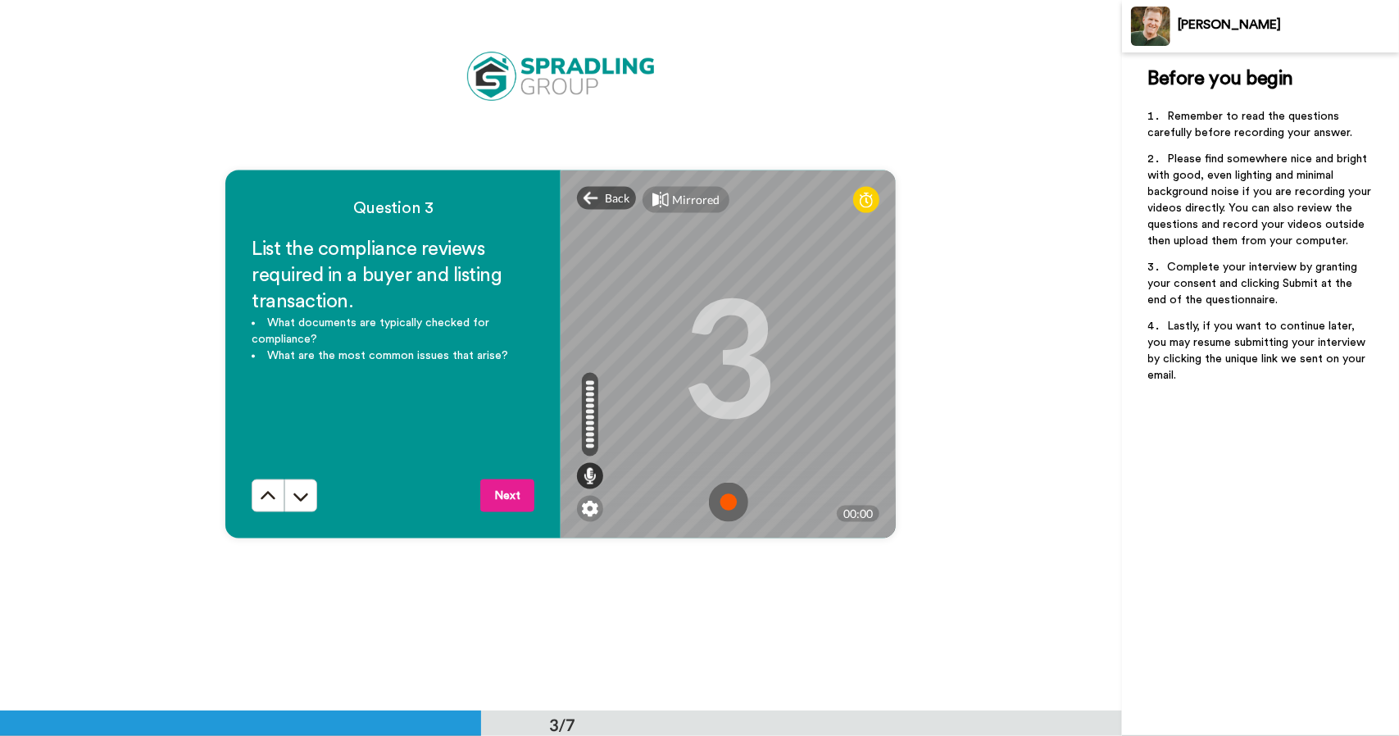
click at [723, 502] on img at bounding box center [728, 502] width 39 height 39
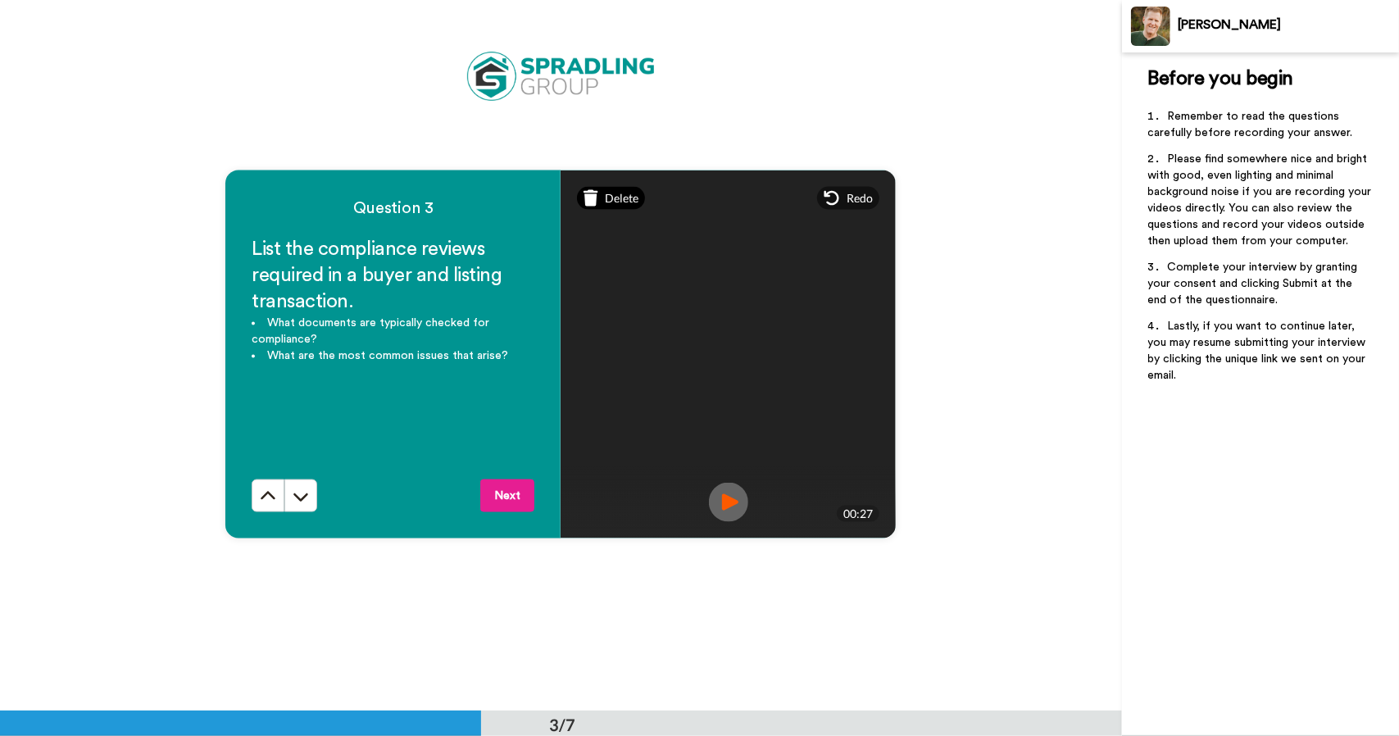
click at [583, 198] on icon at bounding box center [590, 198] width 15 height 16
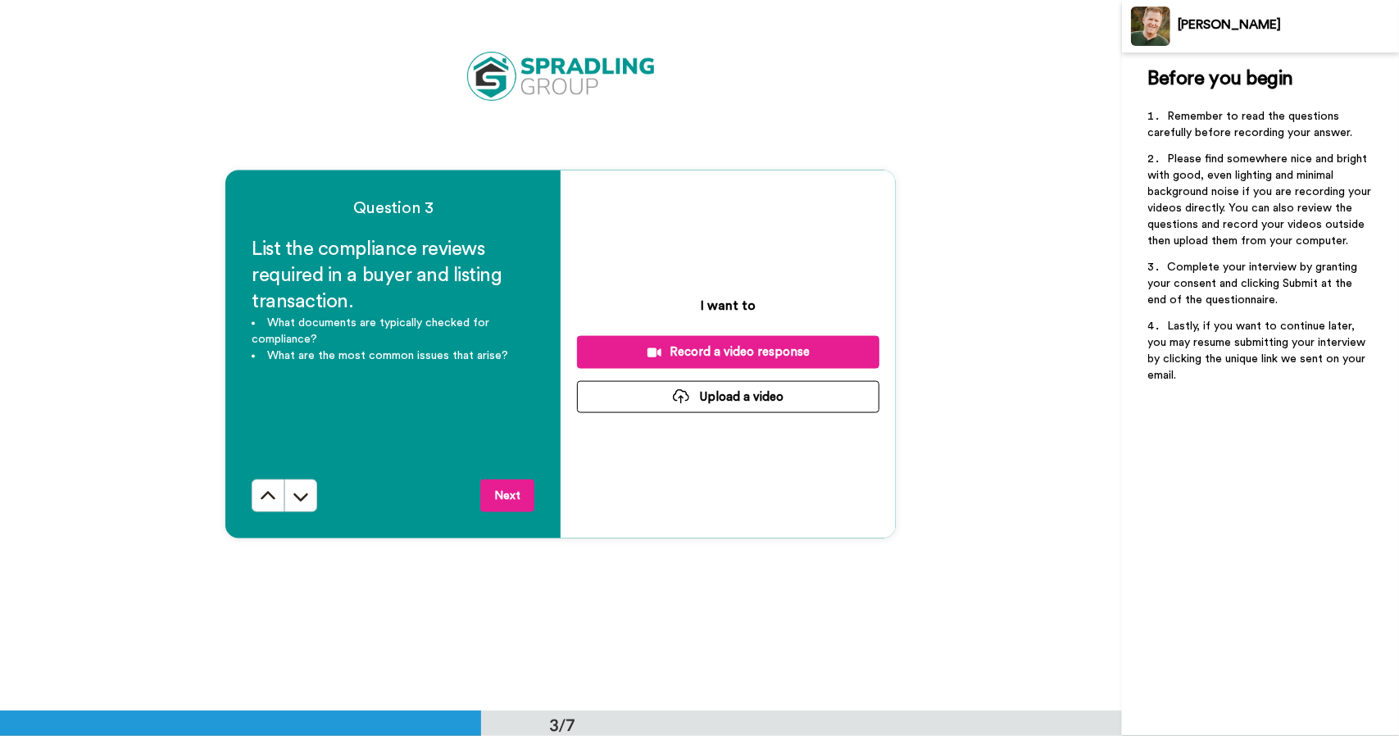
click at [708, 356] on div "Record a video response" at bounding box center [728, 351] width 276 height 17
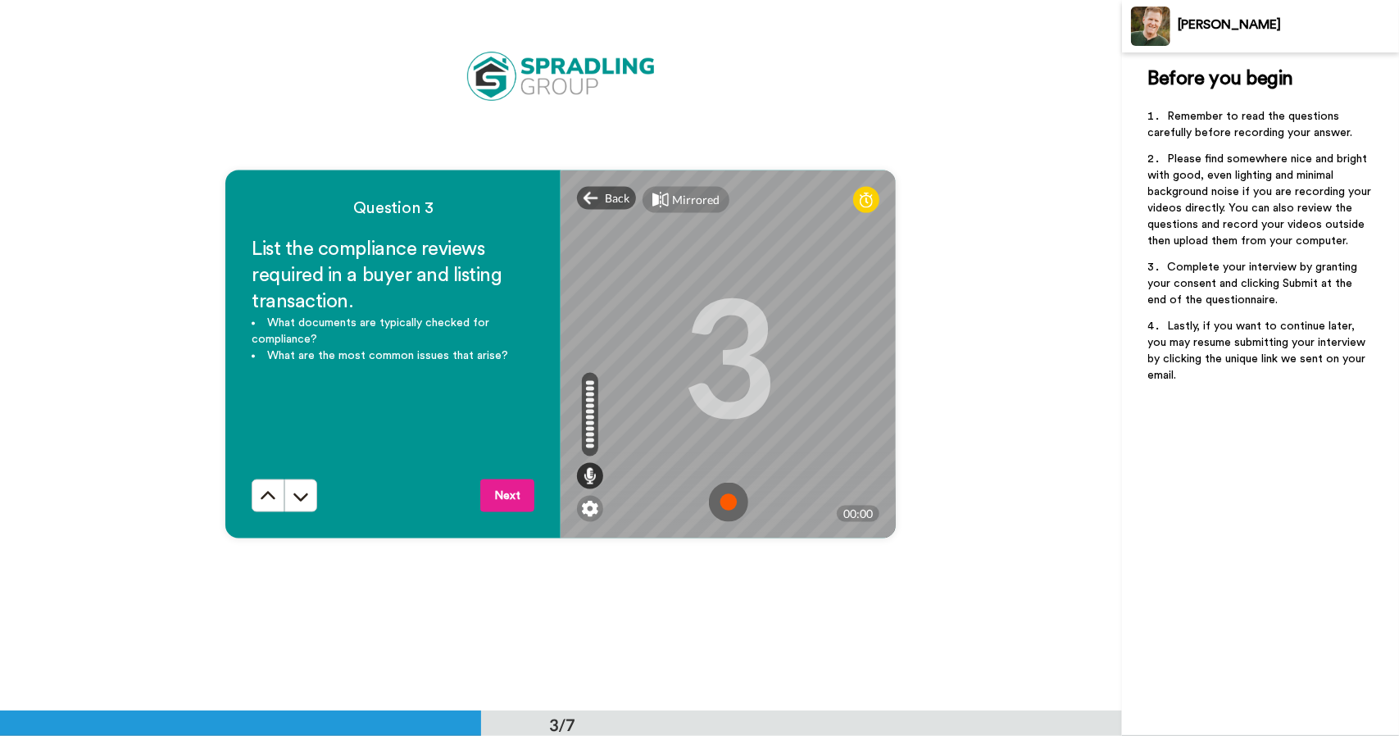
click at [720, 503] on img at bounding box center [728, 502] width 39 height 39
click at [721, 502] on img at bounding box center [728, 502] width 39 height 39
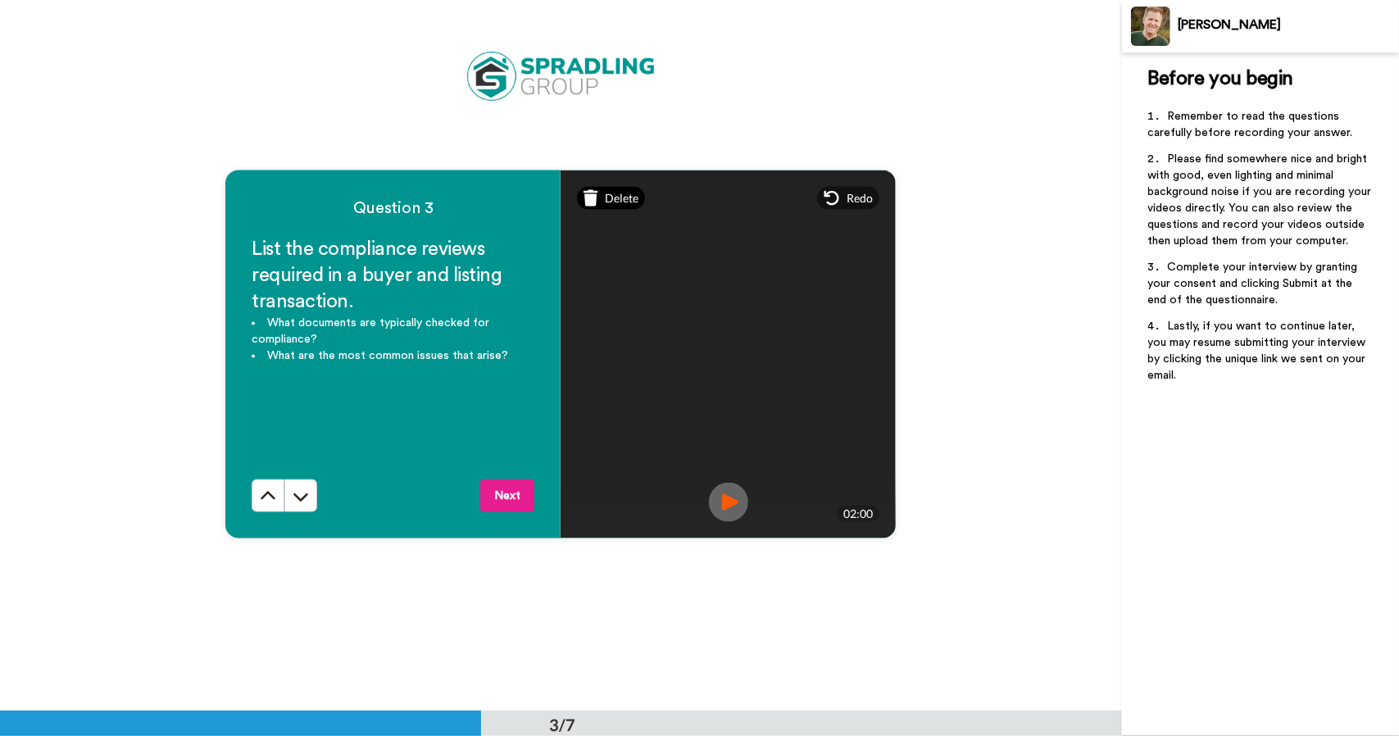
click at [606, 200] on span "Delete" at bounding box center [622, 198] width 34 height 16
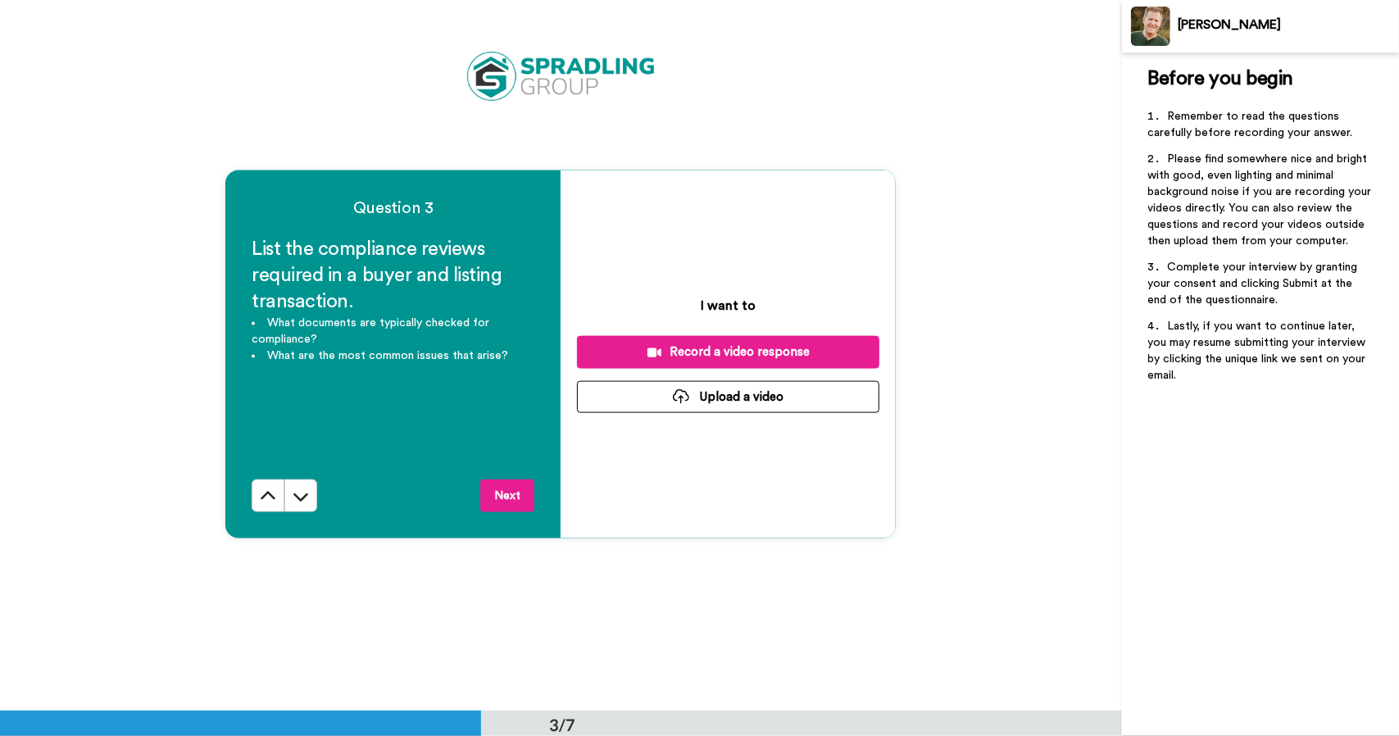
click at [703, 349] on div "Record a video response" at bounding box center [728, 351] width 276 height 17
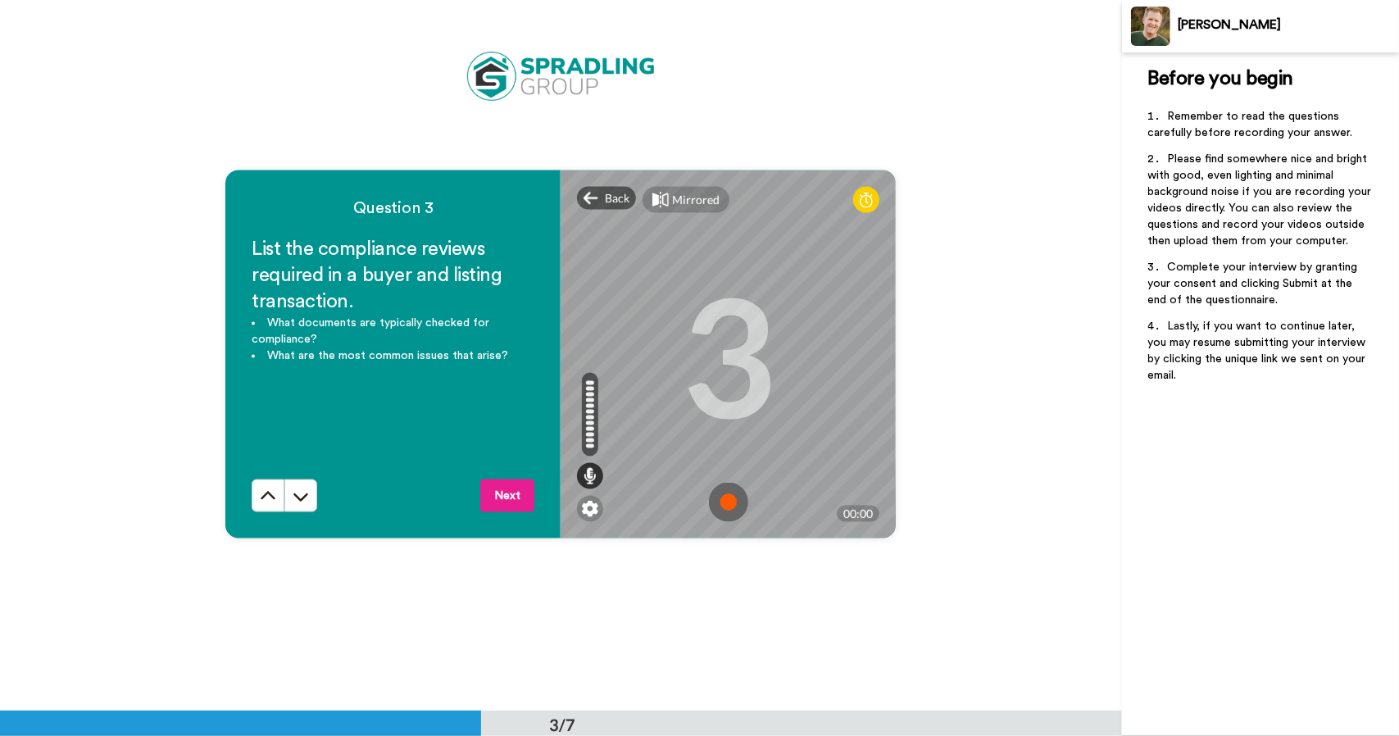
click at [719, 500] on img at bounding box center [728, 502] width 39 height 39
click at [735, 502] on img at bounding box center [728, 502] width 39 height 39
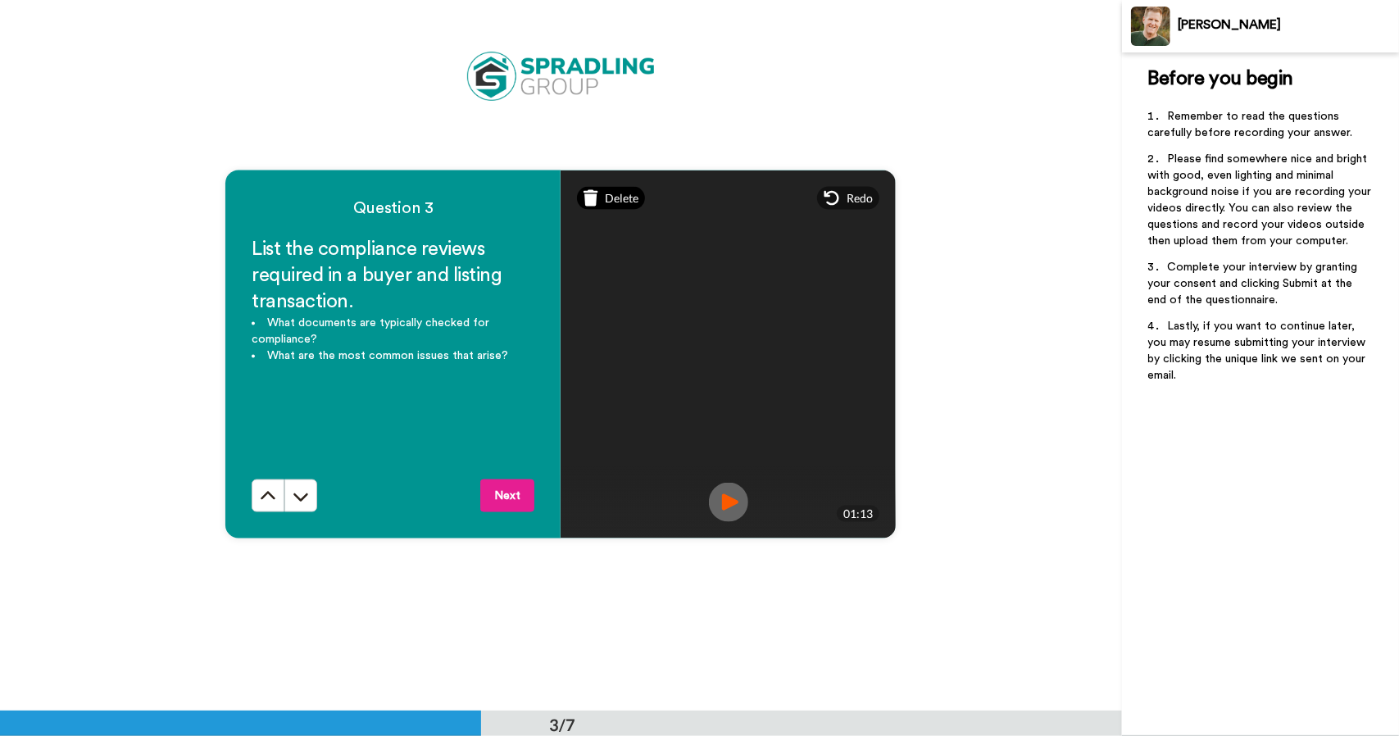
click at [605, 202] on span "Delete" at bounding box center [622, 198] width 34 height 16
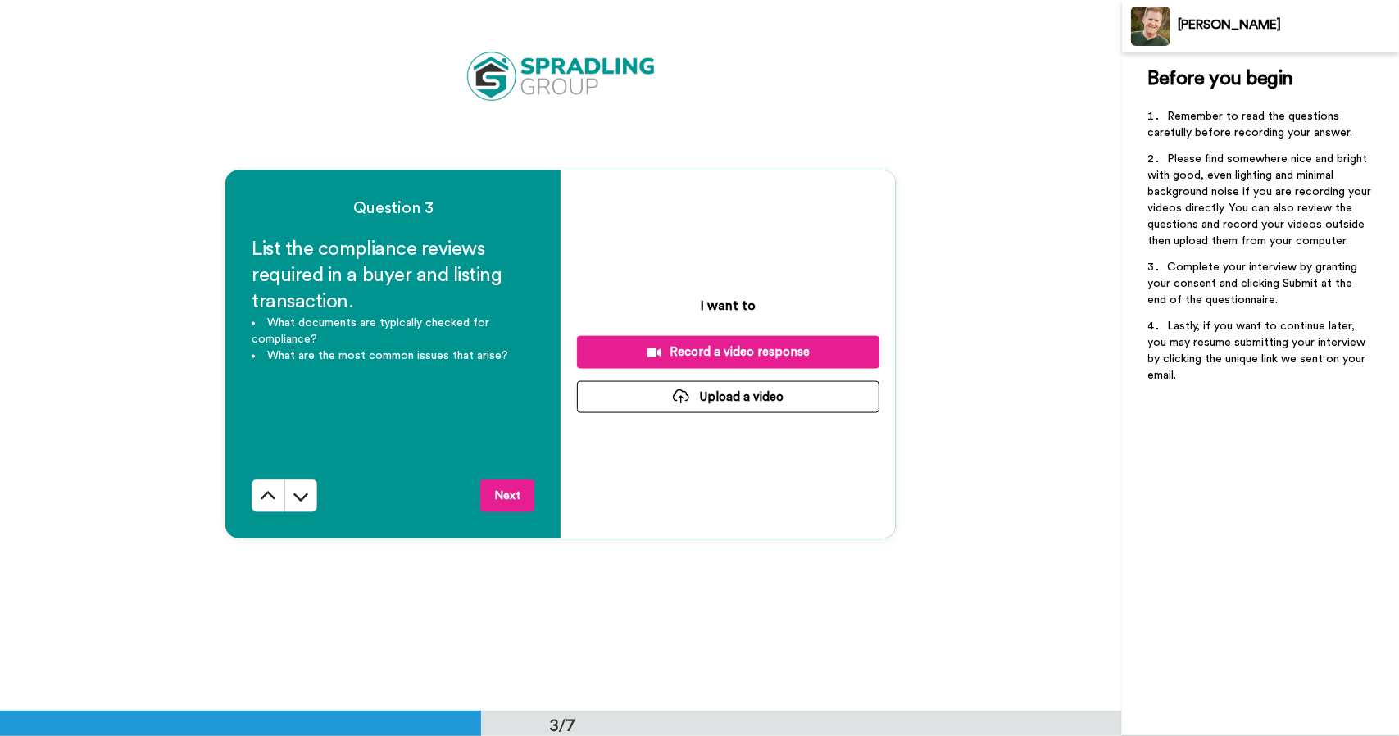
click at [681, 347] on div "Record a video response" at bounding box center [728, 351] width 276 height 17
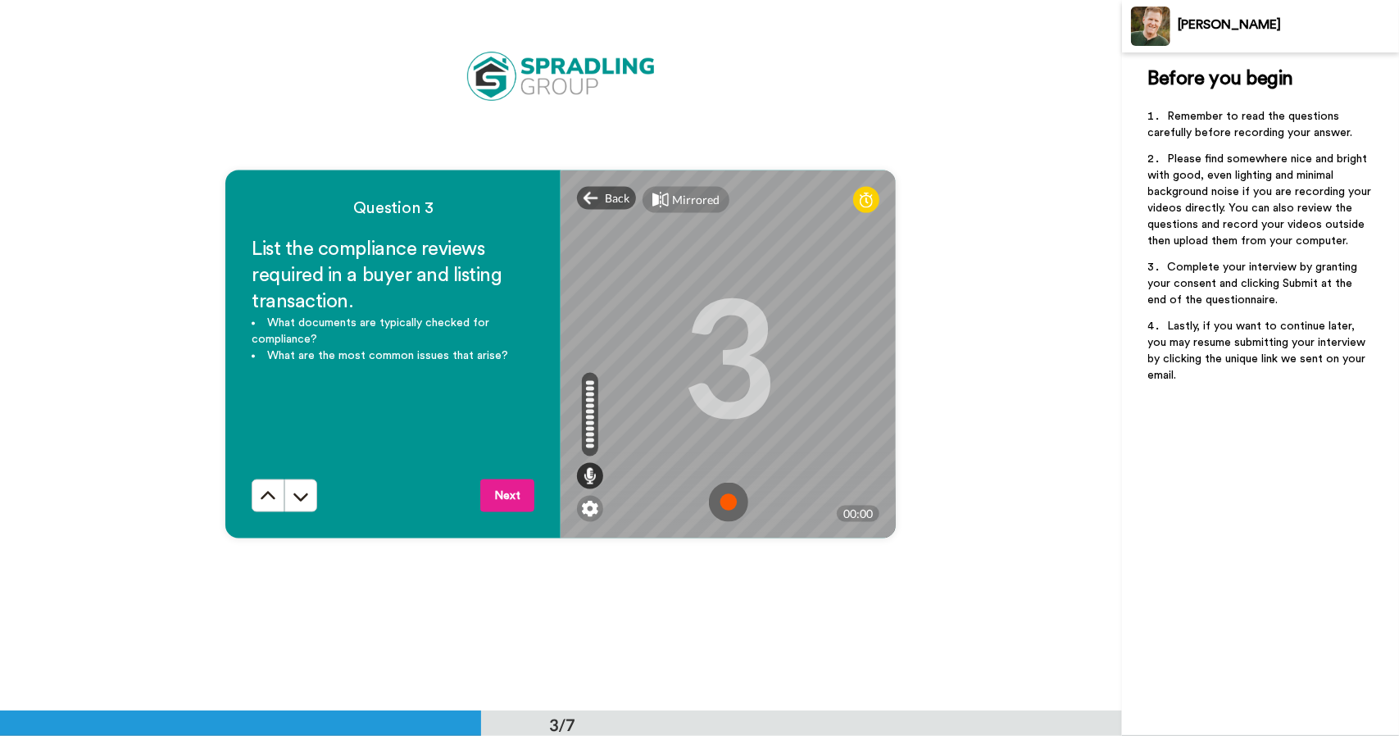
click at [727, 501] on img at bounding box center [728, 502] width 39 height 39
click at [721, 501] on img at bounding box center [728, 502] width 39 height 39
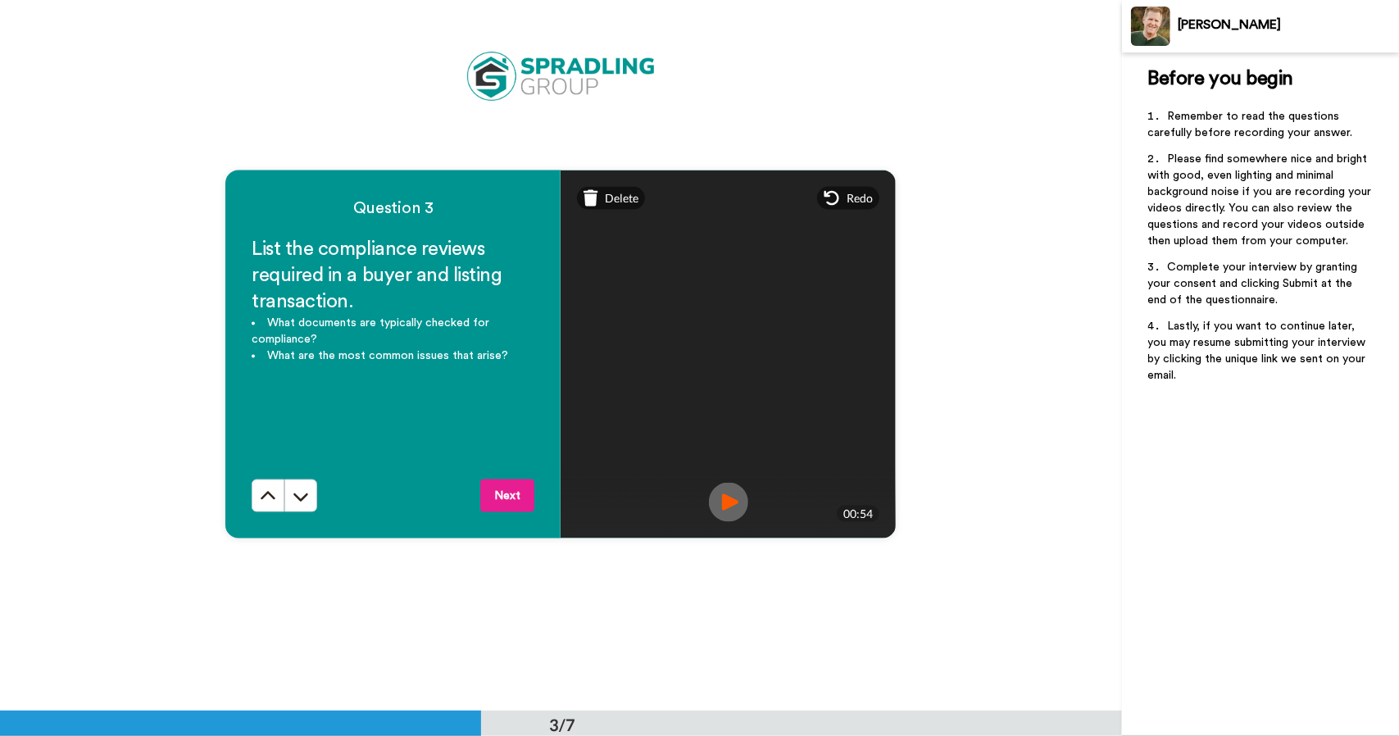
click at [724, 495] on img at bounding box center [728, 502] width 39 height 39
click at [506, 493] on button "Next" at bounding box center [507, 495] width 54 height 33
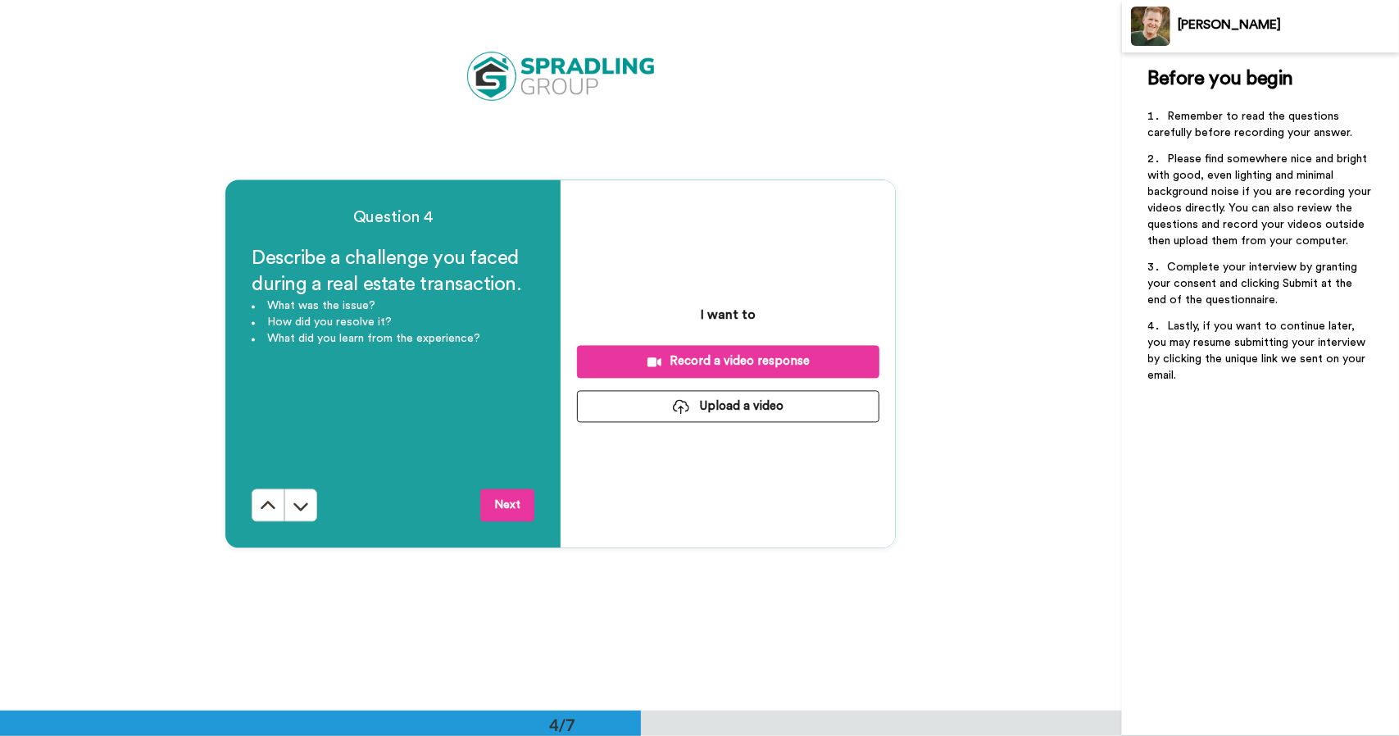
scroll to position [2132, 0]
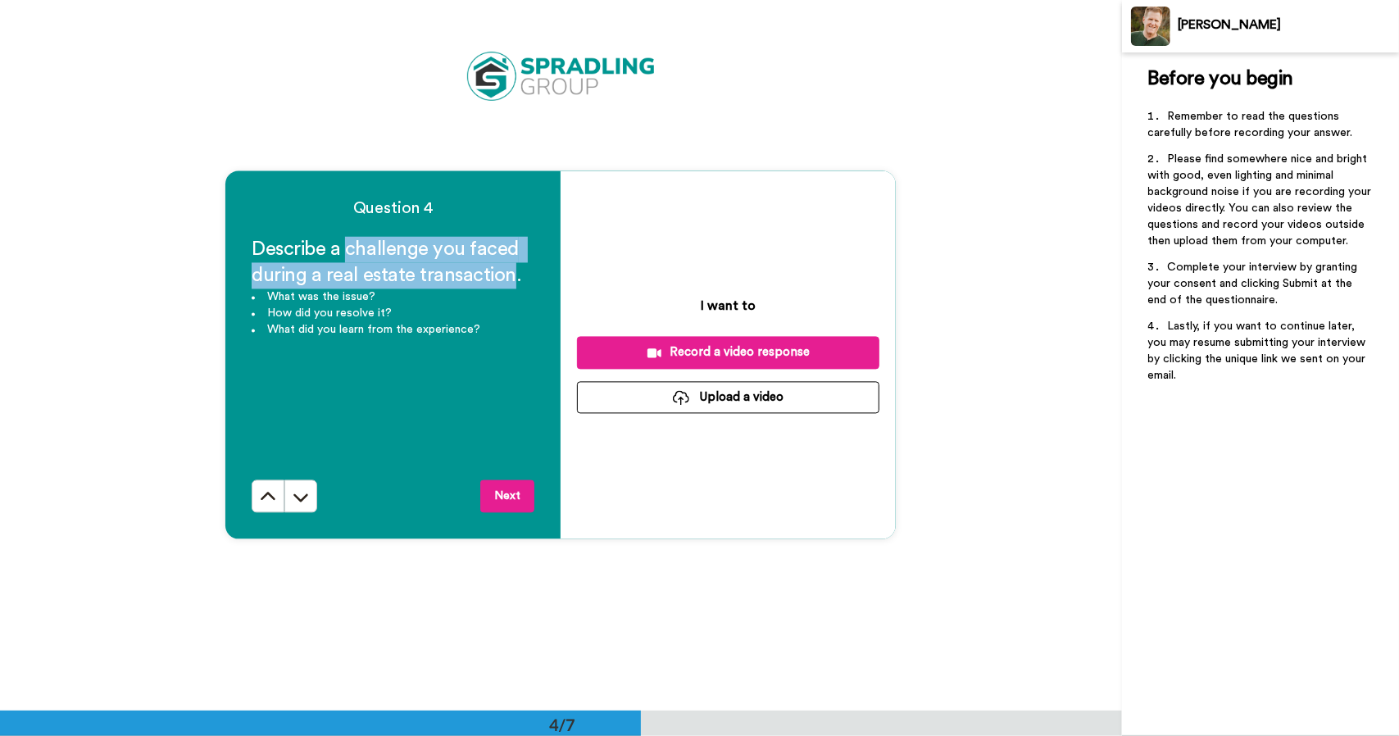
drag, startPoint x: 341, startPoint y: 252, endPoint x: 507, endPoint y: 274, distance: 167.7
click at [507, 274] on span "Describe a challenge you faced during a real estate transaction." at bounding box center [387, 262] width 271 height 46
copy span "challenge you faced during a real estate transaction"
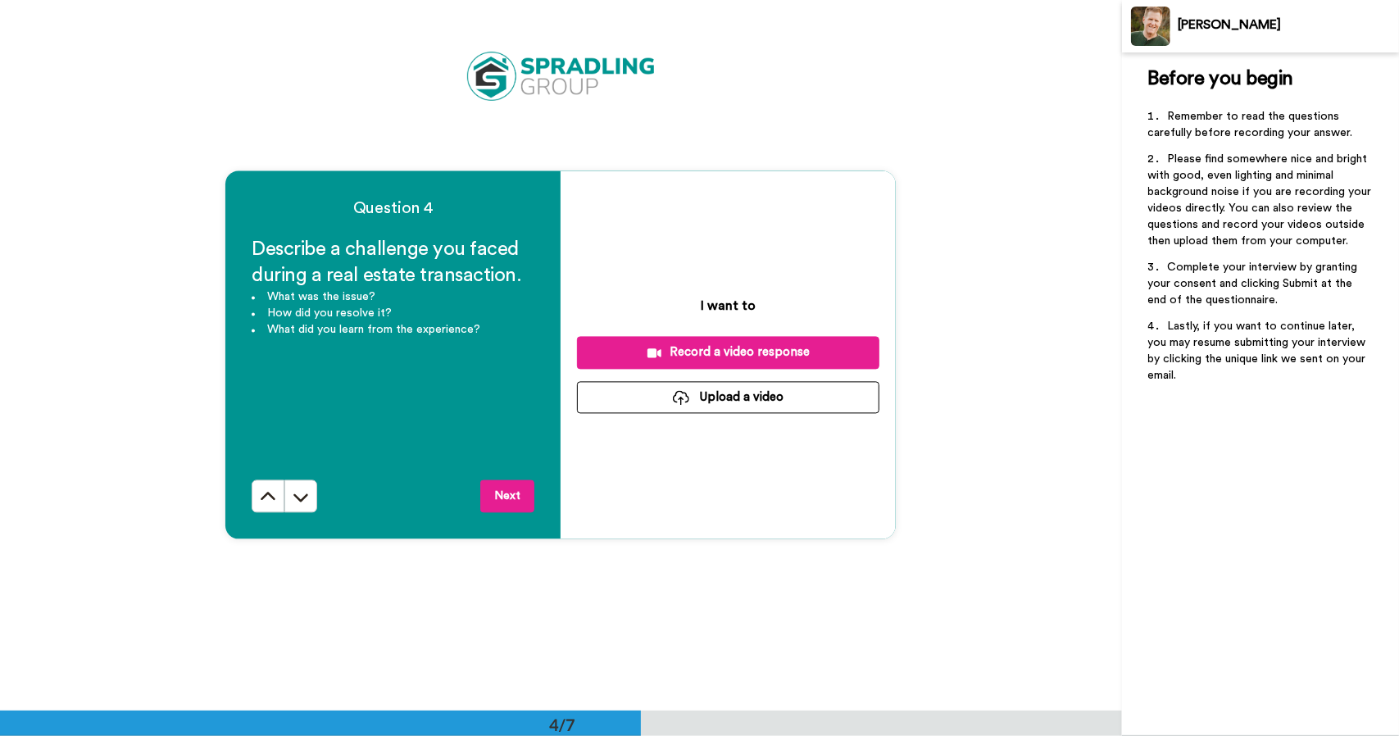
click at [678, 589] on div "Question 4 Describe a challenge you faced during a real estate transaction. Wha…" at bounding box center [561, 354] width 1122 height 710
click at [824, 352] on div "Record a video response" at bounding box center [728, 351] width 276 height 17
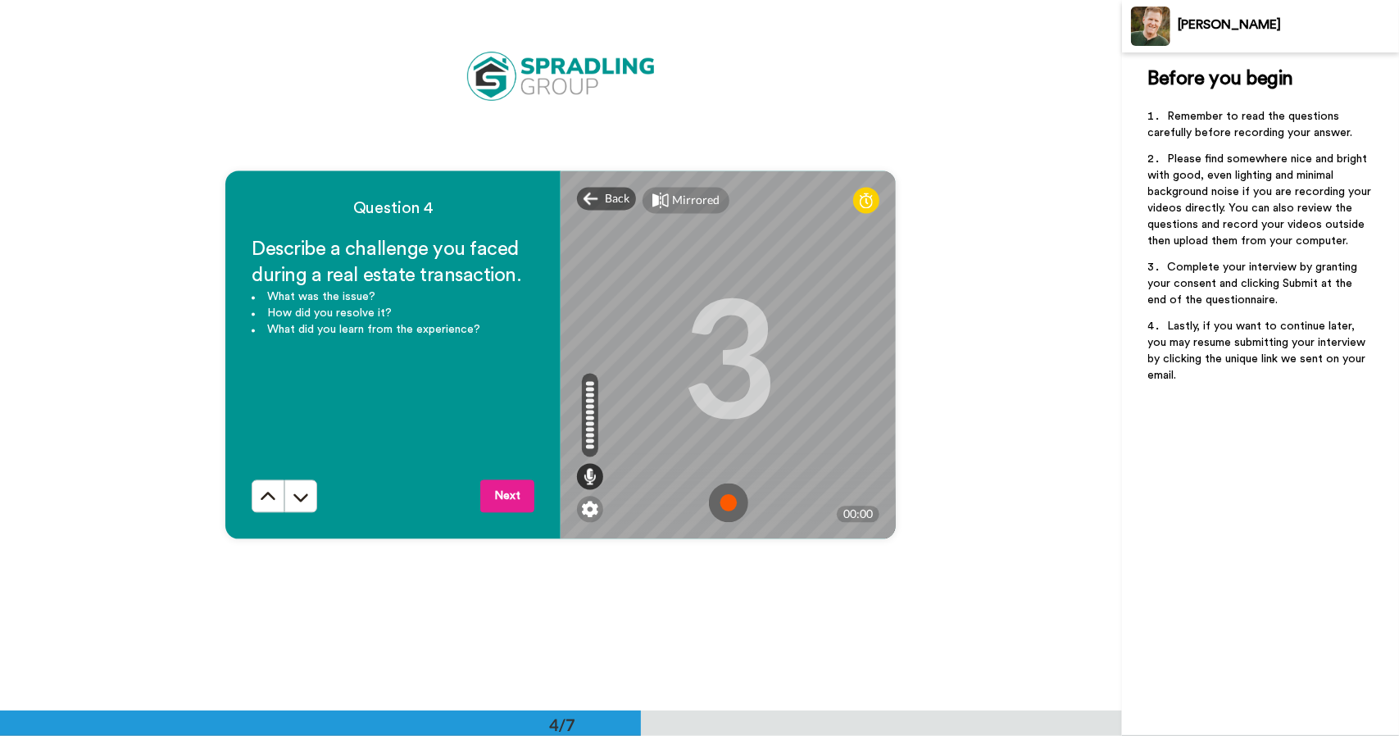
click at [724, 501] on img at bounding box center [728, 502] width 39 height 39
click at [718, 506] on img at bounding box center [728, 502] width 39 height 39
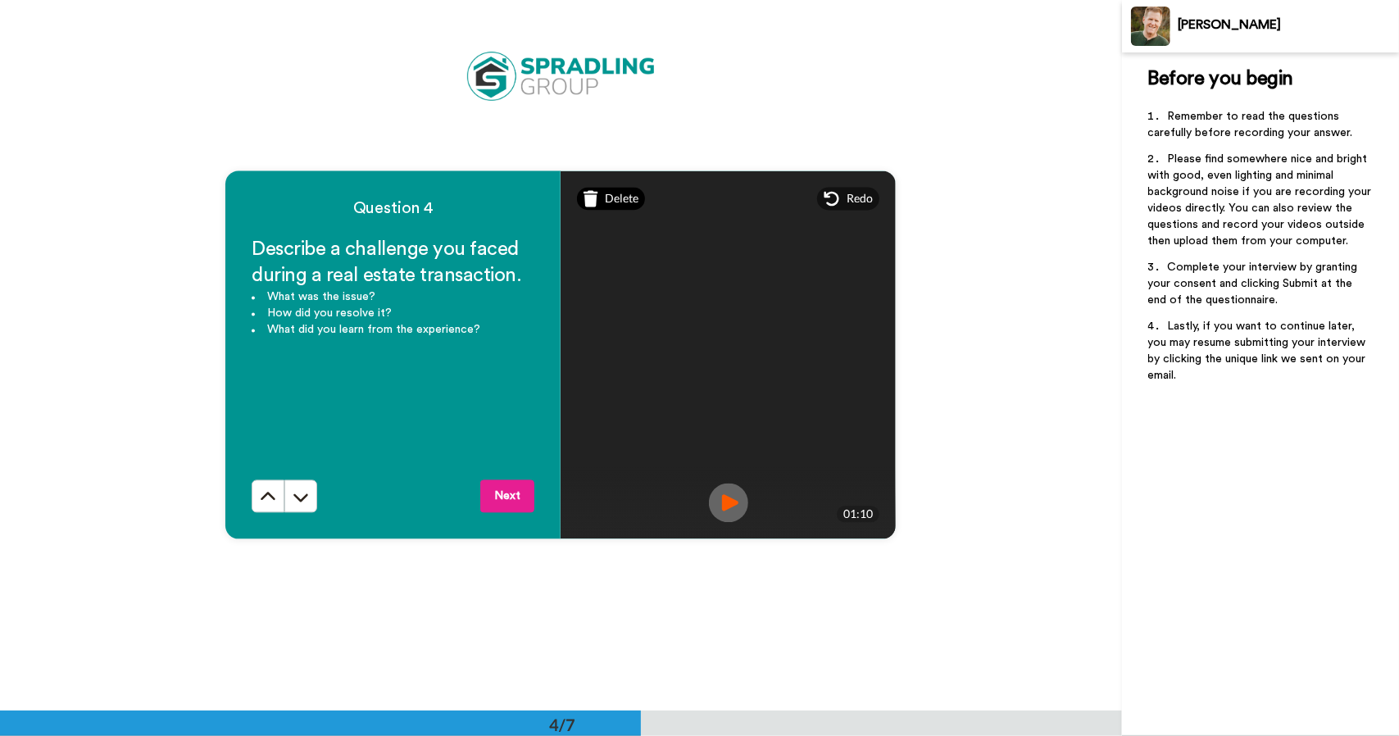
click at [605, 202] on span "Delete" at bounding box center [622, 198] width 34 height 16
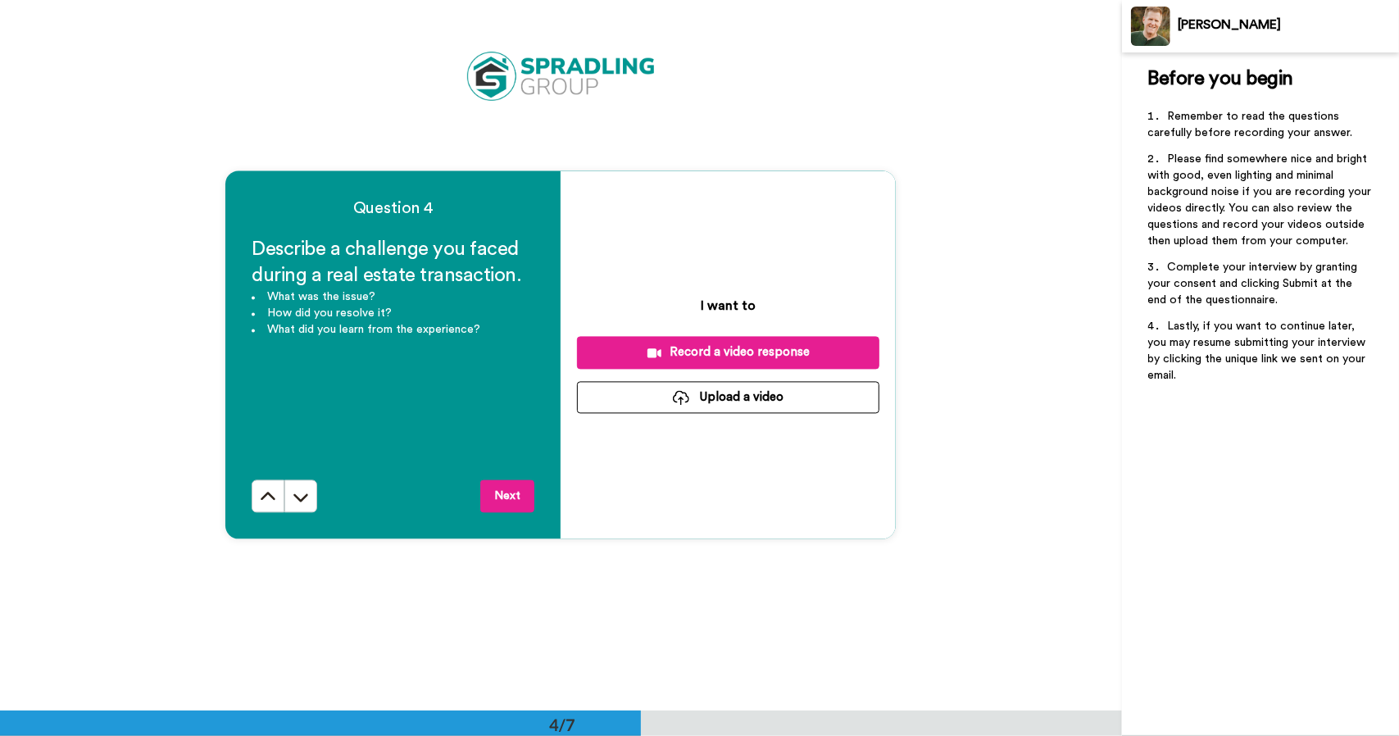
click at [822, 351] on div "Record a video response" at bounding box center [728, 351] width 276 height 17
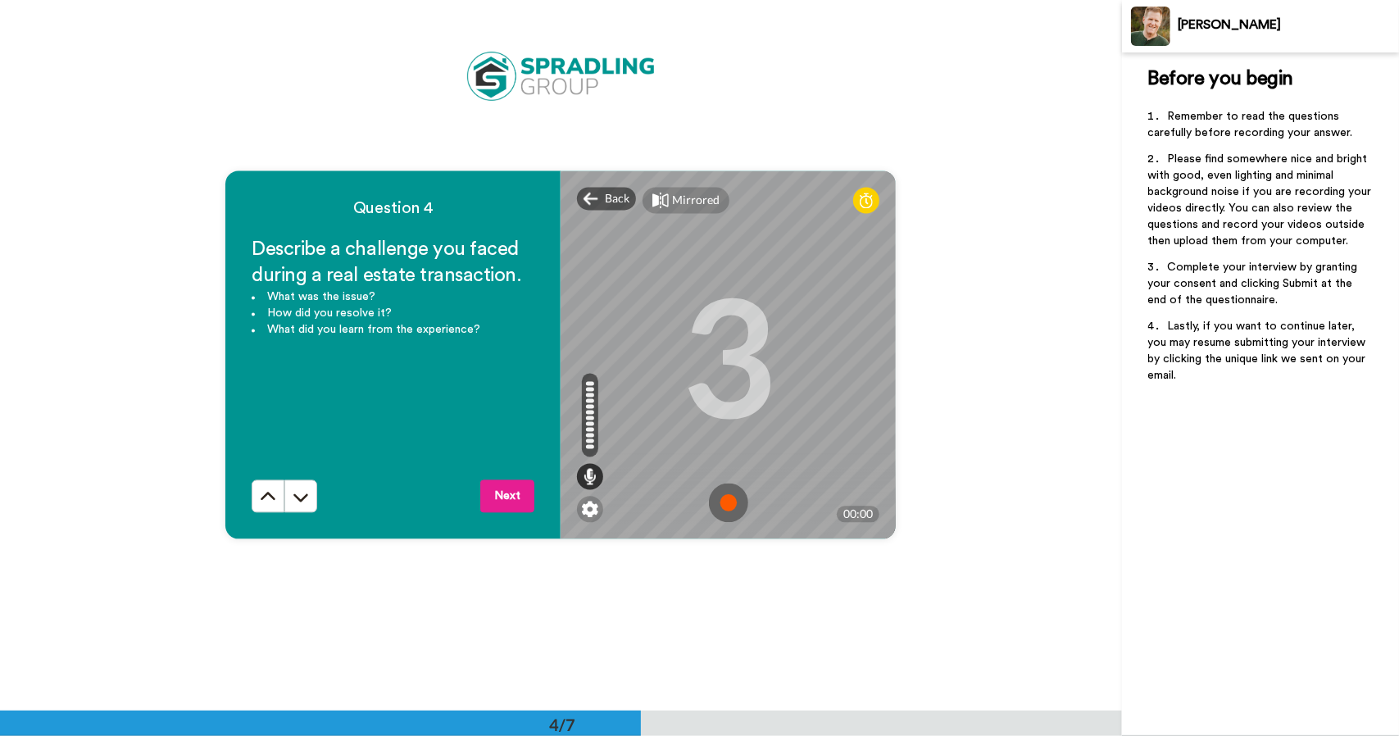
click at [723, 501] on img at bounding box center [728, 502] width 39 height 39
click at [725, 501] on img at bounding box center [728, 502] width 39 height 39
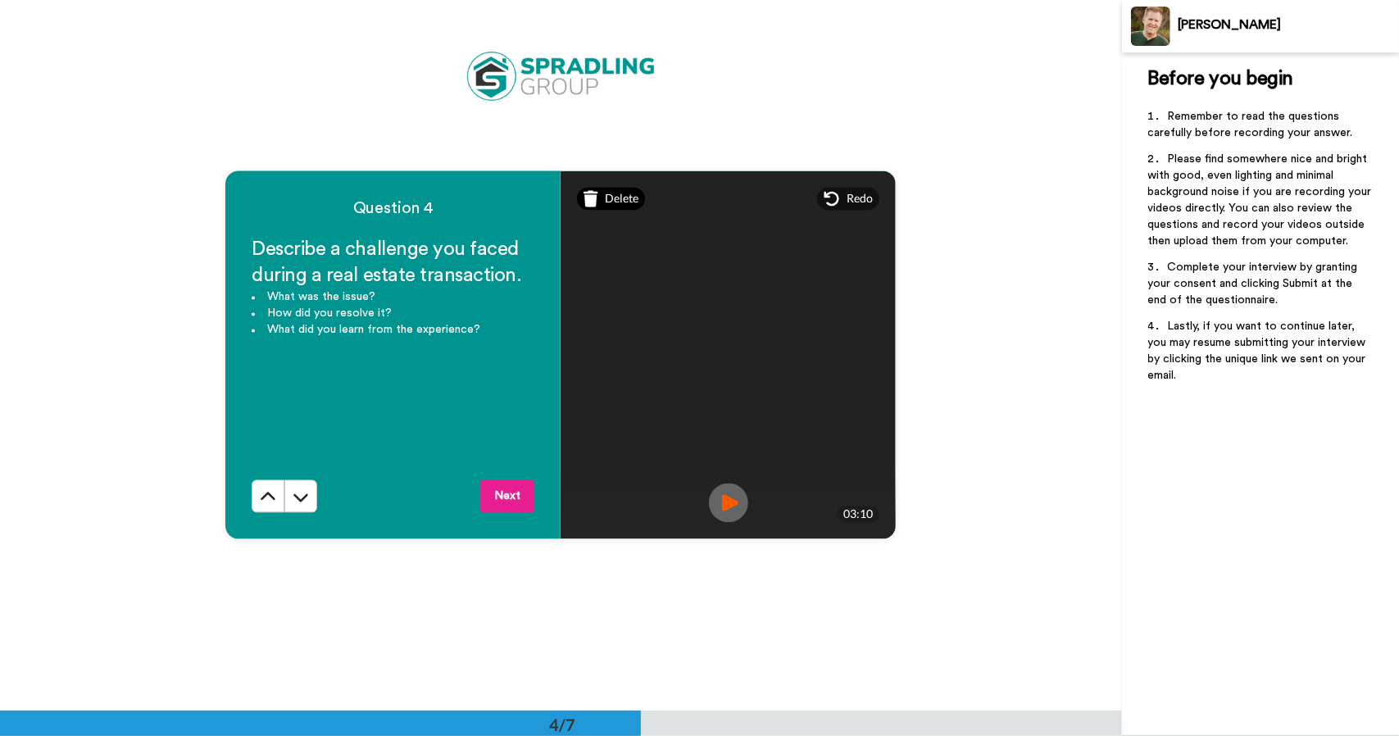
click at [610, 203] on span "Delete" at bounding box center [622, 198] width 34 height 16
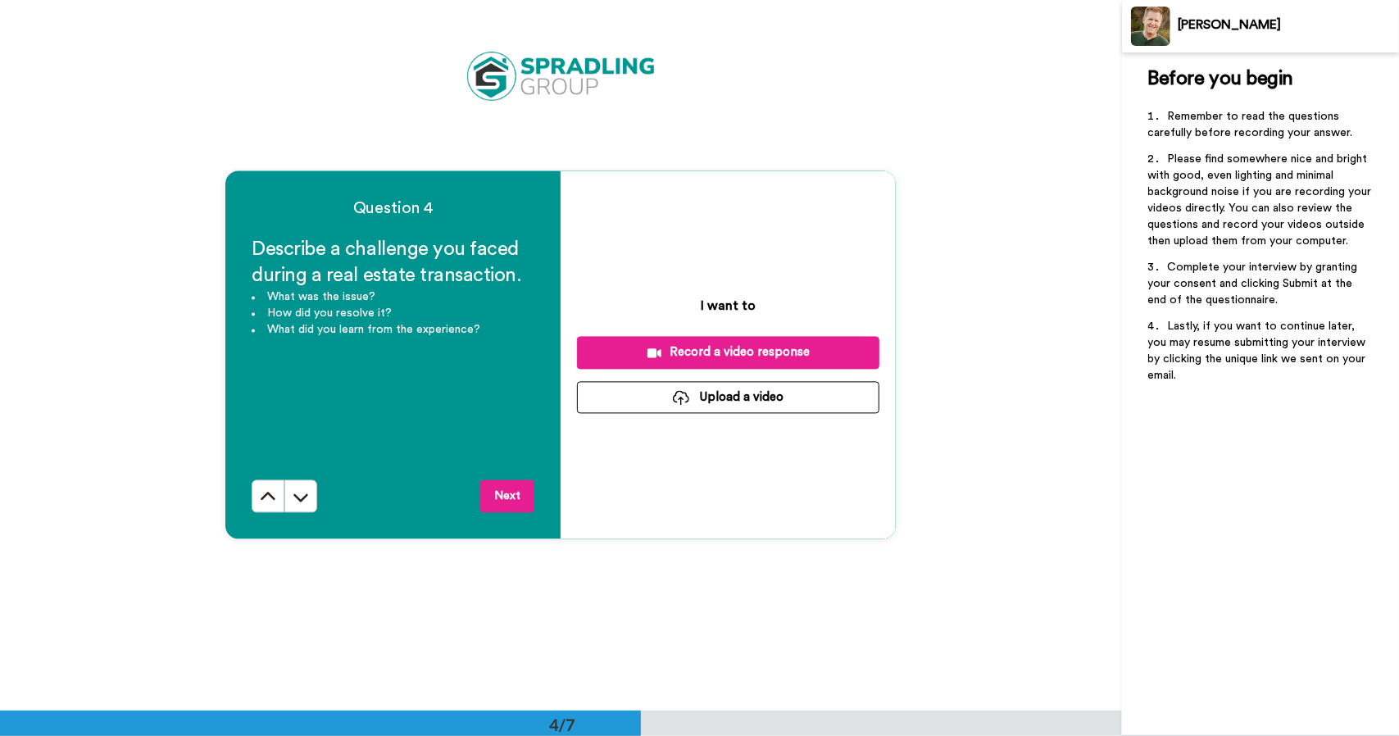
click at [697, 358] on div "Record a video response" at bounding box center [728, 351] width 276 height 17
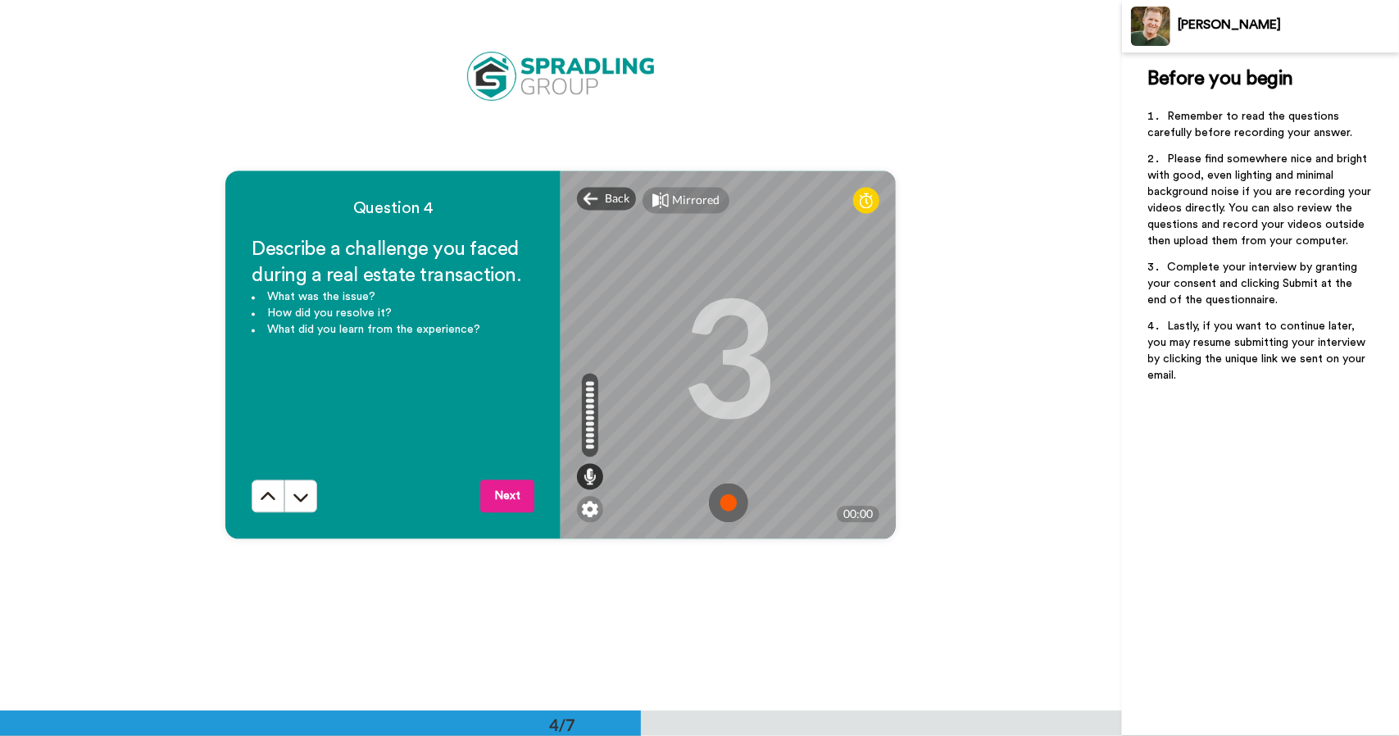
click at [723, 502] on img at bounding box center [728, 502] width 39 height 39
click at [719, 507] on img at bounding box center [728, 502] width 39 height 39
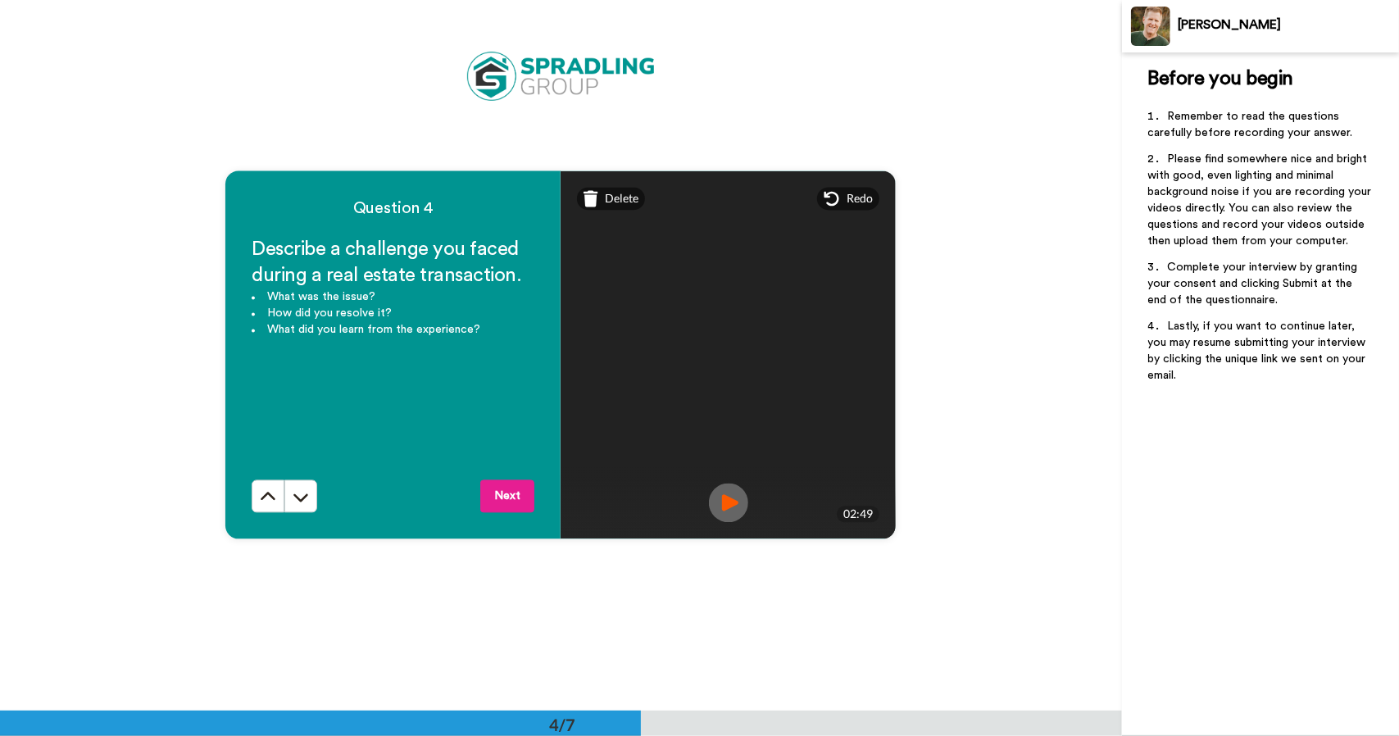
click at [726, 501] on img at bounding box center [728, 502] width 39 height 39
click at [510, 500] on button "Next" at bounding box center [507, 495] width 54 height 33
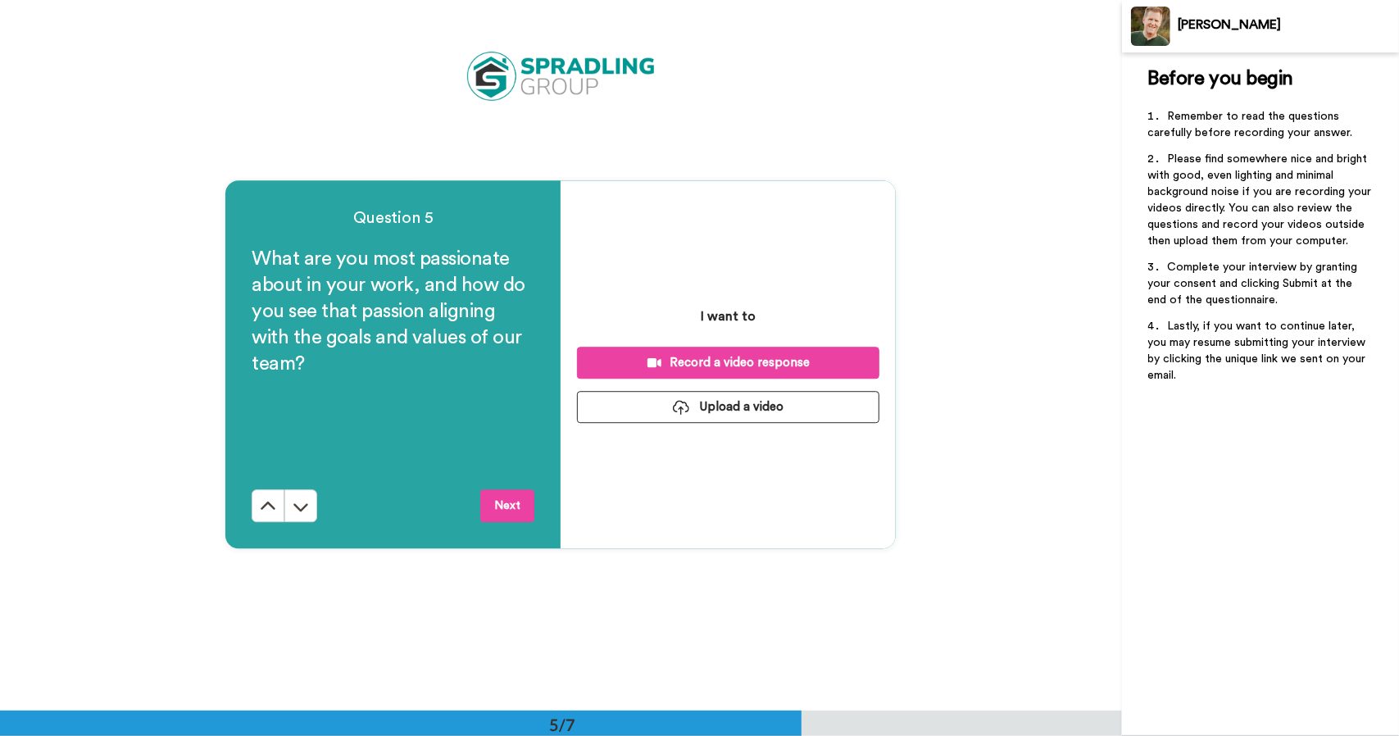
scroll to position [2842, 0]
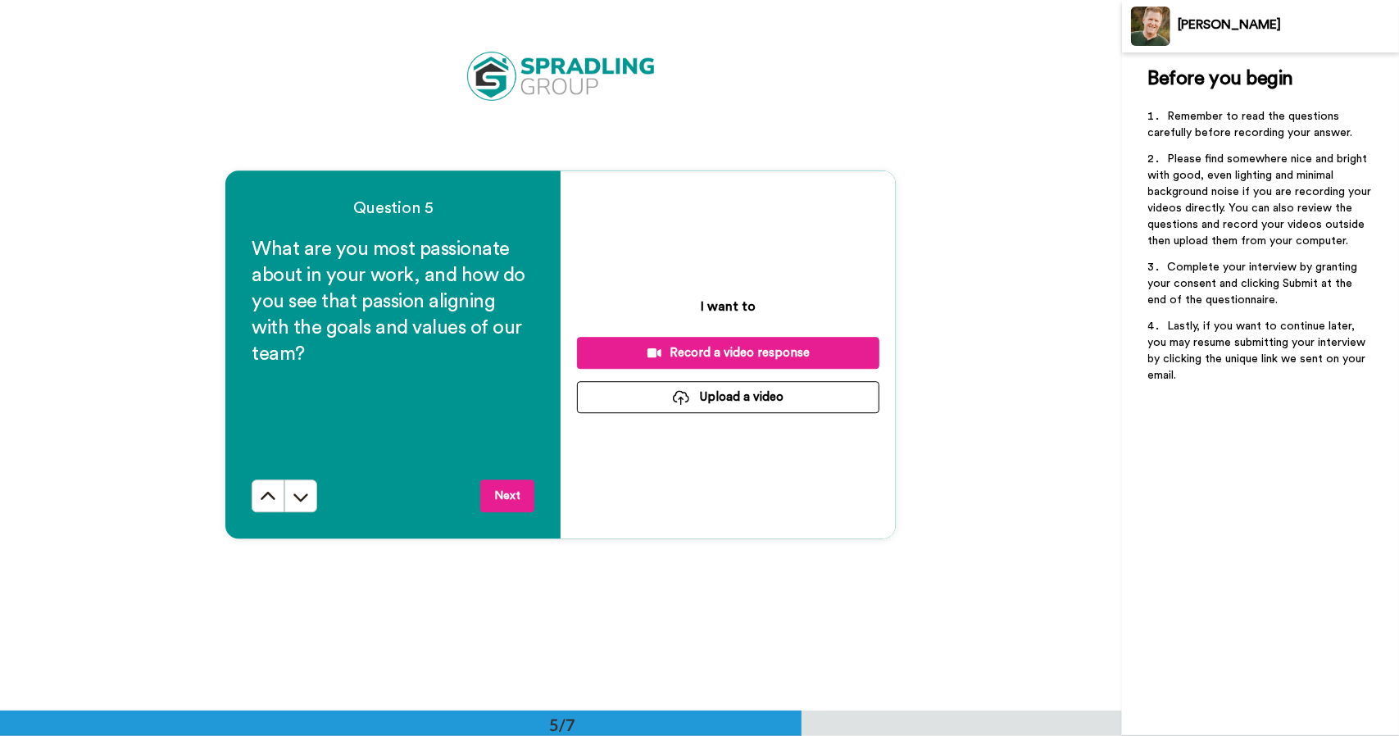
click at [668, 356] on div "Record a video response" at bounding box center [728, 352] width 276 height 17
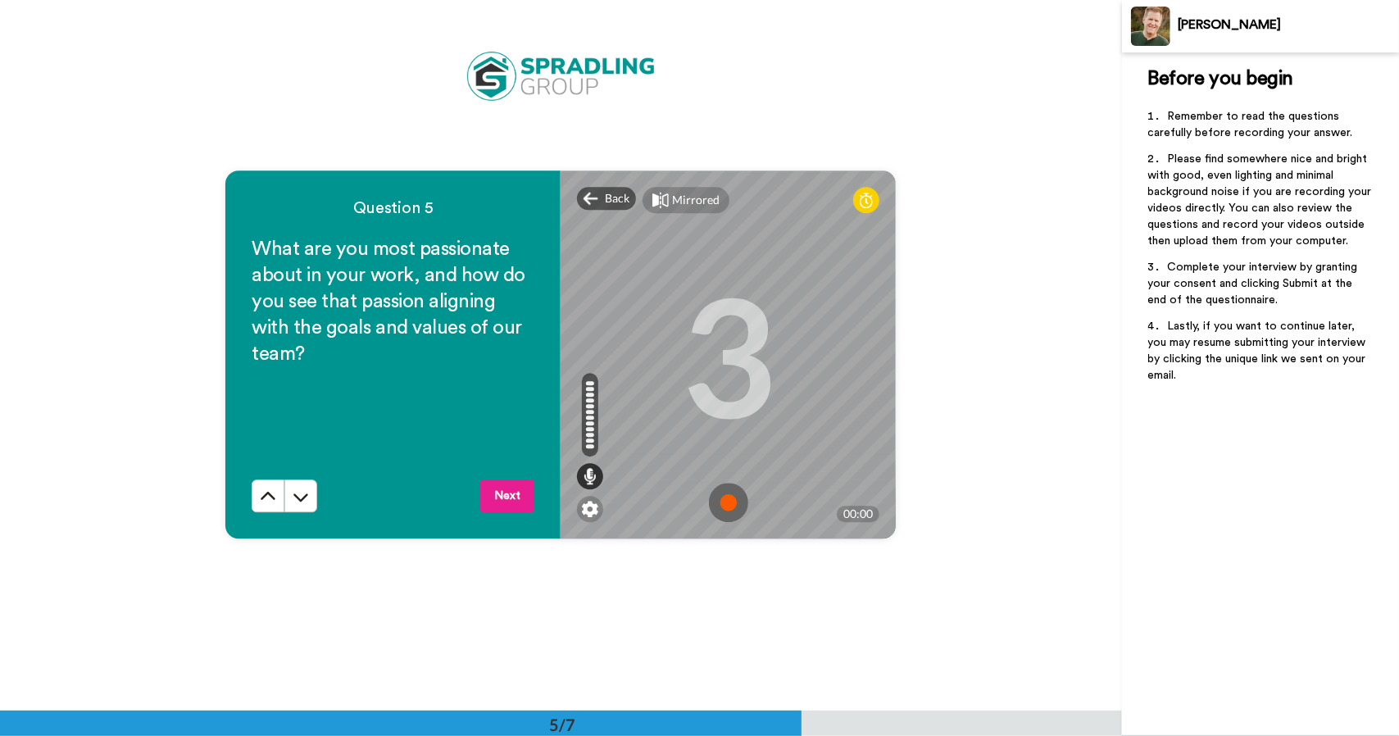
click at [722, 504] on img at bounding box center [728, 502] width 39 height 39
click at [720, 501] on img at bounding box center [728, 502] width 39 height 39
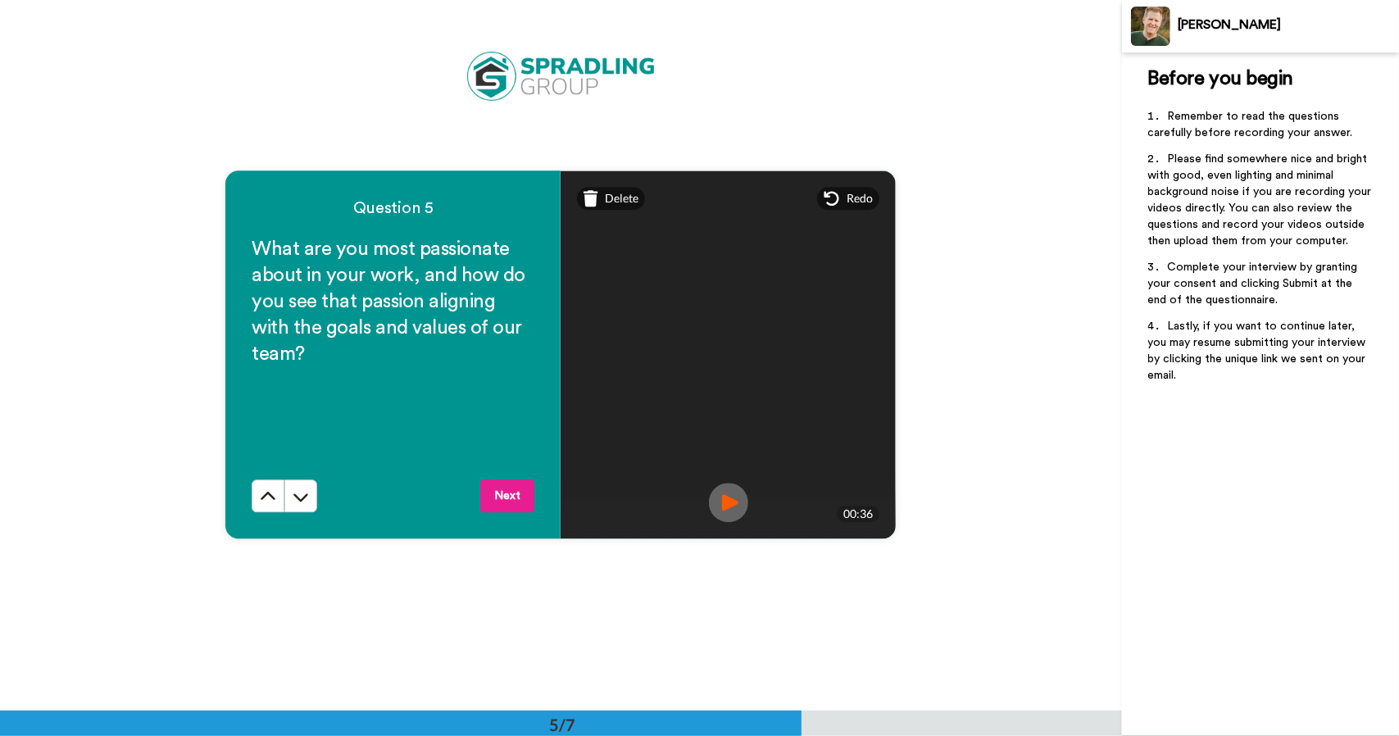
click at [719, 497] on img at bounding box center [728, 502] width 39 height 39
click at [510, 498] on button "Next" at bounding box center [507, 495] width 54 height 33
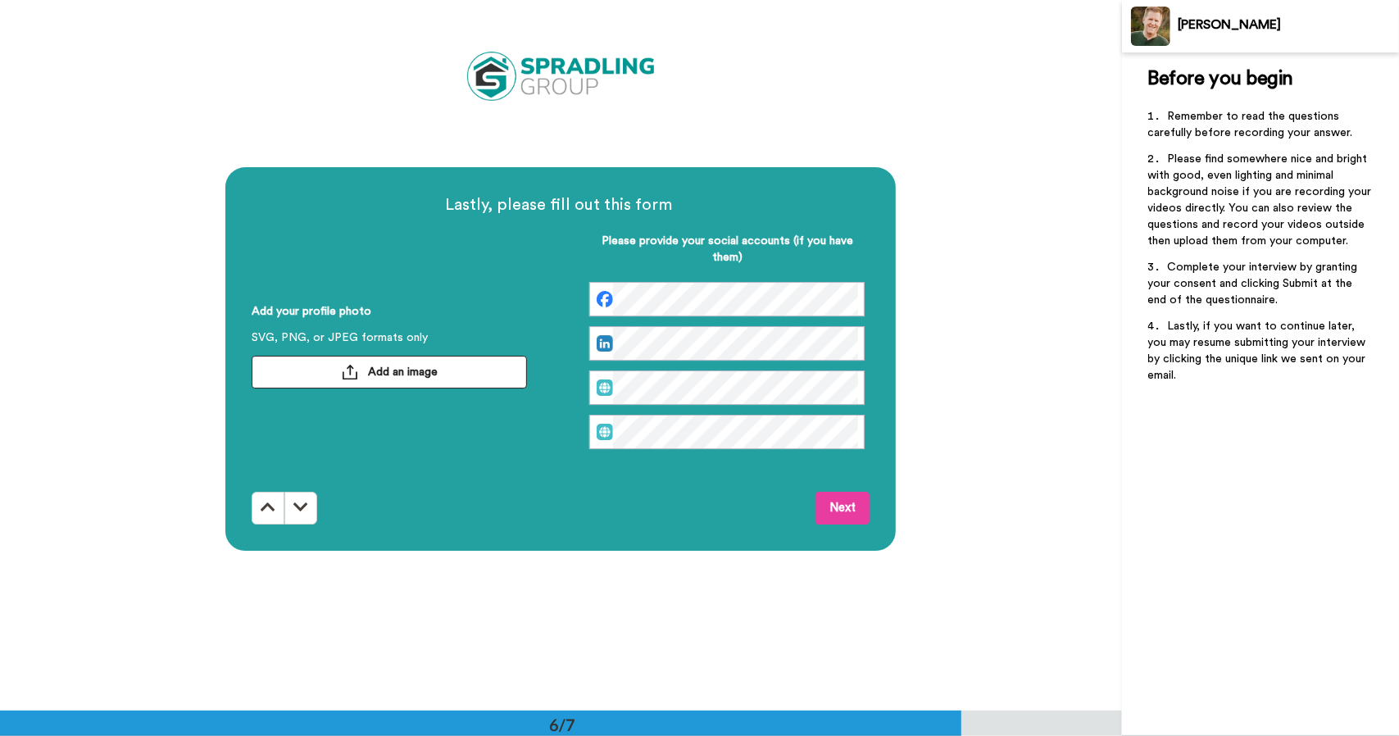
scroll to position [3553, 0]
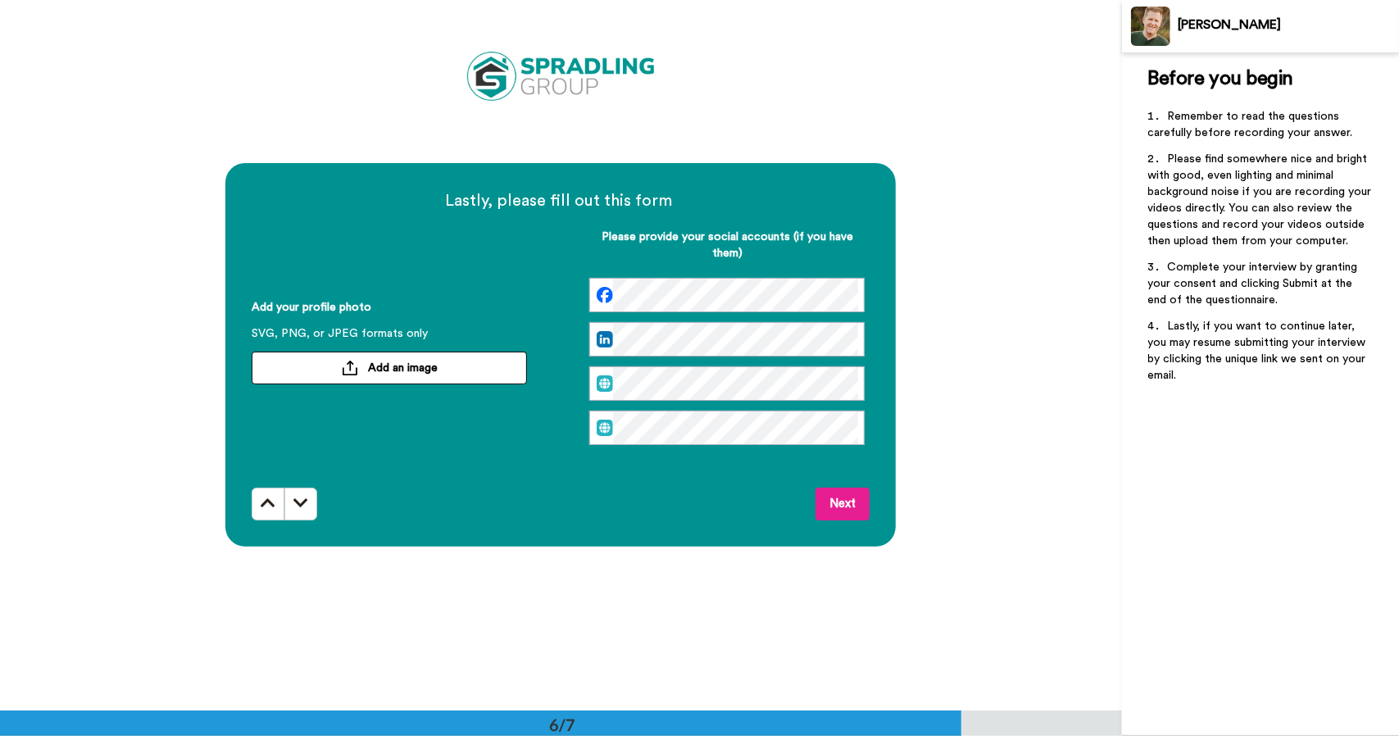
click at [382, 370] on span "Add an image" at bounding box center [403, 368] width 70 height 16
click at [838, 508] on button "Next" at bounding box center [842, 504] width 54 height 33
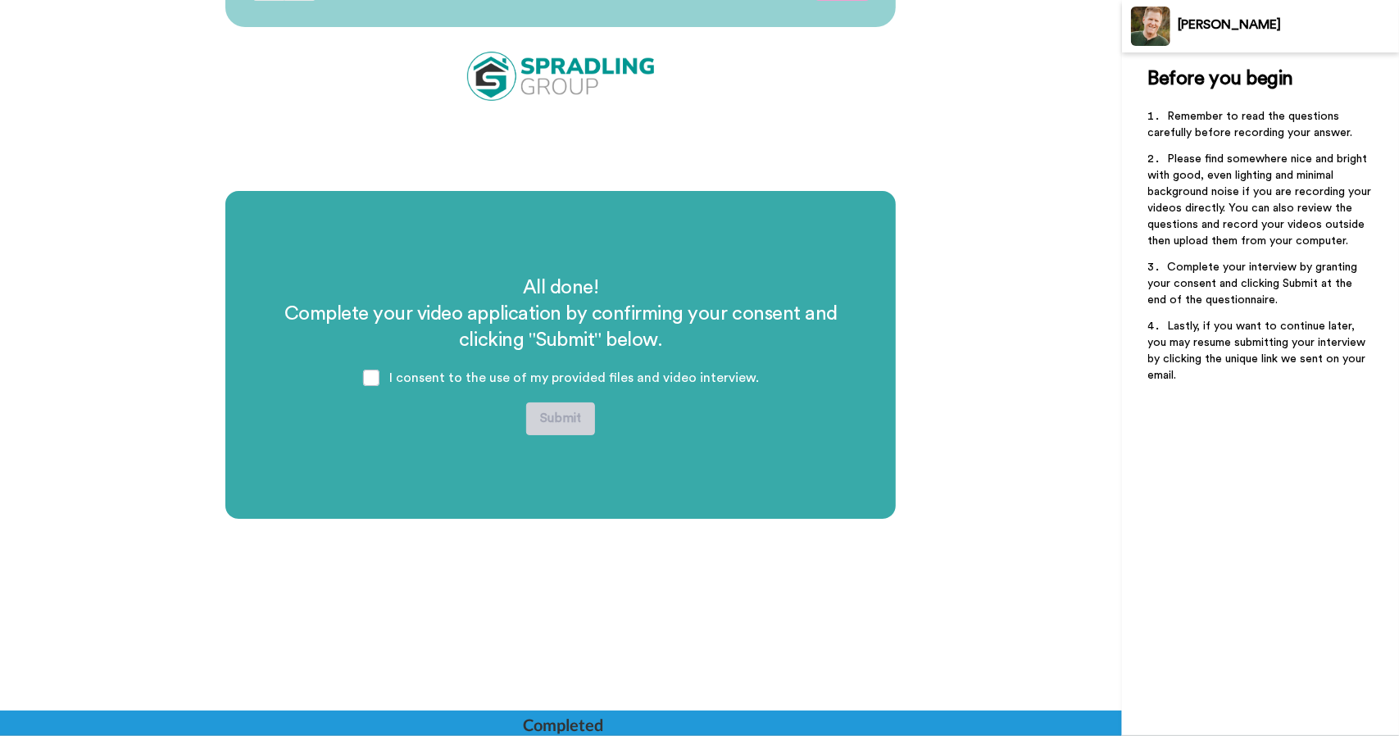
scroll to position [4072, 0]
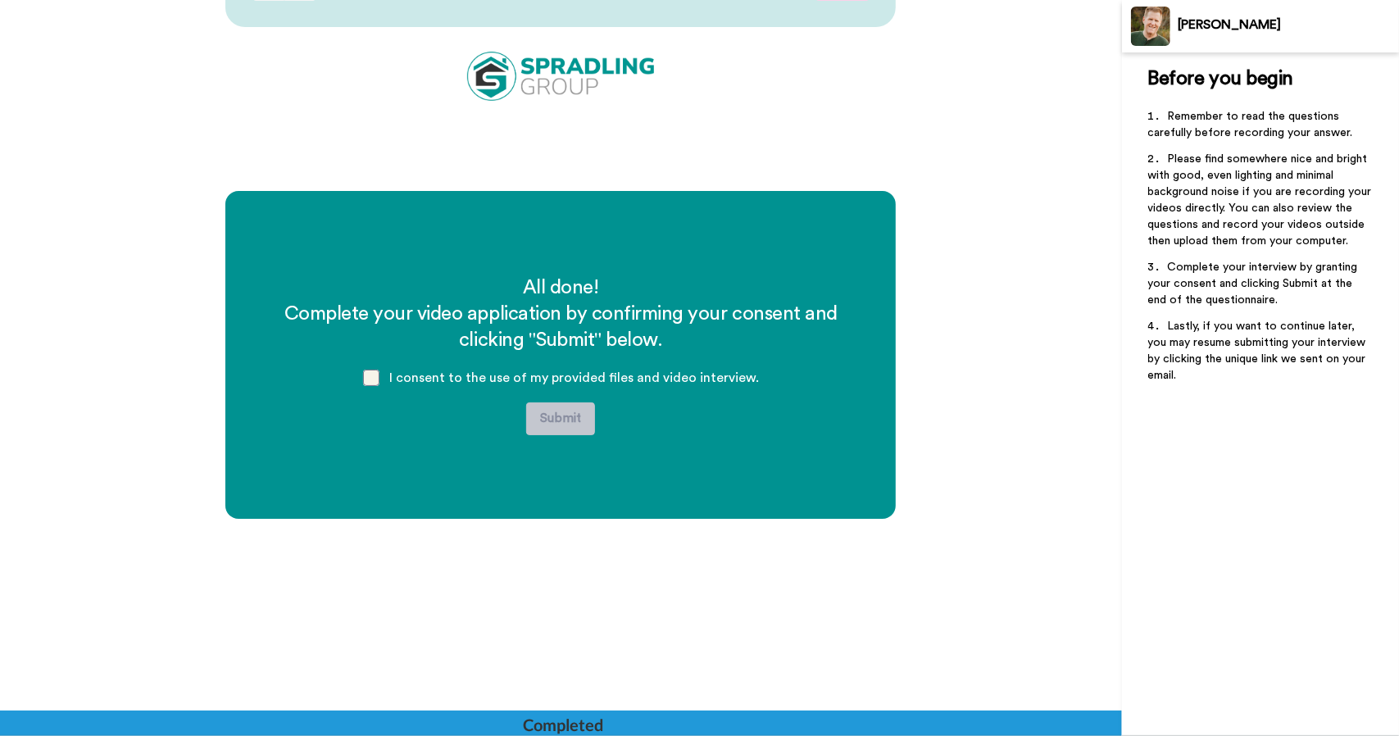
click at [375, 374] on span at bounding box center [371, 378] width 16 height 16
click at [557, 417] on button "Submit" at bounding box center [560, 418] width 69 height 33
